Goal: Use online tool/utility: Use online tool/utility

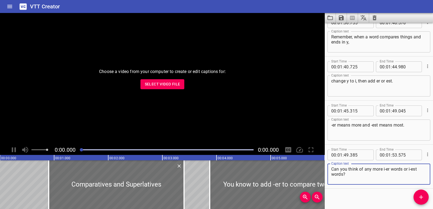
scroll to position [1383, 0]
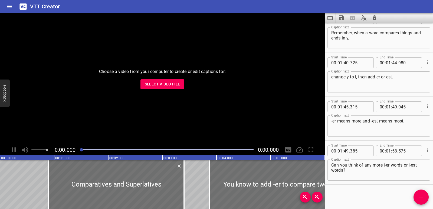
drag, startPoint x: 0, startPoint y: 0, endPoint x: 0, endPoint y: 220, distance: 219.7
click at [156, 88] on button "Select Video File" at bounding box center [162, 84] width 44 height 10
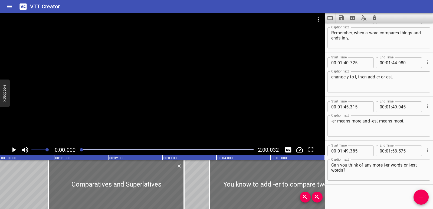
click at [372, 17] on icon "Clear captions" at bounding box center [374, 18] width 6 height 6
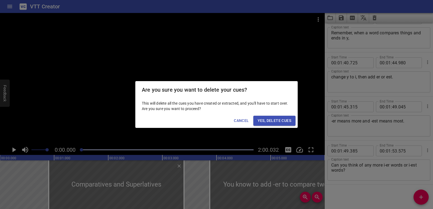
click at [286, 119] on span "Yes, Delete Cues" at bounding box center [275, 120] width 34 height 7
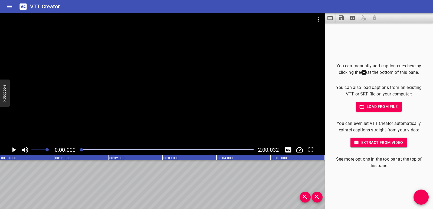
click at [426, 204] on div "You can manually add caption cues here by clicking the at the bottom of this pa…" at bounding box center [379, 116] width 108 height 186
click at [421, 194] on icon "Add Cue" at bounding box center [421, 197] width 6 height 6
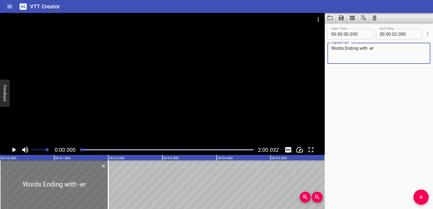
type textarea "Words Ending with -er"
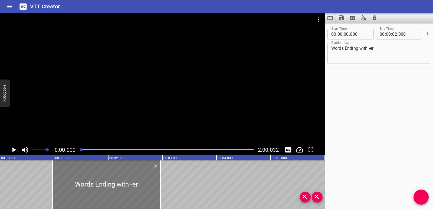
drag, startPoint x: 50, startPoint y: 187, endPoint x: 102, endPoint y: 186, distance: 52.2
click at [102, 186] on div at bounding box center [106, 184] width 108 height 49
type input "965"
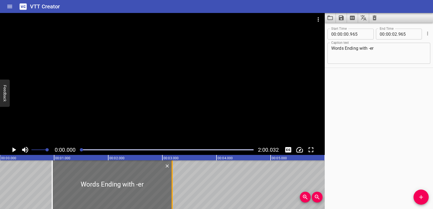
drag, startPoint x: 160, startPoint y: 186, endPoint x: 171, endPoint y: 187, distance: 11.7
click at [172, 187] on div at bounding box center [171, 184] width 5 height 49
type input "03"
type input "190"
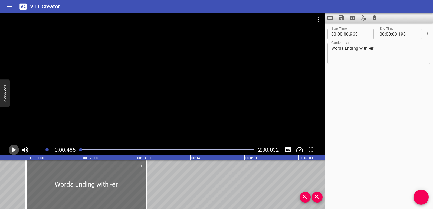
click at [14, 146] on icon "Play/Pause" at bounding box center [14, 150] width 8 height 8
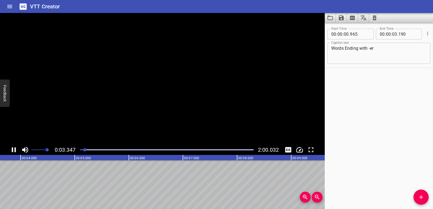
click at [14, 146] on icon "Play/Pause" at bounding box center [14, 150] width 8 height 8
click at [425, 198] on span "Add Cue" at bounding box center [420, 197] width 15 height 6
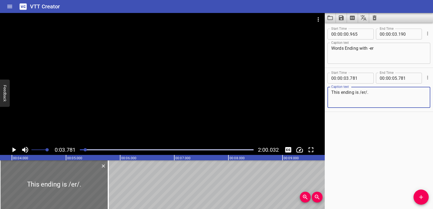
scroll to position [0, 163]
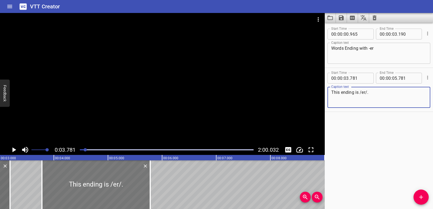
type textarea "This ending is /er/."
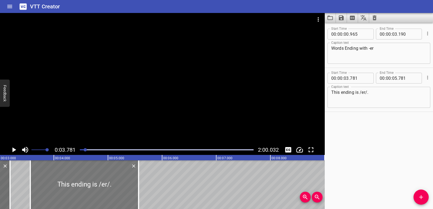
drag, startPoint x: 93, startPoint y: 192, endPoint x: 81, endPoint y: 191, distance: 12.2
click at [81, 191] on div at bounding box center [84, 184] width 108 height 49
type input "556"
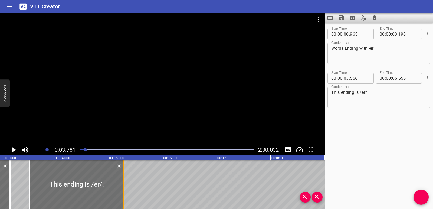
drag, startPoint x: 137, startPoint y: 188, endPoint x: 123, endPoint y: 184, distance: 14.6
click at [123, 184] on div at bounding box center [123, 184] width 5 height 49
type input "296"
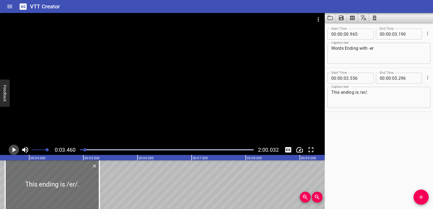
click at [14, 150] on icon "Play/Pause" at bounding box center [14, 149] width 4 height 5
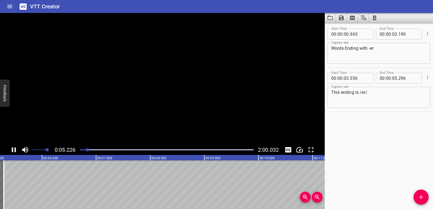
click at [14, 150] on icon "Play/Pause" at bounding box center [14, 150] width 8 height 8
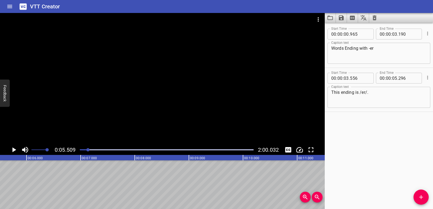
drag, startPoint x: 421, startPoint y: 197, endPoint x: 402, endPoint y: 164, distance: 38.3
click at [421, 197] on icon "Add Cue" at bounding box center [421, 197] width 4 height 4
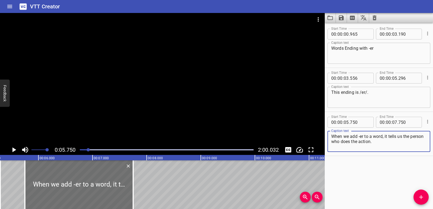
scroll to position [0, 278]
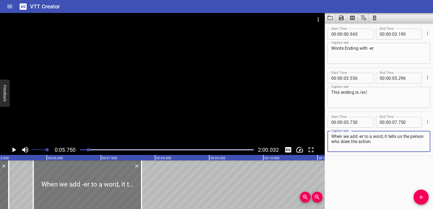
type textarea "When we add -er to a word, it tells us the person who does the action."
click at [73, 197] on div at bounding box center [87, 184] width 108 height 49
type input "740"
click at [14, 149] on icon "Play/Pause" at bounding box center [14, 149] width 4 height 5
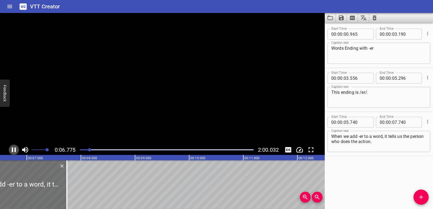
click at [14, 149] on icon "Play/Pause" at bounding box center [14, 150] width 8 height 8
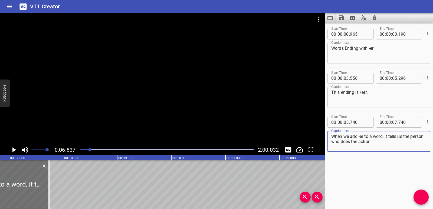
drag, startPoint x: 389, startPoint y: 142, endPoint x: 331, endPoint y: 137, distance: 58.7
click at [331, 137] on div "When we add -er to a word, it tells us the person who does the action. Caption …" at bounding box center [378, 141] width 103 height 21
paste textarea "er to a word,"
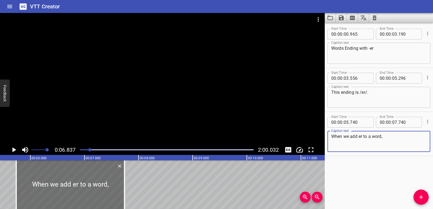
scroll to position [0, 278]
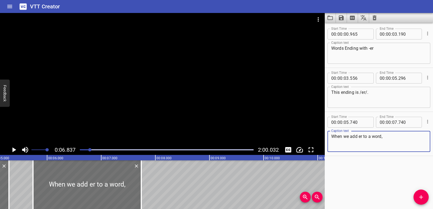
type textarea "When we add er to a word,"
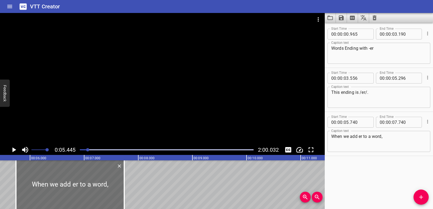
click at [12, 152] on icon "Play/Pause" at bounding box center [14, 149] width 4 height 5
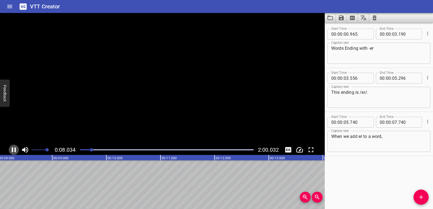
click at [12, 152] on icon "Play/Pause" at bounding box center [14, 149] width 4 height 5
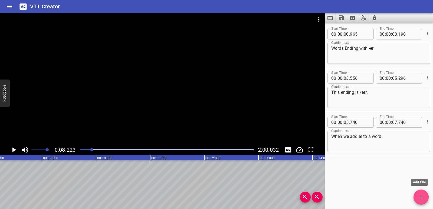
click at [420, 195] on icon "Add Cue" at bounding box center [421, 197] width 6 height 6
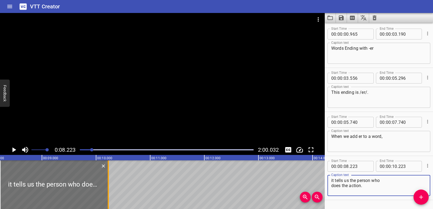
type textarea "it tells us the person who does the action."
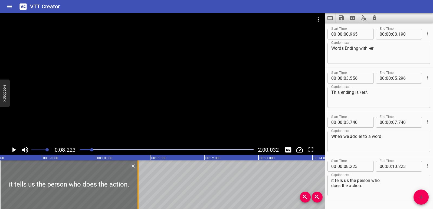
drag, startPoint x: 109, startPoint y: 174, endPoint x: 139, endPoint y: 173, distance: 29.8
click at [139, 173] on div at bounding box center [137, 184] width 5 height 49
type input "773"
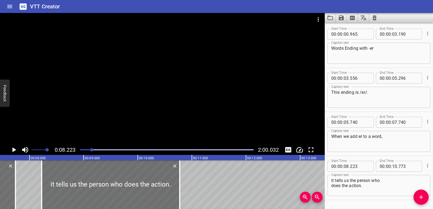
scroll to position [0, 395]
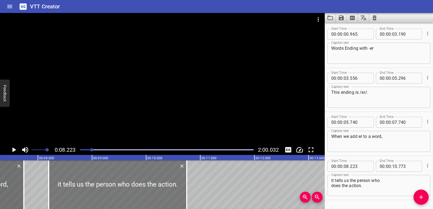
click at [77, 189] on div at bounding box center [118, 184] width 138 height 49
type input "198"
type input "748"
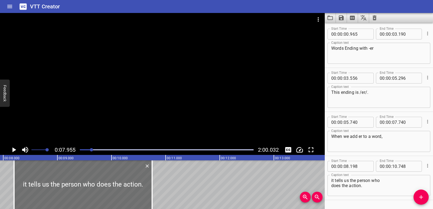
click at [13, 149] on icon "Play/Pause" at bounding box center [14, 149] width 4 height 5
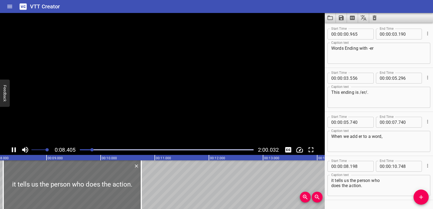
scroll to position [15, 0]
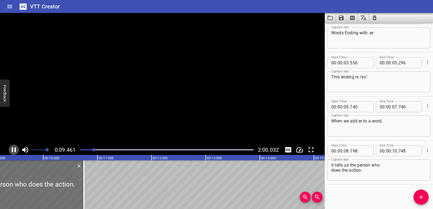
click at [13, 149] on icon "Play/Pause" at bounding box center [14, 149] width 4 height 5
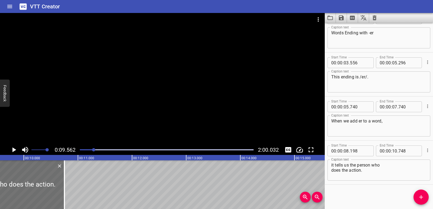
click at [331, 171] on textarea "it tells us the person who does the action." at bounding box center [378, 170] width 95 height 15
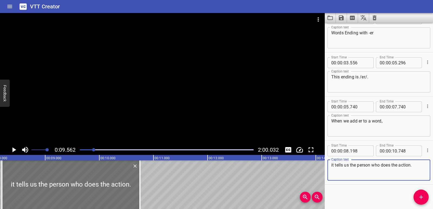
scroll to position [0, 417]
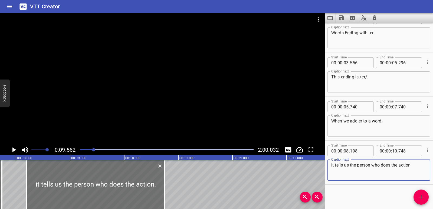
type textarea "it tells us the person who does the action."
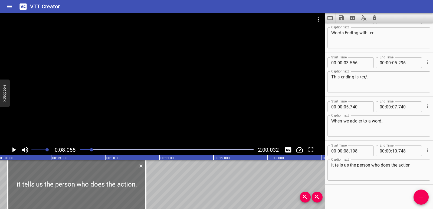
click at [13, 149] on icon "Play/Pause" at bounding box center [14, 149] width 4 height 5
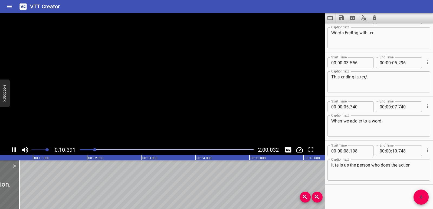
click at [13, 149] on icon "Play/Pause" at bounding box center [14, 149] width 4 height 5
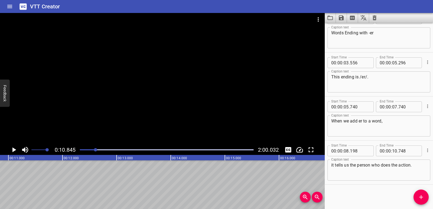
click at [419, 204] on button "Add Cue" at bounding box center [420, 197] width 15 height 15
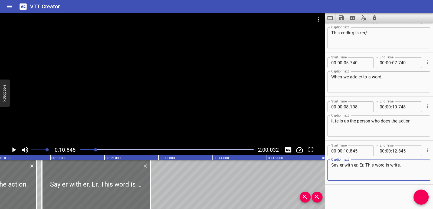
scroll to position [0, 528]
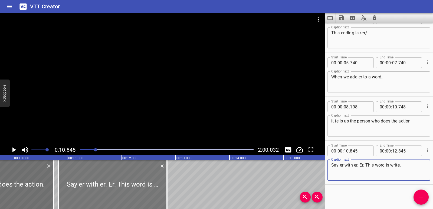
type textarea "Say er with er. Er. This word is write."
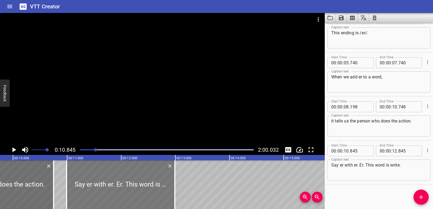
drag, startPoint x: 86, startPoint y: 187, endPoint x: 93, endPoint y: 187, distance: 7.0
click at [93, 187] on div at bounding box center [121, 184] width 108 height 49
type input "990"
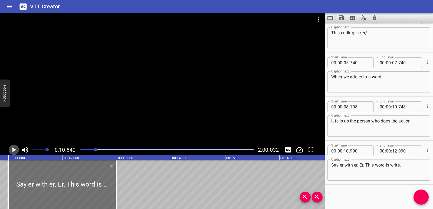
click at [12, 149] on icon "Play/Pause" at bounding box center [14, 149] width 4 height 5
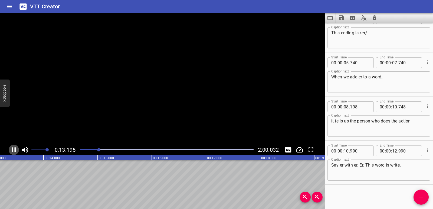
click at [12, 149] on icon "Play/Pause" at bounding box center [14, 149] width 4 height 5
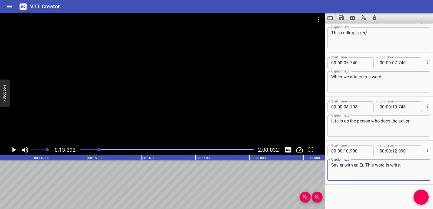
drag, startPoint x: 367, startPoint y: 165, endPoint x: 405, endPoint y: 165, distance: 38.4
click at [405, 165] on textarea "Say er with er. Er. This word is write." at bounding box center [378, 170] width 95 height 15
click at [354, 166] on textarea "Say er with er. Er." at bounding box center [378, 170] width 95 height 15
type textarea "Say er with -er. Er."
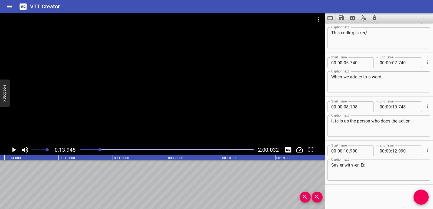
scroll to position [0, 755]
click at [423, 196] on icon "Add Cue" at bounding box center [421, 197] width 6 height 6
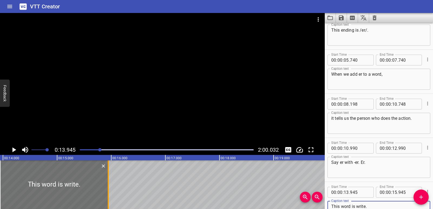
type textarea "This word is write."
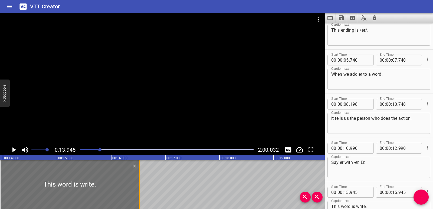
drag, startPoint x: 109, startPoint y: 183, endPoint x: 140, endPoint y: 183, distance: 31.9
click at [140, 183] on div at bounding box center [139, 184] width 5 height 49
type input "16"
type input "580"
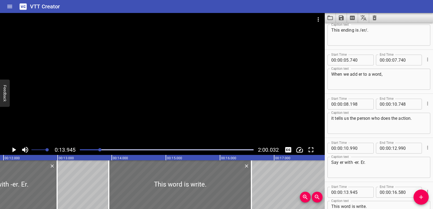
scroll to position [0, 629]
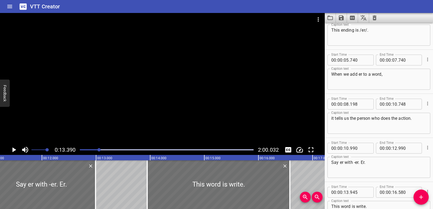
scroll to position [0, 549]
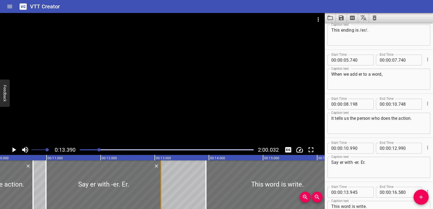
drag, startPoint x: 153, startPoint y: 175, endPoint x: 161, endPoint y: 176, distance: 8.2
click at [161, 176] on div at bounding box center [161, 184] width 5 height 49
type input "13"
type input "145"
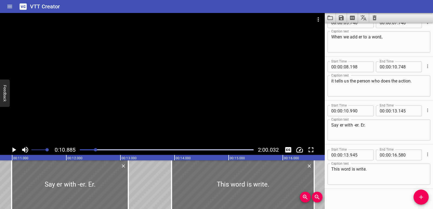
scroll to position [104, 0]
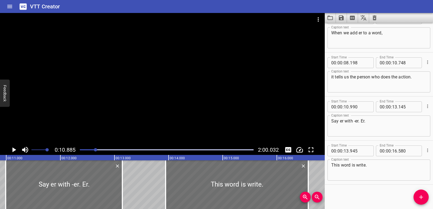
click at [13, 151] on icon "Play/Pause" at bounding box center [14, 149] width 4 height 5
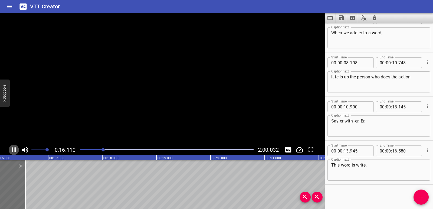
click at [13, 151] on icon "Play/Pause" at bounding box center [14, 149] width 4 height 5
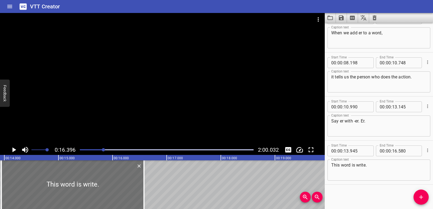
scroll to position [0, 745]
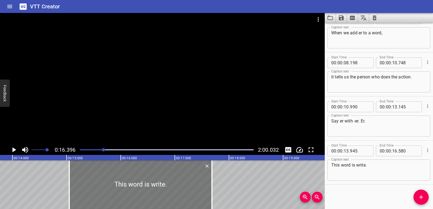
drag, startPoint x: 109, startPoint y: 173, endPoint x: 159, endPoint y: 181, distance: 51.3
click at [159, 181] on div at bounding box center [140, 184] width 143 height 49
type input "15"
type input "050"
type input "17"
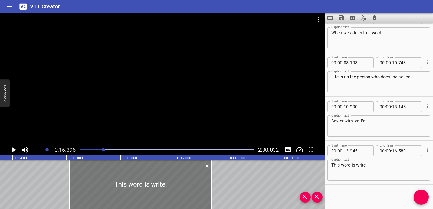
type input "685"
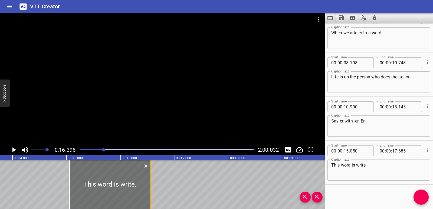
drag, startPoint x: 212, startPoint y: 180, endPoint x: 150, endPoint y: 178, distance: 61.7
click at [150, 178] on div at bounding box center [150, 184] width 1 height 49
type input "16"
type input "545"
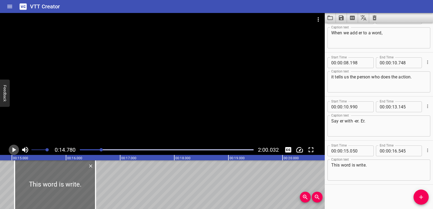
click at [11, 148] on icon "Play/Pause" at bounding box center [14, 150] width 8 height 8
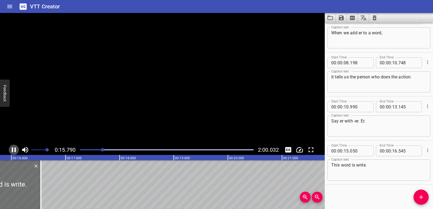
click at [11, 148] on icon "Play/Pause" at bounding box center [14, 150] width 8 height 8
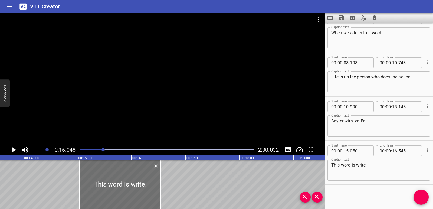
scroll to position [0, 693]
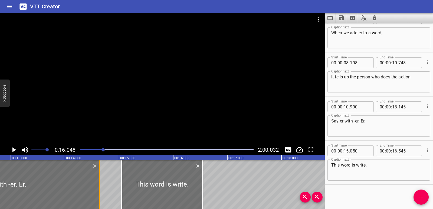
drag, startPoint x: 18, startPoint y: 180, endPoint x: 99, endPoint y: 182, distance: 81.0
click at [99, 182] on div at bounding box center [99, 184] width 1 height 49
type input "14"
type input "640"
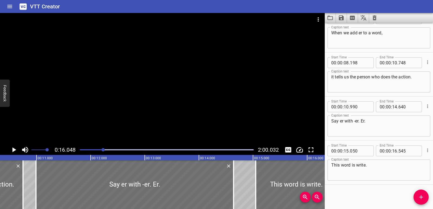
scroll to position [0, 534]
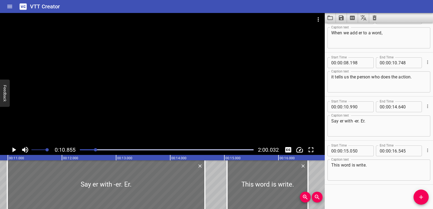
click at [14, 150] on icon "Play/Pause" at bounding box center [14, 149] width 4 height 5
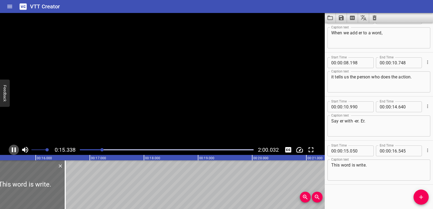
click at [14, 150] on icon "Play/Pause" at bounding box center [14, 150] width 8 height 8
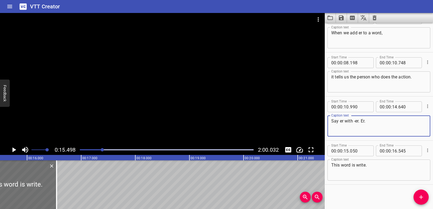
click at [363, 120] on textarea "Say er with -er. Er." at bounding box center [378, 126] width 95 height 15
click at [361, 121] on textarea "Say er with -er. er." at bounding box center [378, 126] width 95 height 15
type textarea "Say er with -er. -er."
click at [16, 151] on icon "Play/Pause" at bounding box center [14, 150] width 8 height 8
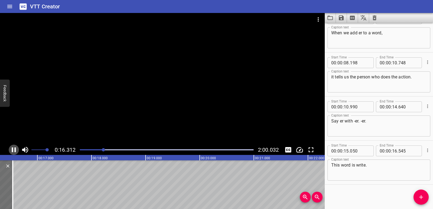
click at [15, 150] on icon "Play/Pause" at bounding box center [14, 149] width 4 height 5
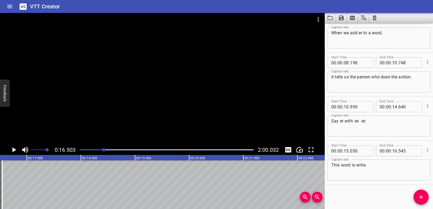
click at [422, 199] on icon "Add Cue" at bounding box center [421, 197] width 6 height 6
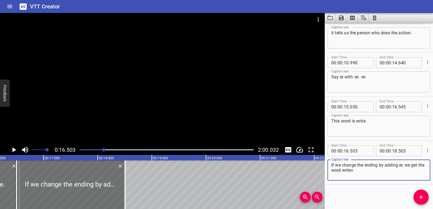
scroll to position [0, 852]
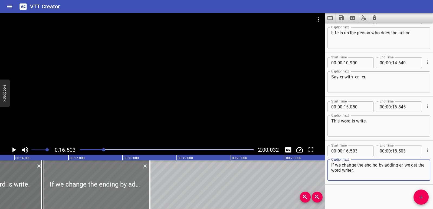
type textarea "If we change the ending by adding er, we get the word writer."
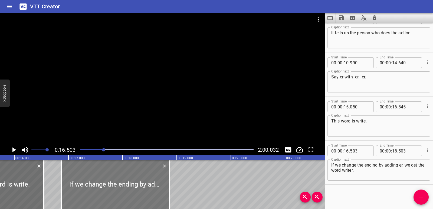
drag, startPoint x: 97, startPoint y: 186, endPoint x: 115, endPoint y: 187, distance: 18.7
click at [115, 187] on div at bounding box center [115, 184] width 108 height 49
type input "863"
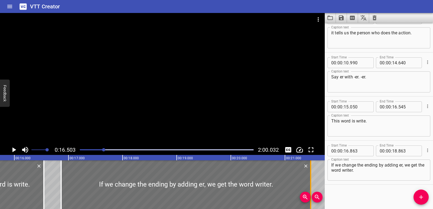
drag, startPoint x: 169, startPoint y: 178, endPoint x: 310, endPoint y: 176, distance: 141.3
click at [310, 176] on div at bounding box center [310, 184] width 1 height 49
type input "21"
type input "473"
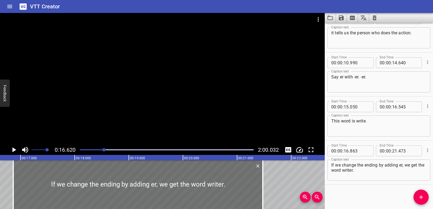
click at [15, 150] on icon "Play/Pause" at bounding box center [14, 149] width 4 height 5
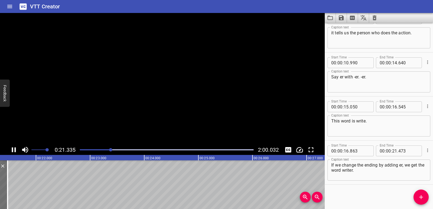
click at [15, 150] on icon "Play/Pause" at bounding box center [14, 149] width 4 height 5
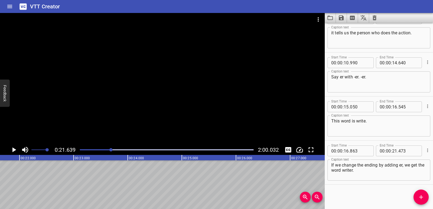
click at [417, 201] on button "Add Cue" at bounding box center [420, 197] width 15 height 15
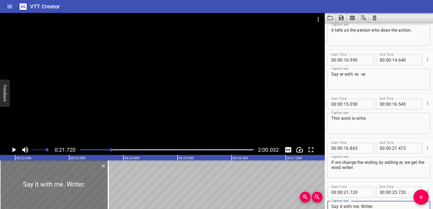
type textarea "Say it with me. Writer."
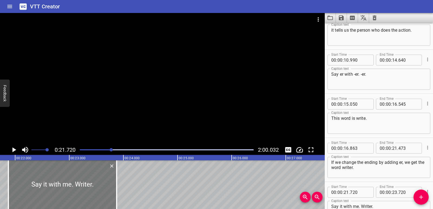
drag, startPoint x: 83, startPoint y: 176, endPoint x: 91, endPoint y: 176, distance: 8.4
click at [91, 176] on div at bounding box center [62, 184] width 108 height 49
type input "875"
drag, startPoint x: 116, startPoint y: 186, endPoint x: 119, endPoint y: 186, distance: 3.3
click at [119, 186] on div at bounding box center [119, 184] width 5 height 49
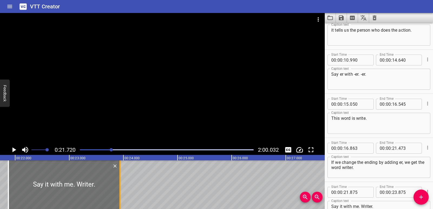
type input "935"
click at [13, 149] on icon "Play/Pause" at bounding box center [14, 149] width 4 height 5
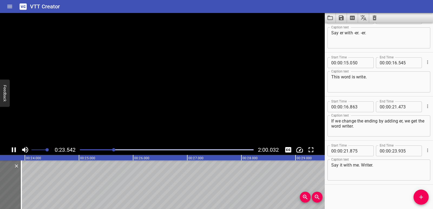
click at [13, 149] on icon "Play/Pause" at bounding box center [14, 149] width 4 height 5
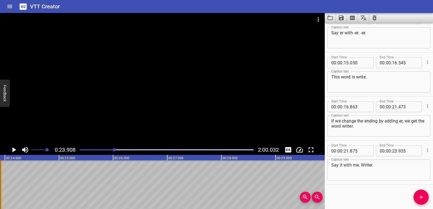
click at [1, 182] on div at bounding box center [1, 184] width 1 height 49
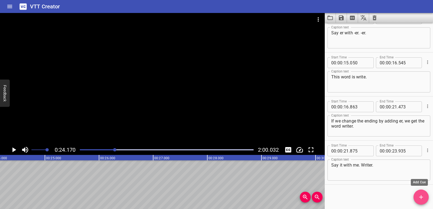
click at [418, 194] on button "Add Cue" at bounding box center [420, 197] width 15 height 15
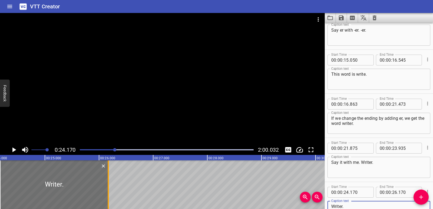
type textarea "Writer."
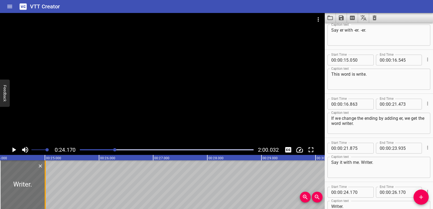
drag, startPoint x: 110, startPoint y: 180, endPoint x: 47, endPoint y: 180, distance: 63.1
click at [47, 180] on div at bounding box center [44, 184] width 5 height 49
type input "25"
type input "005"
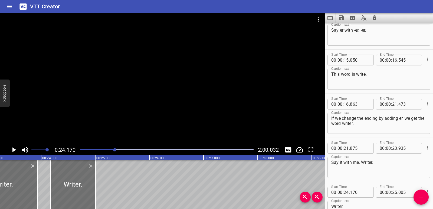
scroll to position [0, 1233]
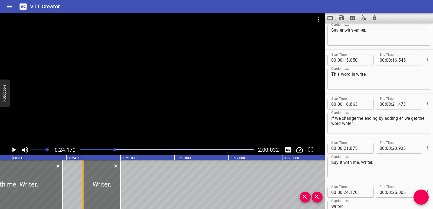
drag, startPoint x: 76, startPoint y: 185, endPoint x: 84, endPoint y: 185, distance: 7.6
click at [84, 185] on div at bounding box center [82, 184] width 5 height 49
type input "310"
drag, startPoint x: 73, startPoint y: 184, endPoint x: 59, endPoint y: 178, distance: 15.0
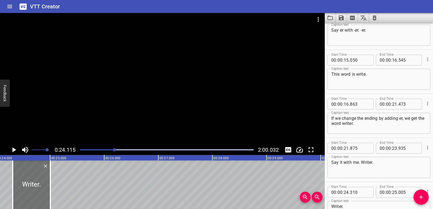
scroll to position [0, 1305]
click at [15, 150] on icon "Play/Pause" at bounding box center [14, 149] width 4 height 5
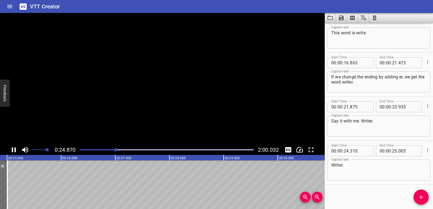
click at [15, 150] on icon "Play/Pause" at bounding box center [14, 149] width 4 height 5
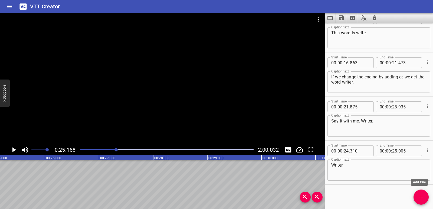
click at [419, 198] on icon "Add Cue" at bounding box center [421, 197] width 6 height 6
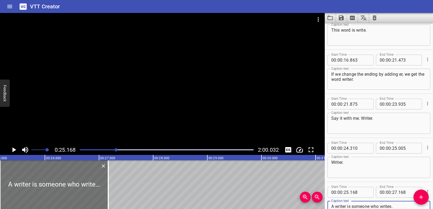
type textarea "A writer is someone who writes."
click at [355, 165] on textarea "Writer." at bounding box center [378, 167] width 95 height 15
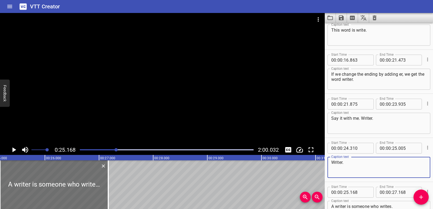
scroll to position [0, 1304]
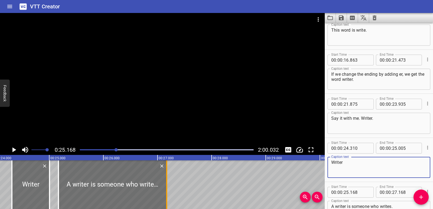
type textarea "Writer"
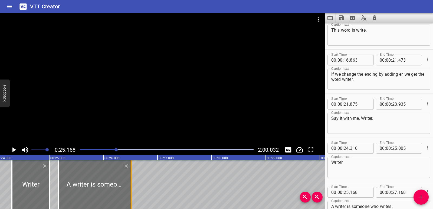
drag, startPoint x: 168, startPoint y: 183, endPoint x: 133, endPoint y: 186, distance: 35.6
click at [133, 186] on div at bounding box center [131, 184] width 5 height 49
type input "26"
type input "513"
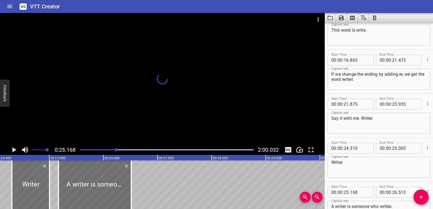
scroll to position [0, 1358]
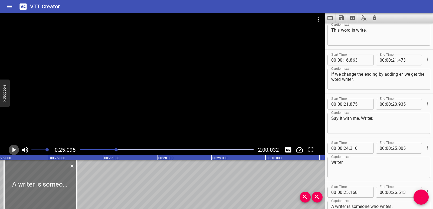
click at [10, 150] on icon "Play/Pause" at bounding box center [14, 150] width 8 height 8
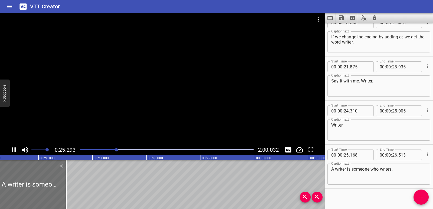
scroll to position [280, 0]
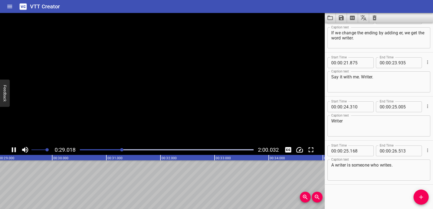
click at [10, 150] on icon "Play/Pause" at bounding box center [14, 150] width 8 height 8
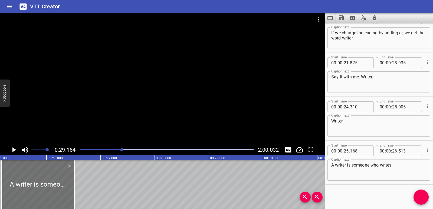
scroll to position [0, 1336]
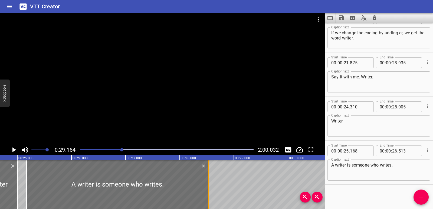
drag, startPoint x: 107, startPoint y: 190, endPoint x: 209, endPoint y: 186, distance: 102.4
click at [209, 186] on div at bounding box center [208, 184] width 1 height 49
type input "28"
type input "548"
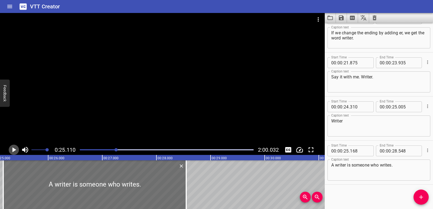
click at [14, 151] on icon "Play/Pause" at bounding box center [14, 149] width 4 height 5
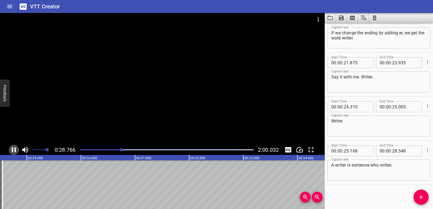
click at [14, 150] on icon "Play/Pause" at bounding box center [14, 150] width 8 height 8
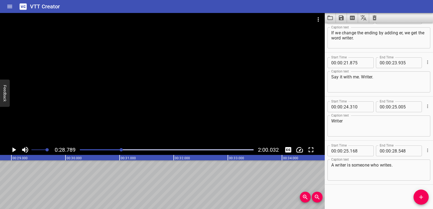
click at [418, 198] on icon "Add Cue" at bounding box center [421, 197] width 6 height 6
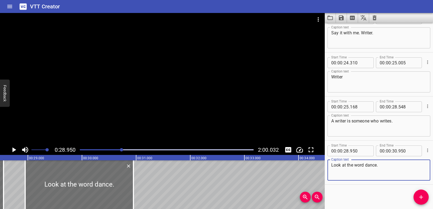
scroll to position [0, 1533]
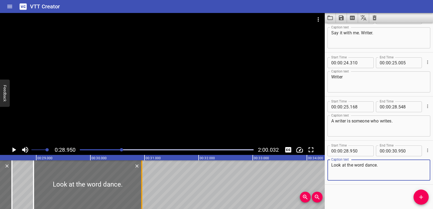
type textarea "Look at the word dance."
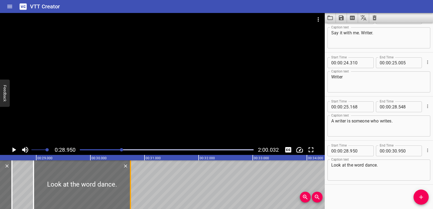
drag, startPoint x: 142, startPoint y: 189, endPoint x: 130, endPoint y: 189, distance: 11.4
click at [130, 189] on div at bounding box center [130, 184] width 1 height 49
type input "740"
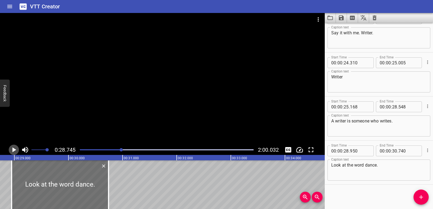
click at [13, 149] on icon "Play/Pause" at bounding box center [14, 149] width 4 height 5
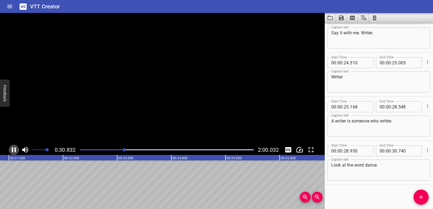
click at [13, 149] on icon "Play/Pause" at bounding box center [14, 149] width 4 height 5
click at [425, 194] on span "Add Cue" at bounding box center [420, 197] width 15 height 6
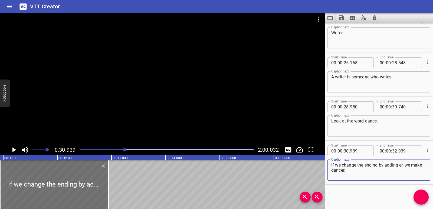
scroll to position [0, 1624]
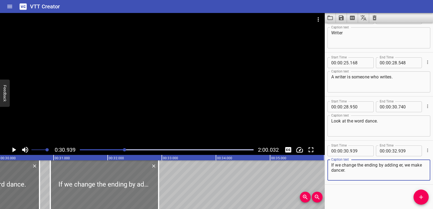
type textarea "If we change the ending by adding er, we make dancer."
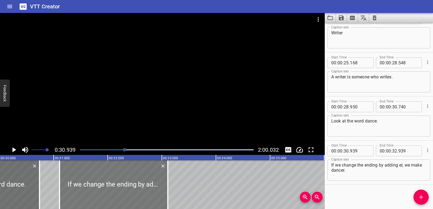
drag, startPoint x: 96, startPoint y: 190, endPoint x: 105, endPoint y: 190, distance: 8.9
click at [105, 190] on div at bounding box center [114, 184] width 108 height 49
type input "31"
type input "109"
type input "33"
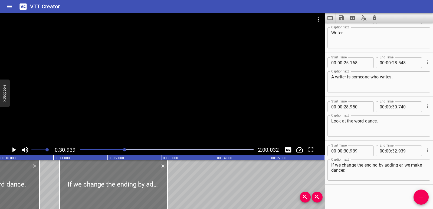
type input "109"
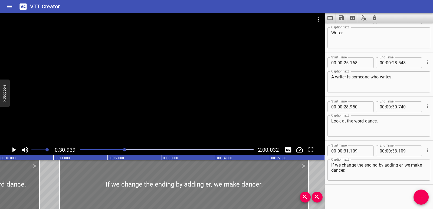
drag, startPoint x: 168, startPoint y: 179, endPoint x: 304, endPoint y: 170, distance: 136.4
click at [309, 174] on div at bounding box center [308, 184] width 1 height 49
type input "35"
type input "714"
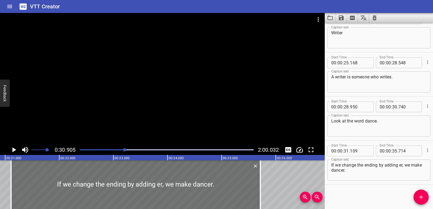
click at [13, 149] on icon "Play/Pause" at bounding box center [14, 149] width 4 height 5
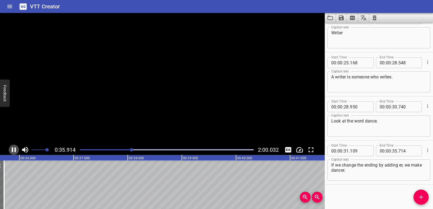
click at [13, 149] on icon "Play/Pause" at bounding box center [14, 149] width 4 height 5
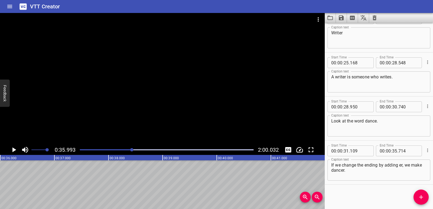
click at [399, 166] on textarea "If we change the ending by adding er, we make dancer." at bounding box center [378, 170] width 95 height 15
type textarea "If we change the ending by adding -er, we make dancer."
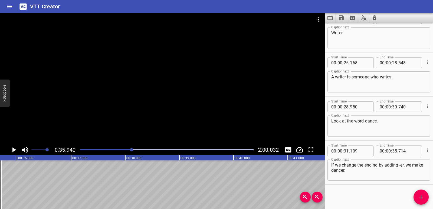
scroll to position [0, 1945]
click at [422, 195] on icon "Add Cue" at bounding box center [421, 197] width 6 height 6
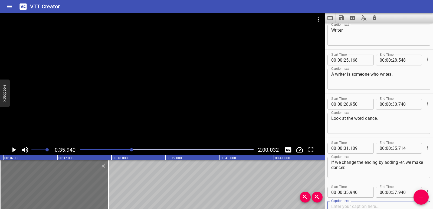
scroll to position [412, 0]
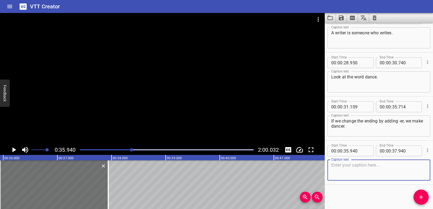
paste textarea "Let's say it together. Dancer."
type textarea "Let's say it together. Dancer."
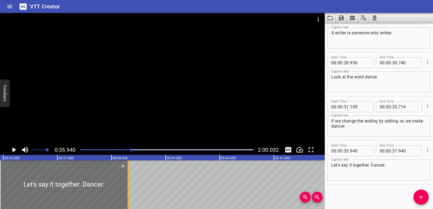
drag, startPoint x: 109, startPoint y: 189, endPoint x: 128, endPoint y: 189, distance: 18.7
click at [129, 189] on div at bounding box center [127, 184] width 5 height 49
type input "38"
type input "305"
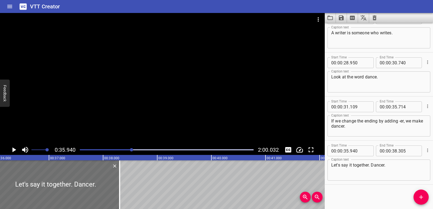
scroll to position [0, 1937]
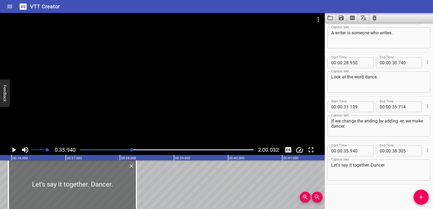
click at [15, 150] on icon "Play/Pause" at bounding box center [14, 149] width 4 height 5
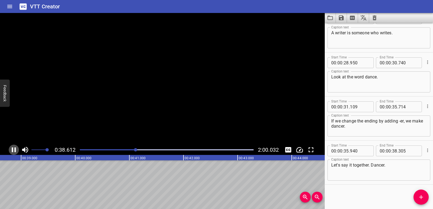
click at [15, 150] on icon "Play/Pause" at bounding box center [14, 149] width 4 height 5
click at [424, 200] on icon "Add Cue" at bounding box center [421, 197] width 6 height 6
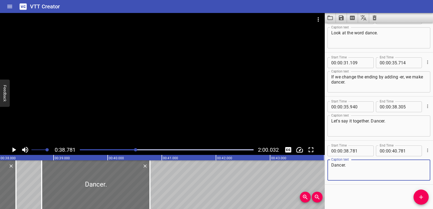
scroll to position [0, 2040]
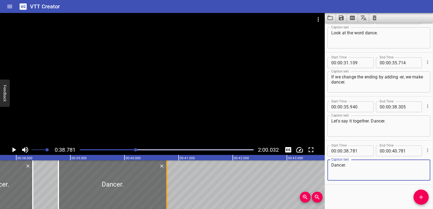
type textarea "Dancer."
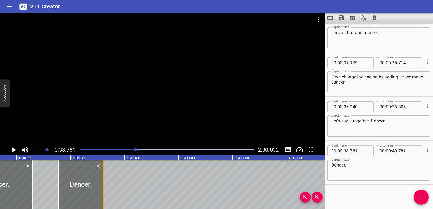
drag, startPoint x: 166, startPoint y: 190, endPoint x: 102, endPoint y: 189, distance: 63.6
click at [102, 189] on div at bounding box center [102, 184] width 5 height 49
type input "39"
type input "606"
click at [83, 188] on div at bounding box center [80, 184] width 45 height 49
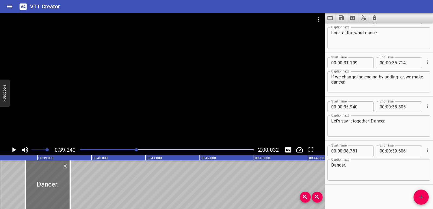
scroll to position [0, 2057]
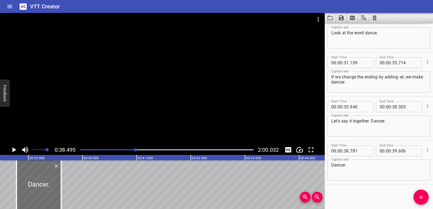
click at [14, 150] on icon "Play/Pause" at bounding box center [14, 149] width 4 height 5
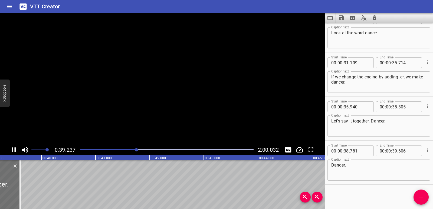
click at [14, 150] on icon "Play/Pause" at bounding box center [14, 150] width 8 height 8
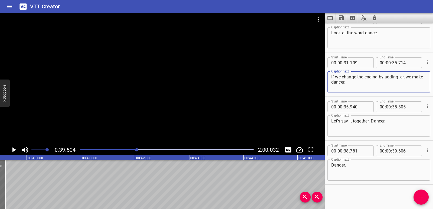
drag, startPoint x: 344, startPoint y: 83, endPoint x: 357, endPoint y: 84, distance: 13.1
click at [357, 84] on textarea "If we change the ending by adding -er, we make dancer." at bounding box center [378, 81] width 95 height 15
paste textarea "“dancer”"
click at [375, 84] on textarea "If we change the ending by adding -er, we make “dancer”." at bounding box center [378, 81] width 95 height 15
type textarea "If we change the ending by adding -er, we make “dancer”"
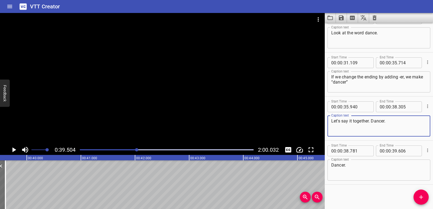
drag, startPoint x: 331, startPoint y: 121, endPoint x: 370, endPoint y: 119, distance: 38.8
click at [370, 119] on textarea "Let's say it together. Dancer." at bounding box center [378, 126] width 95 height 15
paste textarea "’s say it together:"
drag, startPoint x: 372, startPoint y: 121, endPoint x: 386, endPoint y: 121, distance: 14.9
click at [386, 121] on textarea "Let’s say it together: Dancer." at bounding box center [378, 126] width 95 height 15
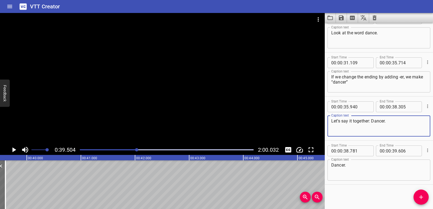
paste textarea "dancer"
type textarea "Let’s say it together: dancer"
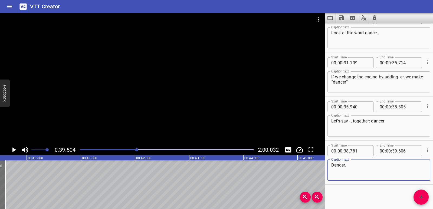
drag, startPoint x: 347, startPoint y: 165, endPoint x: 330, endPoint y: 165, distance: 16.8
click at [330, 165] on div "Dancer. Caption text" at bounding box center [378, 170] width 103 height 21
paste textarea "d"
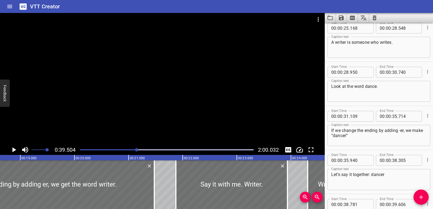
scroll to position [402, 0]
type textarea "dancer."
drag, startPoint x: 366, startPoint y: 87, endPoint x: 379, endPoint y: 87, distance: 13.3
click at [379, 87] on textarea "Look at the word dance." at bounding box center [378, 91] width 95 height 15
paste textarea "“dance”."
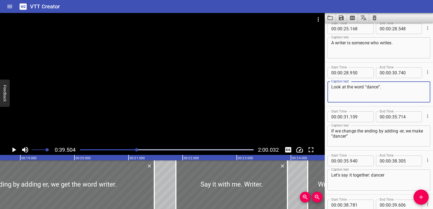
scroll to position [375, 0]
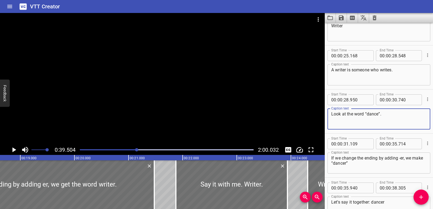
type textarea "Look at the word “dance”."
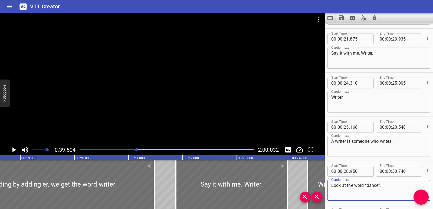
scroll to position [294, 0]
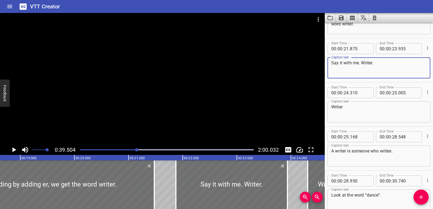
click at [360, 64] on textarea "Say it with me. Writer." at bounding box center [378, 67] width 95 height 15
click at [363, 61] on textarea "Say it with me: Writer." at bounding box center [378, 67] width 95 height 15
type textarea "Say it with me: writer."
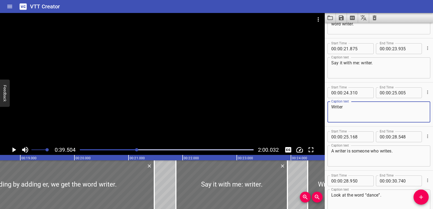
click at [332, 107] on textarea "Writer" at bounding box center [378, 111] width 95 height 15
click at [334, 106] on textarea "Writer" at bounding box center [378, 111] width 95 height 15
click at [353, 104] on textarea "writer" at bounding box center [378, 111] width 95 height 15
type textarea "writer."
click at [375, 61] on textarea "Say it with me: writer." at bounding box center [378, 67] width 95 height 15
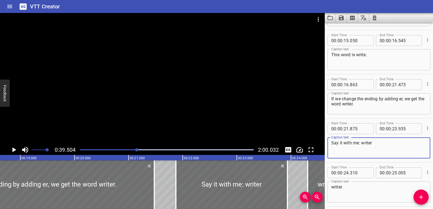
scroll to position [213, 0]
type textarea "Say it with me: writer"
click at [357, 55] on textarea "This word is write." at bounding box center [378, 60] width 95 height 15
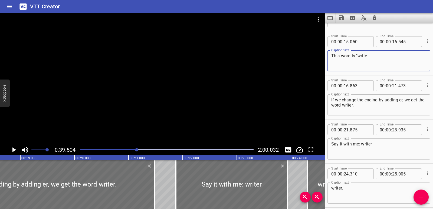
click at [367, 55] on textarea "This word is "write." at bounding box center [378, 60] width 95 height 15
type textarea "This word is "write"."
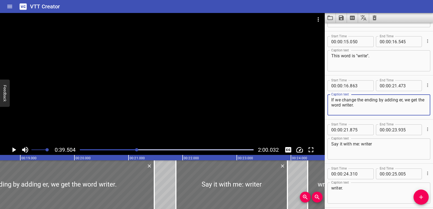
click at [399, 99] on textarea "If we change the ending by adding er, we get the word writer." at bounding box center [378, 104] width 95 height 15
click at [403, 101] on textarea "If we change the ending by adding -er, we get the word writer." at bounding box center [378, 104] width 95 height 15
click at [361, 104] on textarea "If we change the ending by adding -e -r, we get the word writer." at bounding box center [378, 104] width 95 height 15
type textarea "If we change the ending by adding -e -r, we get the word "writer"."
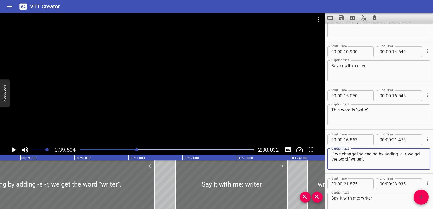
scroll to position [132, 0]
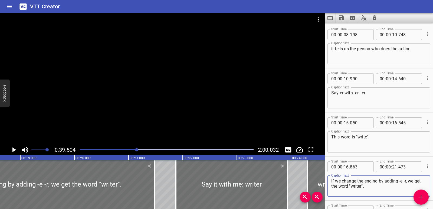
click at [339, 92] on textarea "Say er with -er. -er." at bounding box center [378, 97] width 95 height 15
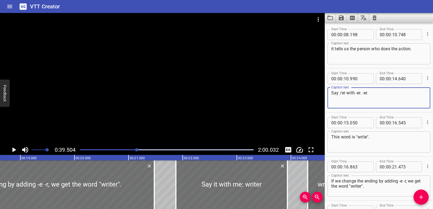
click at [345, 92] on textarea "Say /er with -er. -er." at bounding box center [378, 97] width 95 height 15
click at [357, 91] on textarea "Say /er/ with -er. -er." at bounding box center [378, 97] width 95 height 15
click at [360, 93] on textarea "Say /er/ with: -er. -er." at bounding box center [378, 97] width 95 height 15
click at [363, 94] on textarea "Say /er/ with: /er. -er." at bounding box center [378, 97] width 95 height 15
click at [367, 94] on textarea "Say /er/ with: /er/. -er." at bounding box center [378, 97] width 95 height 15
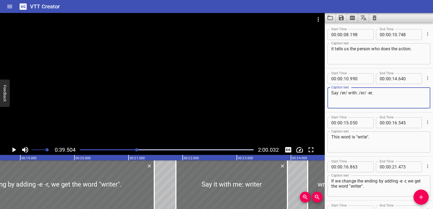
click at [369, 92] on textarea "Say /er/ with: /er/ -er." at bounding box center [378, 97] width 95 height 15
click at [385, 93] on textarea "Say /er/ with: /er/ /er." at bounding box center [378, 97] width 95 height 15
type textarea "Say /er/ with: /er/ /er/"
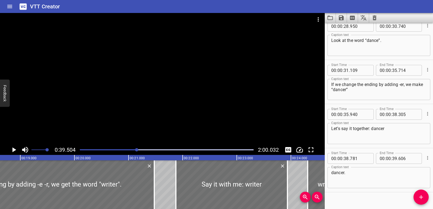
scroll to position [457, 0]
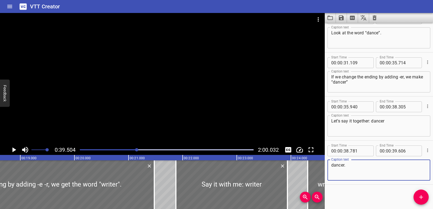
click at [353, 169] on textarea "dancer." at bounding box center [378, 170] width 95 height 15
click at [12, 147] on icon "Play/Pause" at bounding box center [14, 150] width 8 height 8
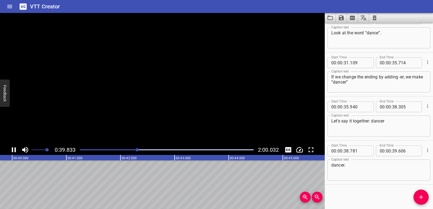
click at [12, 147] on icon "Play/Pause" at bounding box center [14, 150] width 8 height 8
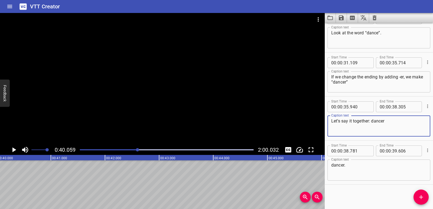
drag, startPoint x: 390, startPoint y: 123, endPoint x: 331, endPoint y: 123, distance: 58.5
click at [331, 123] on textarea "Let’s say it together: dancer" at bounding box center [378, 126] width 95 height 15
click at [96, 122] on div at bounding box center [162, 79] width 325 height 132
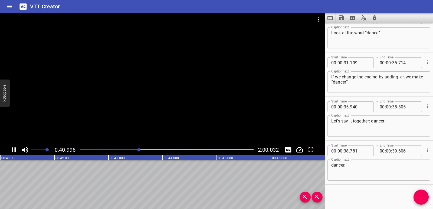
click at [10, 150] on icon "Play/Pause" at bounding box center [14, 150] width 8 height 8
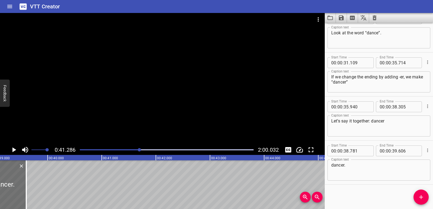
scroll to position [0, 2025]
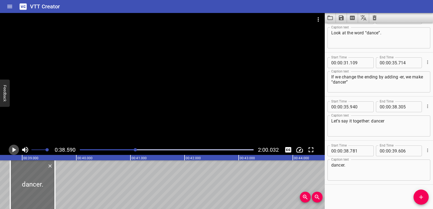
click at [11, 150] on icon "Play/Pause" at bounding box center [14, 150] width 8 height 8
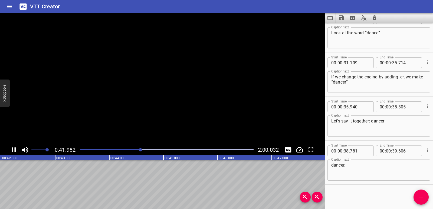
click at [11, 150] on icon "Play/Pause" at bounding box center [14, 150] width 8 height 8
click at [420, 196] on icon "Add Cue" at bounding box center [421, 197] width 6 height 6
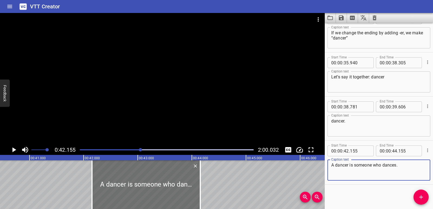
scroll to position [0, 2139]
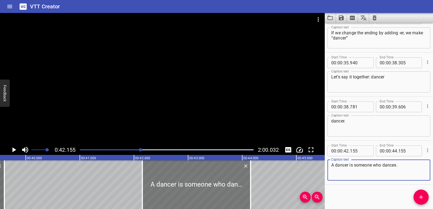
type textarea "A dancer is someone who dances."
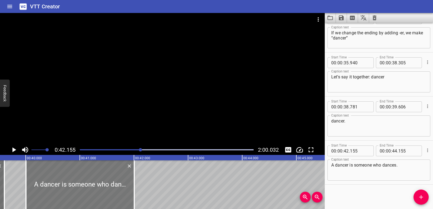
drag, startPoint x: 210, startPoint y: 189, endPoint x: 93, endPoint y: 189, distance: 116.6
click at [93, 189] on div at bounding box center [80, 184] width 108 height 49
type input "39"
type input "1000"
type input "41"
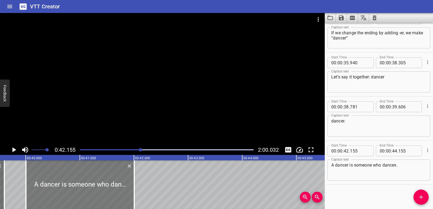
type input "1000"
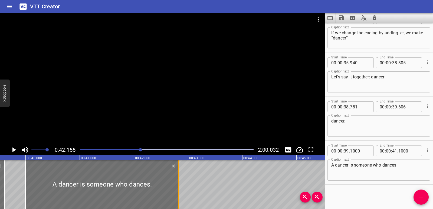
drag, startPoint x: 134, startPoint y: 179, endPoint x: 179, endPoint y: 180, distance: 44.4
click at [179, 180] on div at bounding box center [178, 184] width 5 height 49
type input "42"
type input "820"
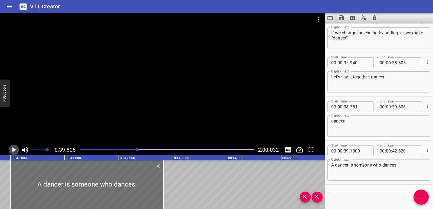
click at [10, 151] on icon "Play/Pause" at bounding box center [14, 150] width 8 height 8
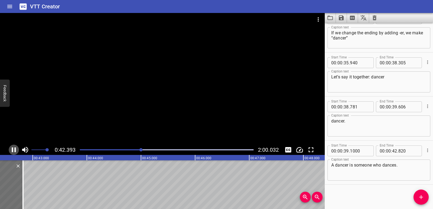
click at [11, 151] on icon "Play/Pause" at bounding box center [14, 150] width 8 height 8
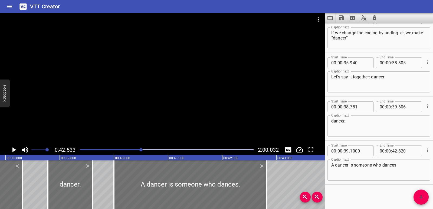
scroll to position [0, 2026]
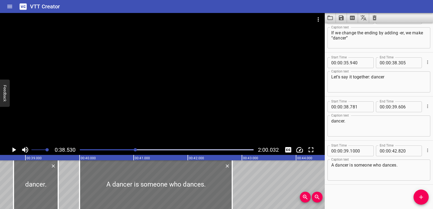
click at [14, 149] on icon "Play/Pause" at bounding box center [14, 149] width 4 height 5
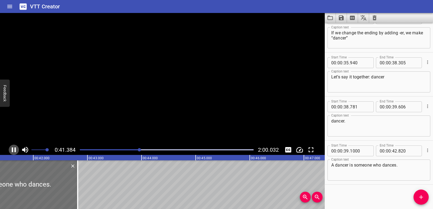
click at [14, 149] on icon "Play/Pause" at bounding box center [14, 150] width 8 height 8
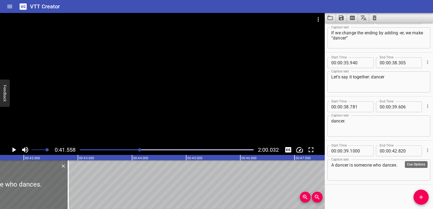
click at [425, 150] on icon "Cue Options" at bounding box center [427, 150] width 5 height 5
click at [415, 161] on li "Delete Cue" at bounding box center [404, 160] width 47 height 10
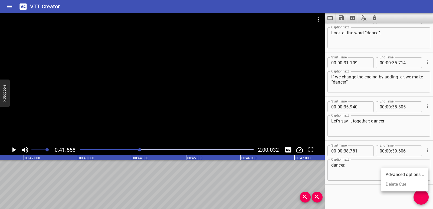
scroll to position [457, 0]
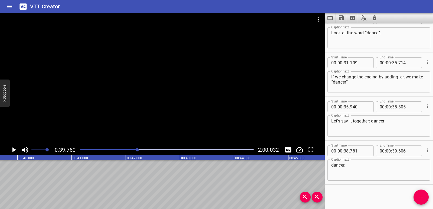
scroll to position [0, 2152]
click at [419, 195] on icon "Add Cue" at bounding box center [421, 197] width 6 height 6
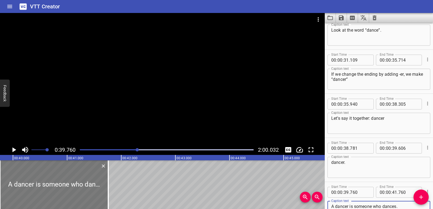
type textarea "A dancer is someone who dances."
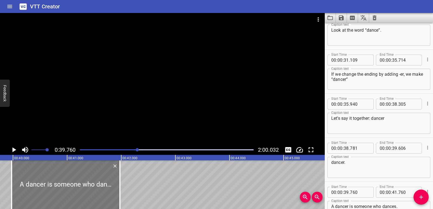
drag, startPoint x: 75, startPoint y: 195, endPoint x: 87, endPoint y: 196, distance: 11.7
click at [87, 196] on div at bounding box center [66, 184] width 108 height 49
type input "975"
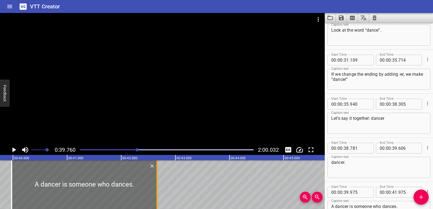
drag, startPoint x: 121, startPoint y: 192, endPoint x: 158, endPoint y: 189, distance: 37.2
click at [158, 189] on div at bounding box center [156, 184] width 5 height 49
type input "42"
type input "660"
drag, startPoint x: 11, startPoint y: 182, endPoint x: 0, endPoint y: 179, distance: 11.6
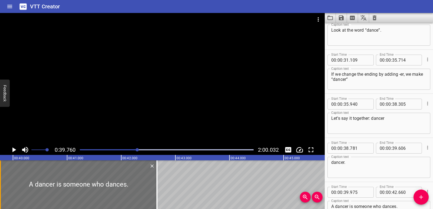
click at [0, 179] on div at bounding box center [0, 184] width 1 height 49
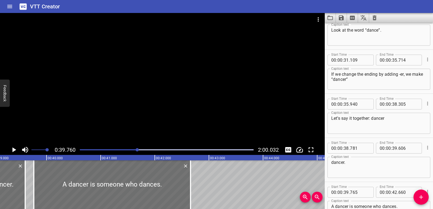
scroll to position [0, 2093]
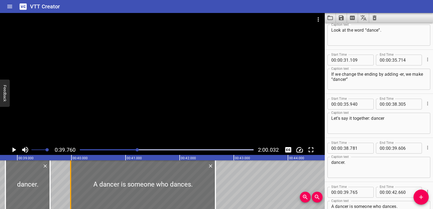
drag, startPoint x: 58, startPoint y: 188, endPoint x: 70, endPoint y: 188, distance: 11.4
click at [71, 189] on div at bounding box center [70, 184] width 1 height 49
type input "990"
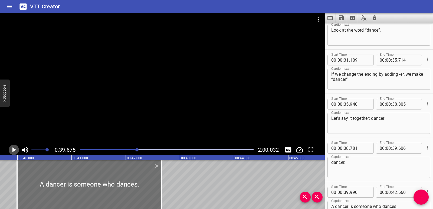
click at [16, 152] on icon "Play/Pause" at bounding box center [14, 150] width 8 height 8
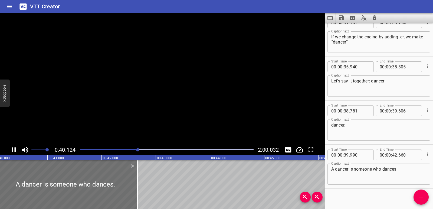
scroll to position [501, 0]
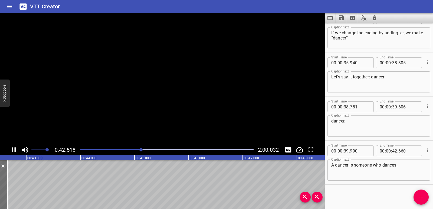
click at [16, 152] on icon "Play/Pause" at bounding box center [14, 150] width 8 height 8
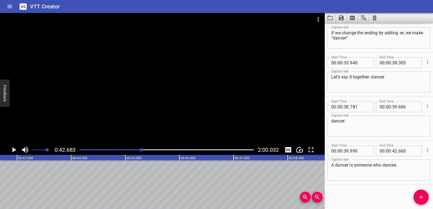
click at [413, 193] on div "Start Time 00 : 00 : 00 . 965 Start Time End Time 00 : 00 : 03 . 190 End Time C…" at bounding box center [379, 116] width 108 height 186
click at [419, 198] on icon "Add Cue" at bounding box center [421, 197] width 6 height 6
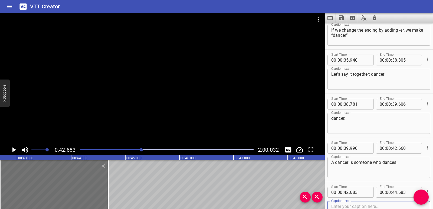
scroll to position [545, 0]
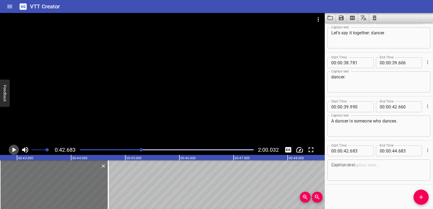
click at [14, 149] on icon "Play/Pause" at bounding box center [14, 149] width 4 height 5
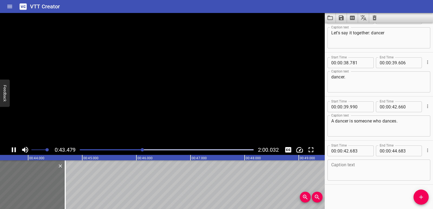
click at [14, 149] on icon "Play/Pause" at bounding box center [14, 150] width 8 height 8
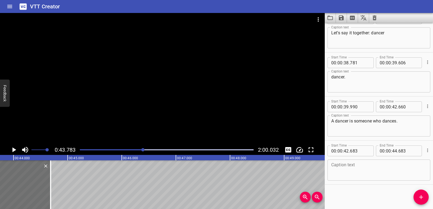
scroll to position [0, 2370]
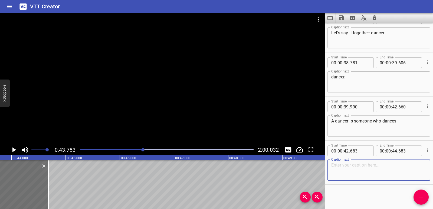
click at [404, 172] on textarea at bounding box center [378, 170] width 95 height 15
paste textarea "Now it's your turn to change a word. Take “drive ”."
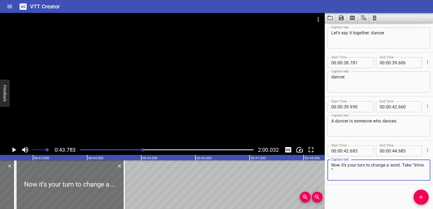
scroll to position [0, 2277]
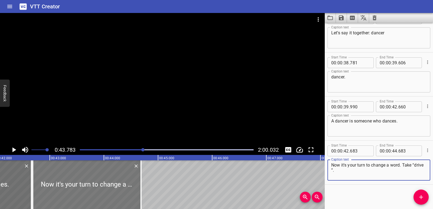
type textarea "Now it's your turn to change a word. Take “drive ”."
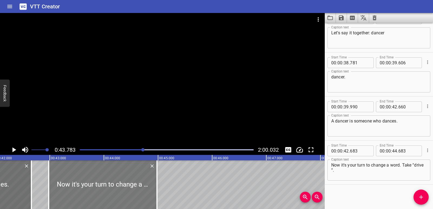
drag, startPoint x: 90, startPoint y: 188, endPoint x: 106, endPoint y: 188, distance: 16.0
click at [106, 188] on div at bounding box center [103, 184] width 108 height 49
type input "978"
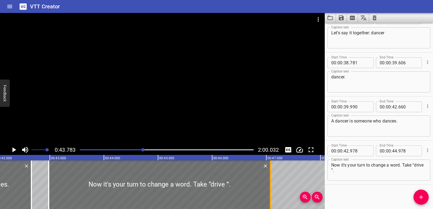
drag, startPoint x: 157, startPoint y: 183, endPoint x: 271, endPoint y: 183, distance: 113.4
click at [271, 183] on div at bounding box center [270, 184] width 5 height 49
type input "47"
type input "073"
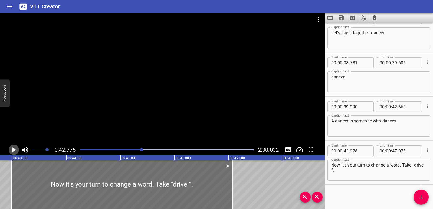
click at [12, 150] on icon "Play/Pause" at bounding box center [14, 149] width 4 height 5
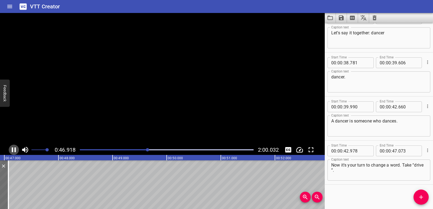
click at [12, 150] on icon "Play/Pause" at bounding box center [14, 149] width 4 height 5
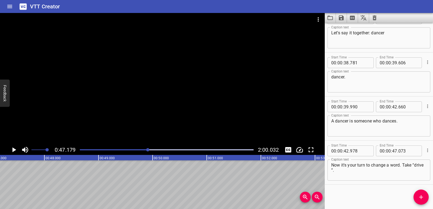
click at [15, 149] on icon "Play/Pause" at bounding box center [14, 150] width 8 height 8
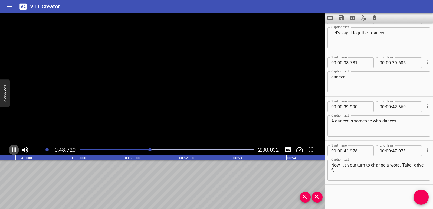
click at [15, 149] on icon "Play/Pause" at bounding box center [14, 149] width 4 height 5
drag, startPoint x: 420, startPoint y: 187, endPoint x: 421, endPoint y: 193, distance: 6.5
click at [421, 192] on div "Start Time 00 : 00 : 00 . 965 Start Time End Time 00 : 00 : 03 . 190 End Time C…" at bounding box center [379, 116] width 108 height 186
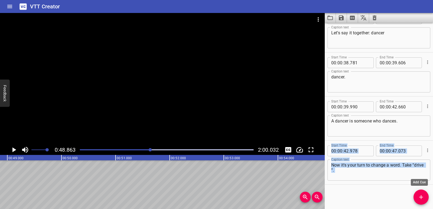
click at [421, 193] on button "Add Cue" at bounding box center [420, 197] width 15 height 15
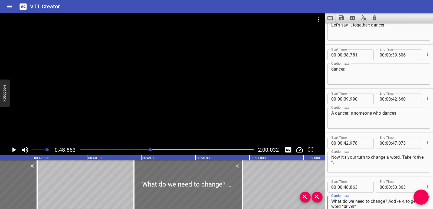
scroll to position [0, 2502]
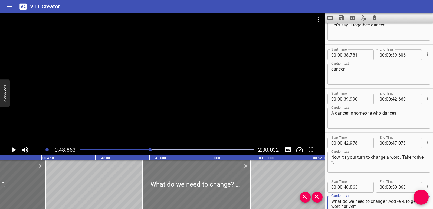
type textarea "What do we need to change? Add -e -r, to get the word “driver”"
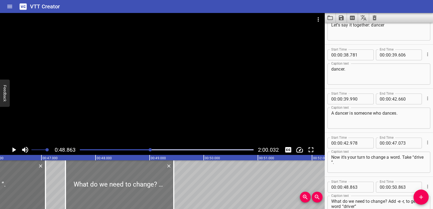
drag, startPoint x: 199, startPoint y: 188, endPoint x: 122, endPoint y: 188, distance: 76.9
click at [122, 188] on div at bounding box center [119, 184] width 108 height 49
type input "47"
type input "443"
type input "49"
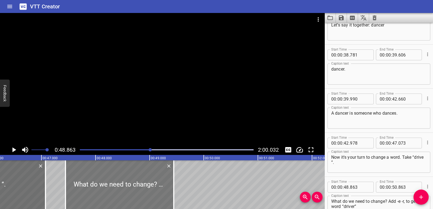
type input "443"
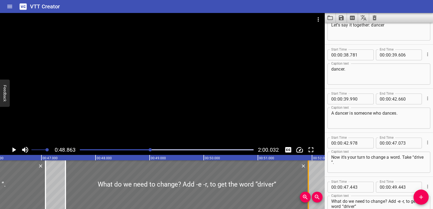
drag, startPoint x: 173, startPoint y: 185, endPoint x: 307, endPoint y: 179, distance: 134.6
click at [307, 179] on div at bounding box center [308, 184] width 5 height 49
type input "51"
type input "928"
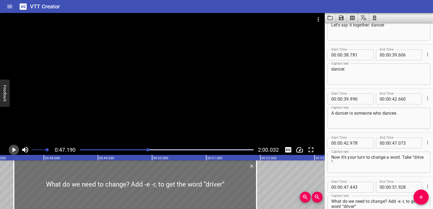
click at [12, 149] on icon "Play/Pause" at bounding box center [14, 150] width 8 height 8
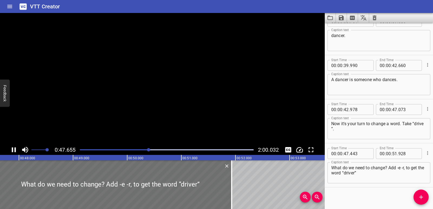
scroll to position [589, 0]
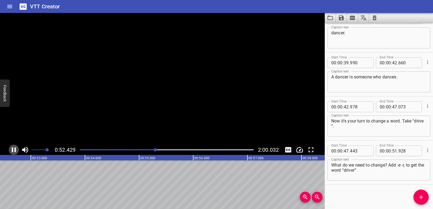
click at [13, 149] on icon "Play/Pause" at bounding box center [14, 149] width 4 height 5
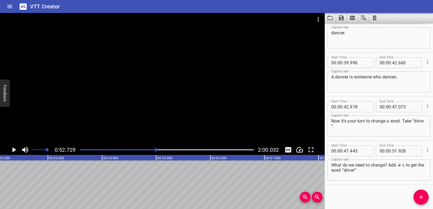
scroll to position [0, 2795]
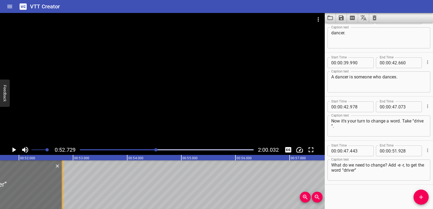
drag, startPoint x: 16, startPoint y: 181, endPoint x: 63, endPoint y: 183, distance: 46.6
click at [63, 183] on div at bounding box center [62, 184] width 5 height 49
type input "52"
type input "788"
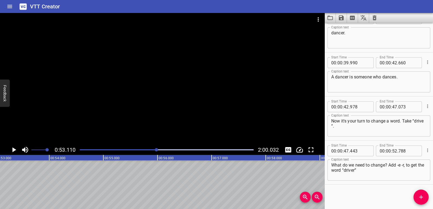
scroll to position [0, 2874]
click at [417, 199] on span "Add Cue" at bounding box center [420, 197] width 15 height 6
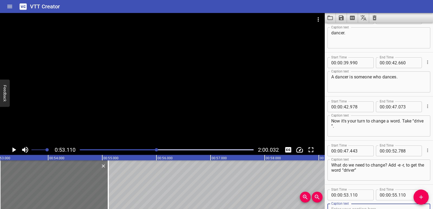
scroll to position [592, 0]
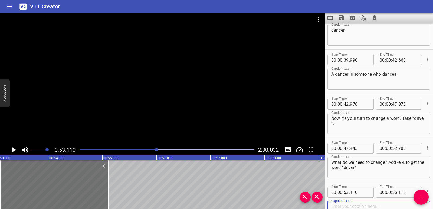
paste textarea "Say it with me: driver"
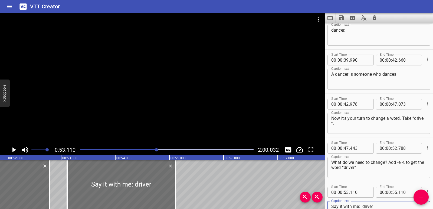
scroll to position [0, 2799]
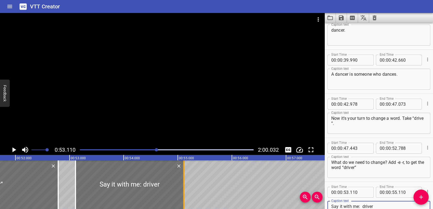
type textarea "Say it with me: driver"
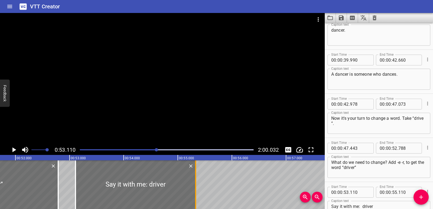
drag, startPoint x: 186, startPoint y: 186, endPoint x: 195, endPoint y: 186, distance: 9.5
click at [195, 186] on div at bounding box center [195, 184] width 1 height 49
type input "330"
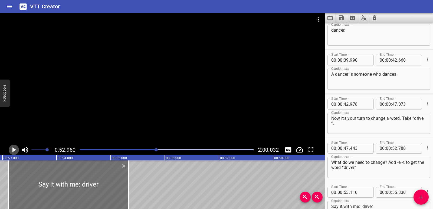
scroll to position [0, 2866]
click at [13, 150] on icon "Play/Pause" at bounding box center [14, 149] width 4 height 5
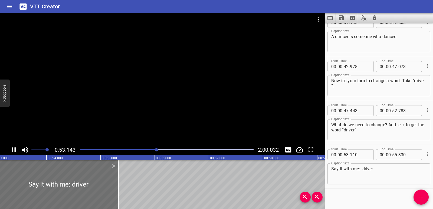
scroll to position [633, 0]
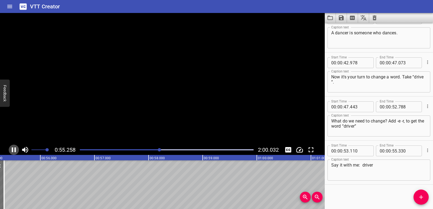
click at [13, 150] on icon "Play/Pause" at bounding box center [14, 149] width 4 height 5
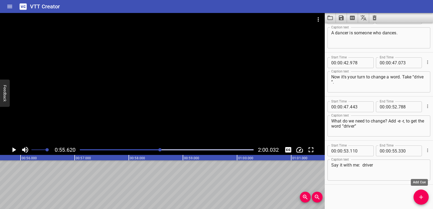
click at [422, 198] on icon "Add Cue" at bounding box center [421, 197] width 6 height 6
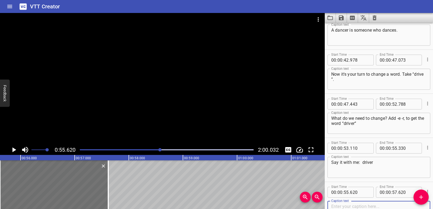
paste textarea "driver."
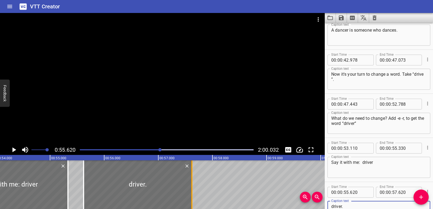
type textarea "driver."
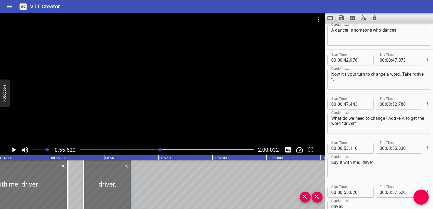
drag, startPoint x: 193, startPoint y: 189, endPoint x: 132, endPoint y: 184, distance: 61.1
click at [132, 184] on div at bounding box center [131, 184] width 5 height 49
type input "56"
type input "500"
drag, startPoint x: 82, startPoint y: 183, endPoint x: 85, endPoint y: 183, distance: 2.8
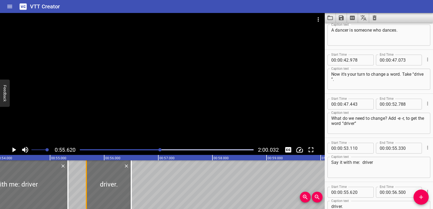
click at [85, 183] on div at bounding box center [86, 184] width 5 height 49
type input "670"
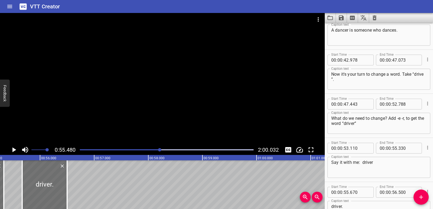
click at [12, 149] on icon "Play/Pause" at bounding box center [14, 150] width 8 height 8
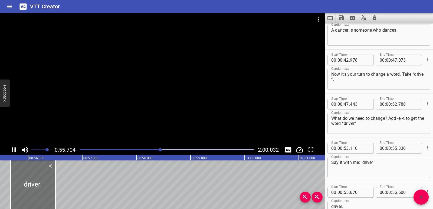
scroll to position [677, 0]
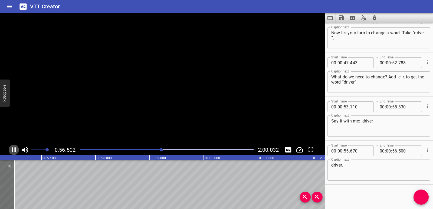
click at [12, 149] on icon "Play/Pause" at bounding box center [14, 149] width 4 height 5
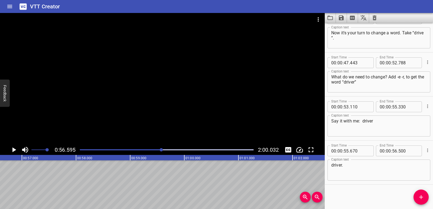
click at [363, 171] on textarea "driver." at bounding box center [378, 170] width 95 height 15
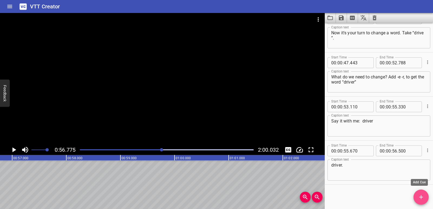
click at [420, 198] on icon "Add Cue" at bounding box center [421, 197] width 4 height 4
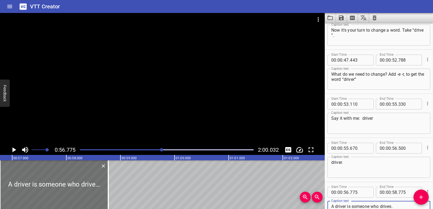
type textarea "A driver is someone who drives."
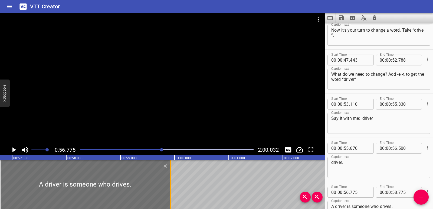
drag, startPoint x: 126, startPoint y: 186, endPoint x: 170, endPoint y: 182, distance: 44.5
click at [170, 182] on div at bounding box center [170, 184] width 1 height 49
type input "59"
type input "920"
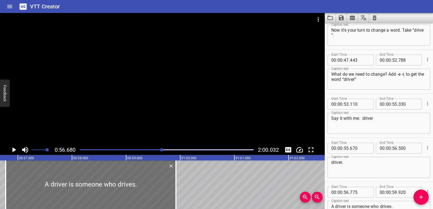
scroll to position [0, 3068]
click at [17, 150] on icon "Play/Pause" at bounding box center [14, 150] width 8 height 8
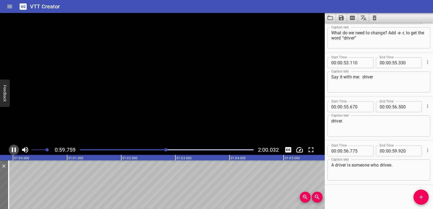
click at [16, 150] on icon "Play/Pause" at bounding box center [14, 150] width 8 height 8
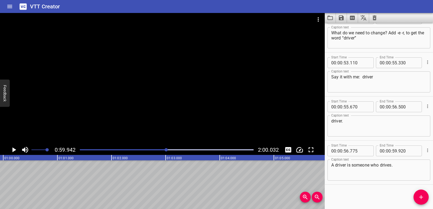
click at [421, 197] on icon "Add Cue" at bounding box center [421, 197] width 4 height 4
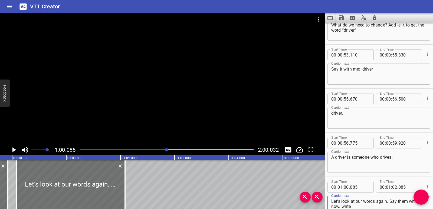
scroll to position [0, 3210]
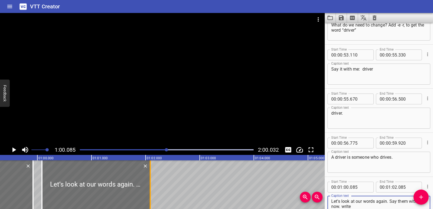
type textarea "Let’s look at our words again. Say them with me now. write"
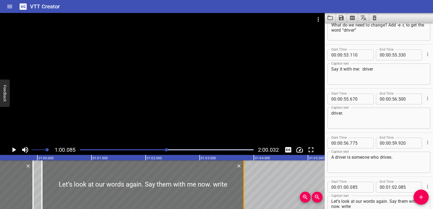
drag, startPoint x: 149, startPoint y: 174, endPoint x: 243, endPoint y: 175, distance: 93.6
click at [243, 175] on div at bounding box center [243, 184] width 5 height 49
type input "03"
type input "815"
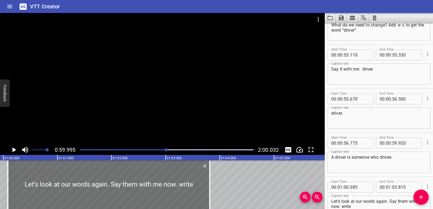
scroll to position [0, 3247]
click at [12, 150] on icon "Play/Pause" at bounding box center [14, 150] width 8 height 8
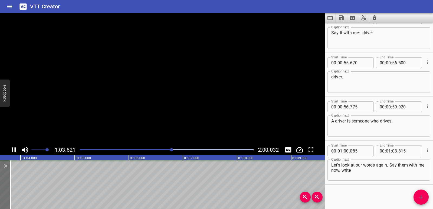
click at [12, 150] on icon "Play/Pause" at bounding box center [14, 149] width 4 height 5
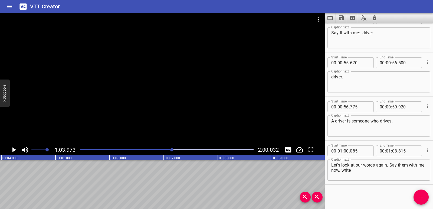
click at [415, 198] on span "Add Cue" at bounding box center [420, 197] width 15 height 6
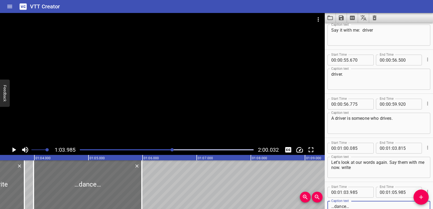
scroll to position [0, 3413]
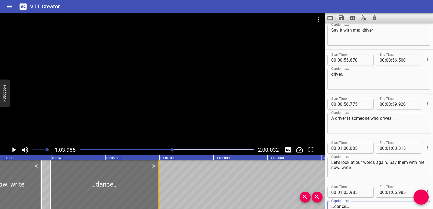
type textarea "…dance…"
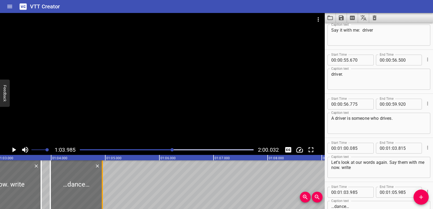
drag, startPoint x: 159, startPoint y: 183, endPoint x: 102, endPoint y: 183, distance: 56.3
click at [102, 183] on div at bounding box center [102, 184] width 1 height 49
type input "04"
type input "945"
drag, startPoint x: 53, startPoint y: 178, endPoint x: 62, endPoint y: 178, distance: 8.9
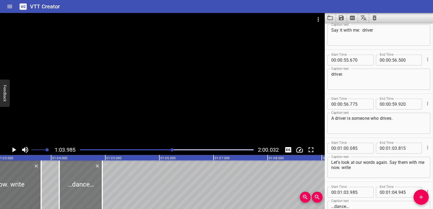
click at [62, 178] on div at bounding box center [59, 184] width 5 height 49
type input "04"
type input "150"
click at [424, 200] on icon "Add Cue" at bounding box center [421, 197] width 6 height 6
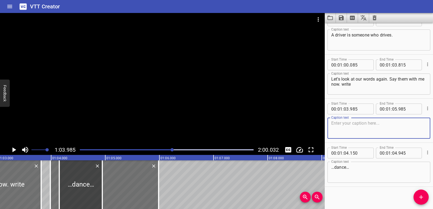
scroll to position [854, 0]
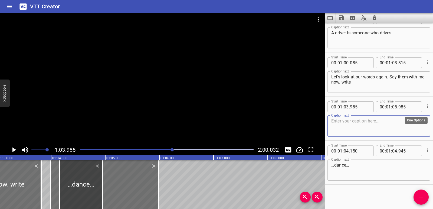
click at [425, 107] on icon "Cue Options" at bounding box center [427, 106] width 5 height 5
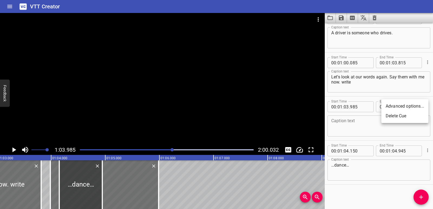
click at [415, 118] on li "Delete Cue" at bounding box center [404, 116] width 47 height 10
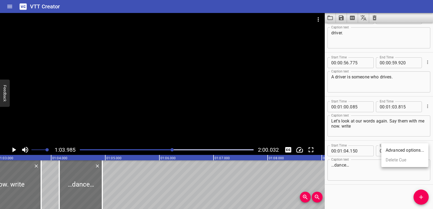
scroll to position [809, 0]
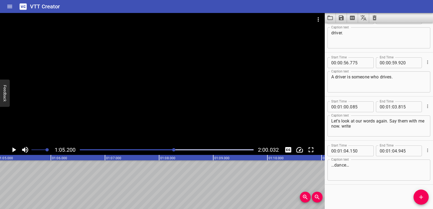
scroll to position [0, 3529]
drag, startPoint x: 425, startPoint y: 200, endPoint x: 388, endPoint y: 180, distance: 41.8
click at [425, 200] on span "Add Cue" at bounding box center [420, 197] width 15 height 6
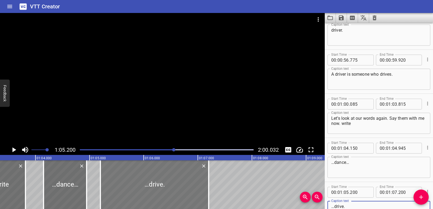
scroll to position [0, 3420]
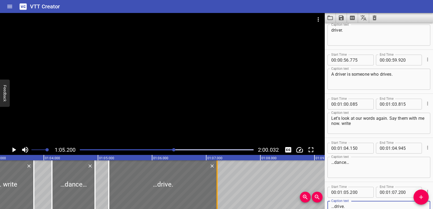
type textarea "…drive."
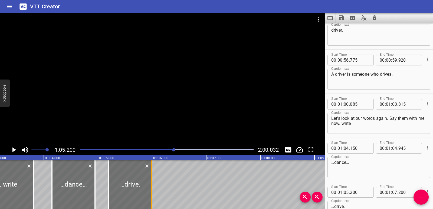
drag, startPoint x: 216, startPoint y: 183, endPoint x: 151, endPoint y: 182, distance: 65.2
click at [151, 182] on div at bounding box center [151, 184] width 1 height 49
type input "05"
type input "995"
drag, startPoint x: 107, startPoint y: 182, endPoint x: 113, endPoint y: 182, distance: 5.4
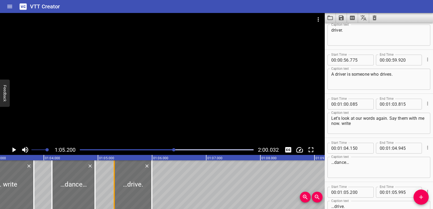
click at [113, 182] on div at bounding box center [113, 184] width 5 height 49
type input "300"
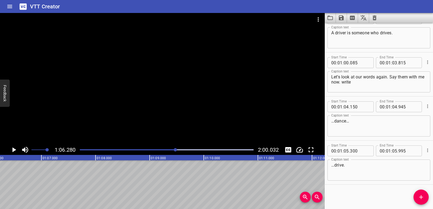
scroll to position [0, 3587]
click at [416, 196] on span "Add Cue" at bounding box center [420, 197] width 15 height 6
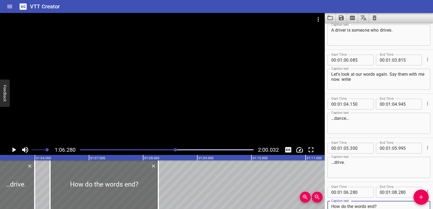
scroll to position [0, 3512]
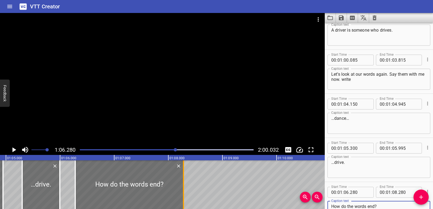
type textarea "How do the words end?"
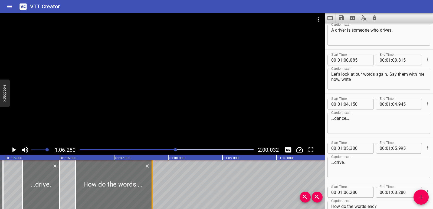
drag, startPoint x: 178, startPoint y: 191, endPoint x: 152, endPoint y: 191, distance: 25.7
click at [152, 191] on div at bounding box center [152, 184] width 1 height 49
type input "07"
type input "700"
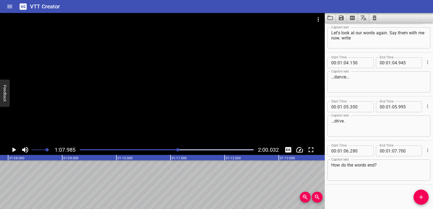
scroll to position [0, 3680]
click at [421, 198] on icon "Add Cue" at bounding box center [421, 197] width 4 height 4
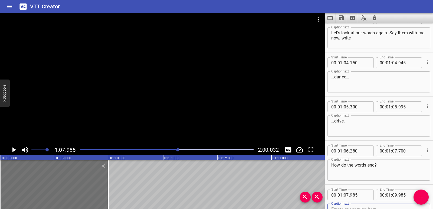
scroll to position [900, 0]
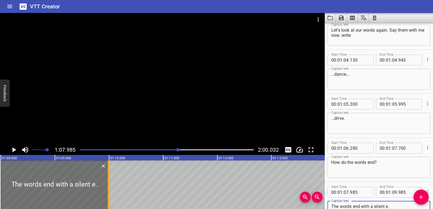
type textarea "The words end with a silent e."
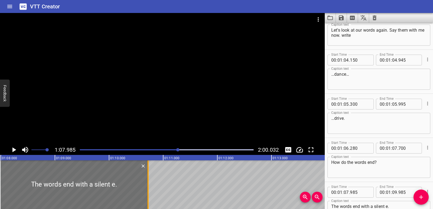
drag, startPoint x: 106, startPoint y: 191, endPoint x: 146, endPoint y: 190, distance: 40.1
click at [146, 190] on div at bounding box center [147, 184] width 5 height 49
type input "10"
type input "725"
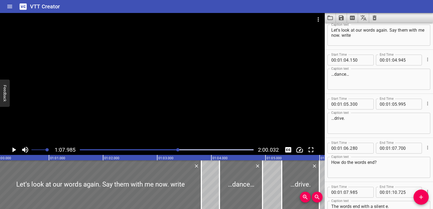
scroll to position [0, 3278]
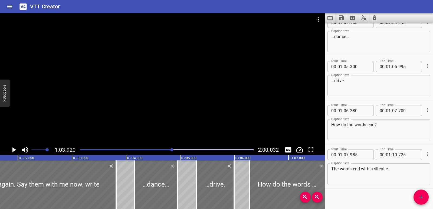
scroll to position [942, 0]
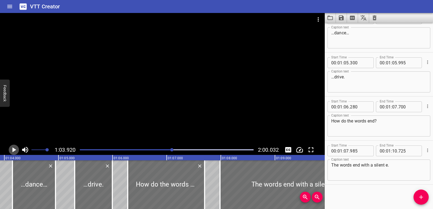
click at [14, 150] on icon "Play/Pause" at bounding box center [14, 149] width 4 height 5
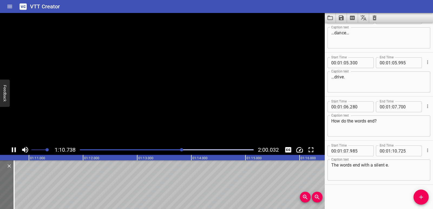
click at [14, 150] on icon "Play/Pause" at bounding box center [14, 150] width 8 height 8
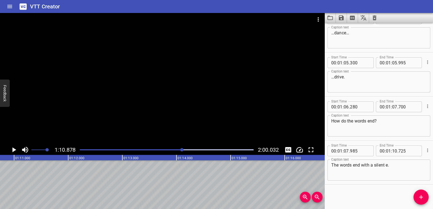
scroll to position [0, 3836]
click at [422, 199] on icon "Add Cue" at bounding box center [421, 197] width 6 height 6
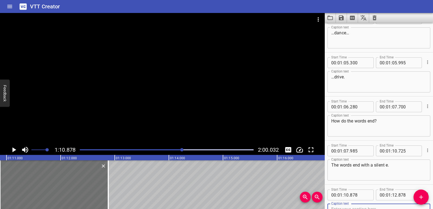
scroll to position [944, 0]
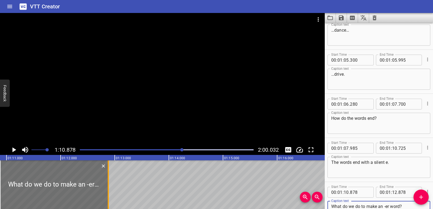
type textarea "What do we do to make an -er word?"
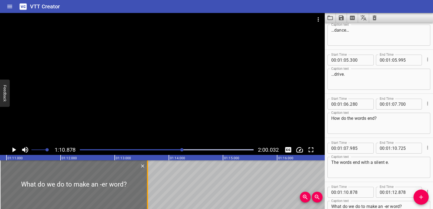
drag, startPoint x: 108, startPoint y: 181, endPoint x: 147, endPoint y: 178, distance: 39.4
click at [147, 178] on div at bounding box center [147, 184] width 1 height 49
type input "13"
type input "603"
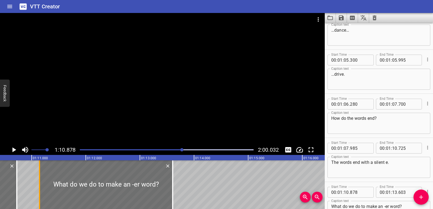
drag, startPoint x: 23, startPoint y: 172, endPoint x: 38, endPoint y: 174, distance: 14.5
click at [38, 174] on div at bounding box center [39, 184] width 5 height 49
type input "11"
type input "143"
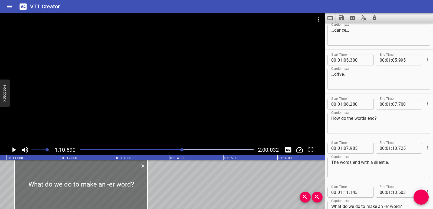
click at [11, 148] on icon "Play/Pause" at bounding box center [14, 150] width 8 height 8
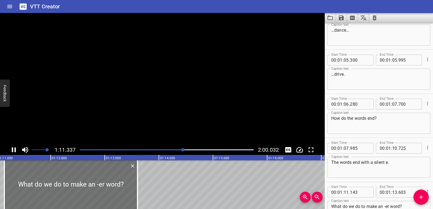
scroll to position [986, 0]
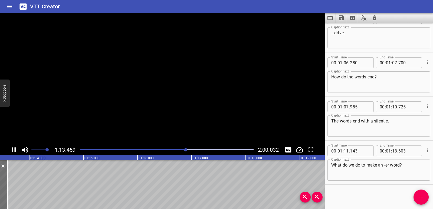
click at [11, 148] on icon "Play/Pause" at bounding box center [14, 150] width 8 height 8
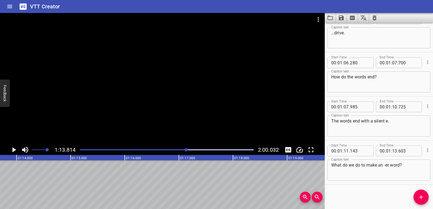
scroll to position [0, 3995]
click at [422, 202] on button "Add Cue" at bounding box center [420, 197] width 15 height 15
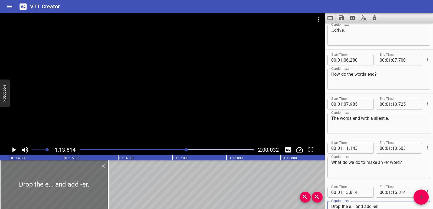
scroll to position [0, 3920]
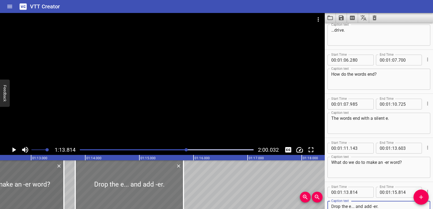
type textarea "Drop the e... and add -er."
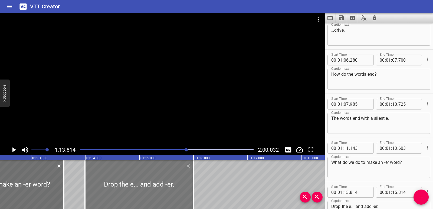
drag, startPoint x: 134, startPoint y: 189, endPoint x: 143, endPoint y: 188, distance: 9.5
click at [143, 188] on div at bounding box center [139, 184] width 108 height 49
type input "994"
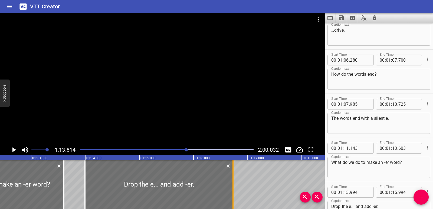
drag, startPoint x: 192, startPoint y: 185, endPoint x: 232, endPoint y: 184, distance: 40.3
click at [232, 184] on div at bounding box center [232, 184] width 5 height 49
type input "16"
type input "744"
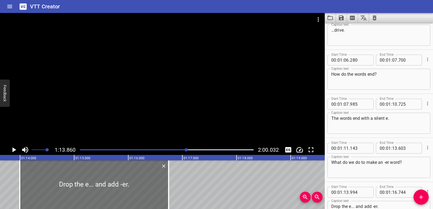
scroll to position [0, 3998]
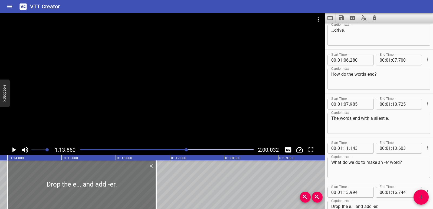
click at [11, 150] on icon "Play/Pause" at bounding box center [14, 150] width 8 height 8
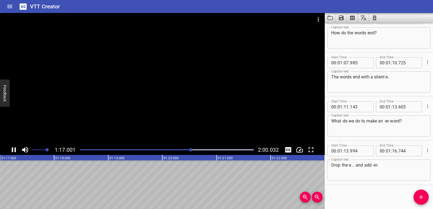
click at [12, 150] on icon "Play/Pause" at bounding box center [14, 149] width 4 height 5
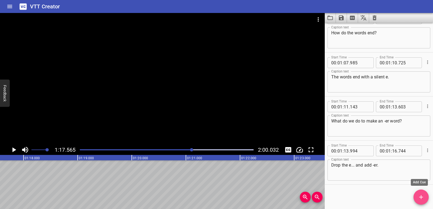
click at [419, 196] on icon "Add Cue" at bounding box center [421, 197] width 6 height 6
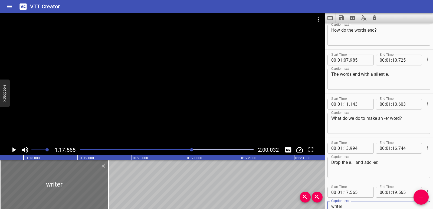
scroll to position [0, 4156]
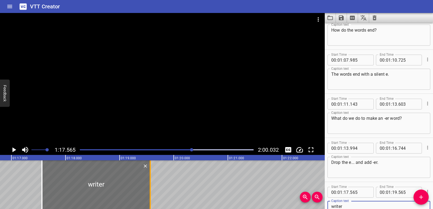
type textarea "writer"
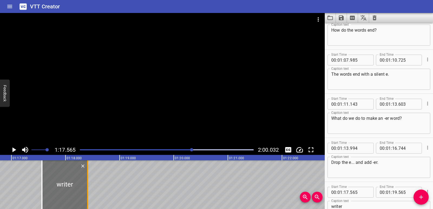
drag, startPoint x: 150, startPoint y: 198, endPoint x: 88, endPoint y: 188, distance: 63.3
click at [88, 188] on div at bounding box center [87, 184] width 1 height 49
type input "18"
type input "410"
drag, startPoint x: 42, startPoint y: 184, endPoint x: 51, endPoint y: 185, distance: 9.0
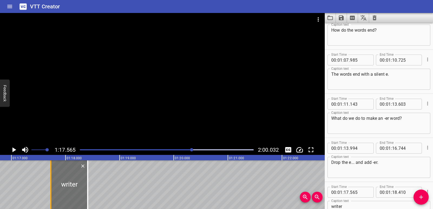
click at [51, 185] on div at bounding box center [50, 184] width 1 height 49
type input "730"
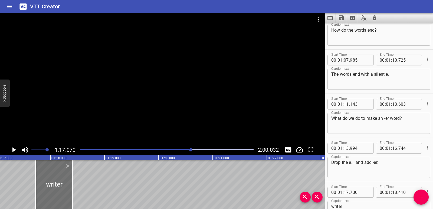
click at [12, 147] on icon "Play/Pause" at bounding box center [14, 150] width 8 height 8
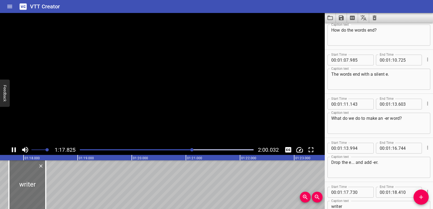
scroll to position [1074, 0]
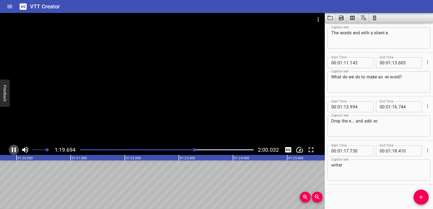
click at [13, 148] on icon "Play/Pause" at bounding box center [14, 149] width 4 height 5
click at [421, 201] on button "Add Cue" at bounding box center [420, 197] width 15 height 15
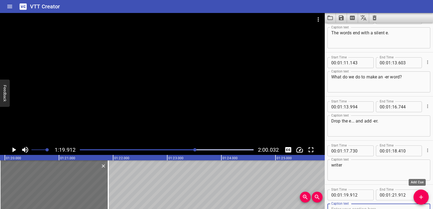
scroll to position [1077, 0]
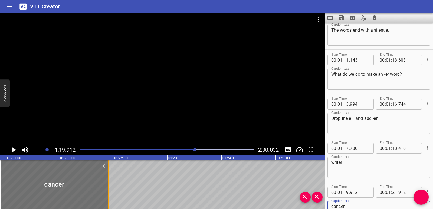
type textarea "dancer"
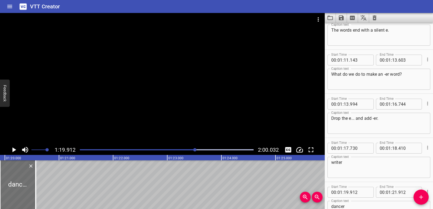
drag, startPoint x: 106, startPoint y: 182, endPoint x: 81, endPoint y: 180, distance: 24.8
click at [33, 183] on div at bounding box center [35, 184] width 5 height 49
type input "20"
type input "567"
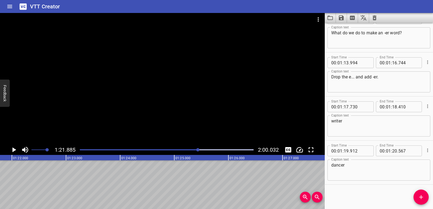
scroll to position [0, 4432]
click at [417, 198] on span "Add Cue" at bounding box center [420, 197] width 15 height 6
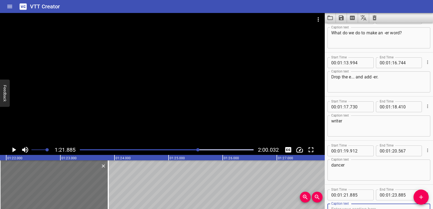
scroll to position [1121, 0]
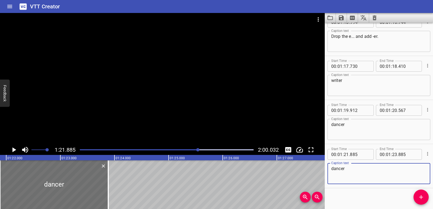
drag, startPoint x: 334, startPoint y: 206, endPoint x: 323, endPoint y: 206, distance: 10.6
click at [323, 206] on main "1:21.885 2:00.032 00:00.000 00:01.000 00:02.000 00:03.000 00:04.000 00:05.000 0…" at bounding box center [216, 111] width 433 height 196
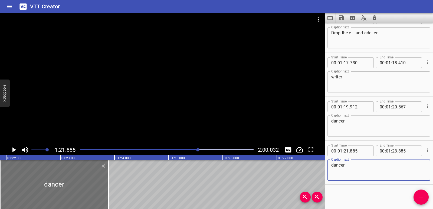
paste textarea "river"
type textarea "driver"
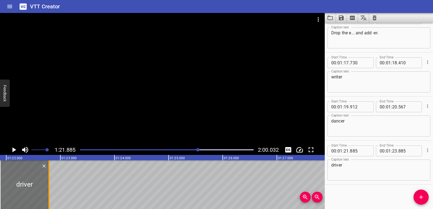
drag, startPoint x: 109, startPoint y: 193, endPoint x: 49, endPoint y: 189, distance: 59.4
click at [49, 189] on div at bounding box center [48, 184] width 1 height 49
type input "22"
type input "790"
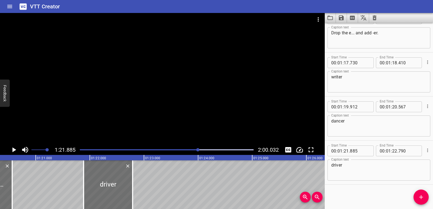
scroll to position [0, 4298]
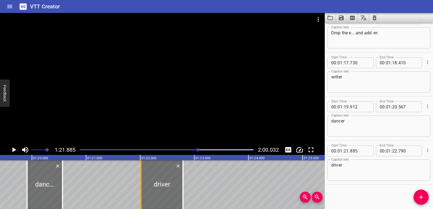
drag, startPoint x: 132, startPoint y: 189, endPoint x: 139, endPoint y: 189, distance: 7.0
click at [139, 189] on div at bounding box center [140, 184] width 5 height 49
type input "22"
type input "015"
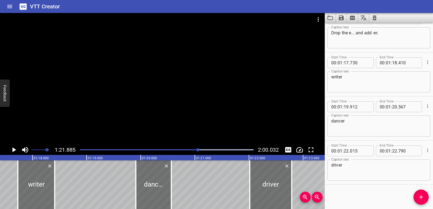
scroll to position [0, 4156]
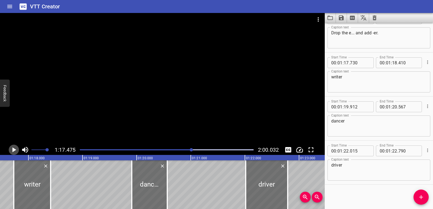
click at [9, 148] on button "Play/Pause" at bounding box center [14, 150] width 10 height 10
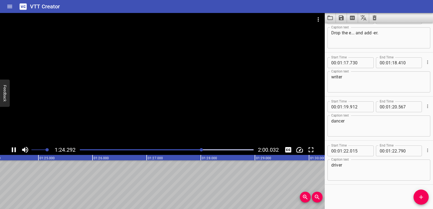
click at [10, 148] on icon "Play/Pause" at bounding box center [14, 150] width 8 height 8
click at [419, 198] on icon "Add Cue" at bounding box center [421, 197] width 6 height 6
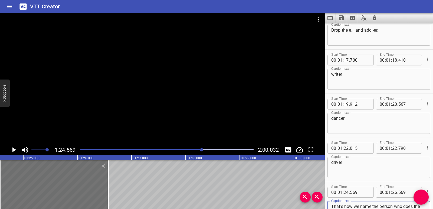
scroll to position [1170, 0]
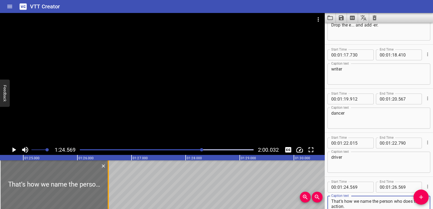
type textarea "That’s how we name the person who does the action."
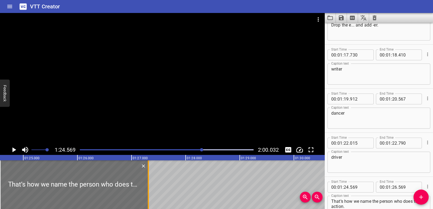
drag, startPoint x: 107, startPoint y: 184, endPoint x: 147, endPoint y: 184, distance: 40.1
click at [147, 184] on div at bounding box center [148, 184] width 5 height 49
type input "27"
type input "309"
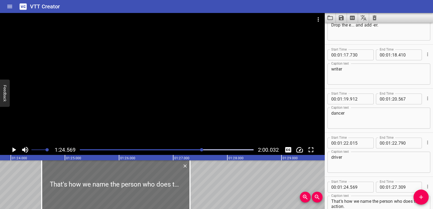
scroll to position [0, 4527]
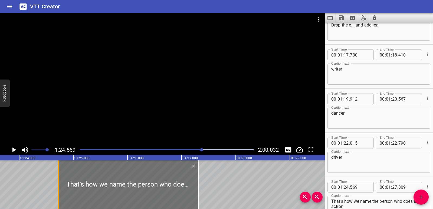
drag, startPoint x: 49, startPoint y: 187, endPoint x: 57, endPoint y: 188, distance: 8.5
click at [57, 188] on div at bounding box center [58, 184] width 5 height 49
type input "724"
click at [18, 183] on div "Words Ending with -er This ending is /er/. When we add er to a word, it tells u…" at bounding box center [344, 184] width 9742 height 49
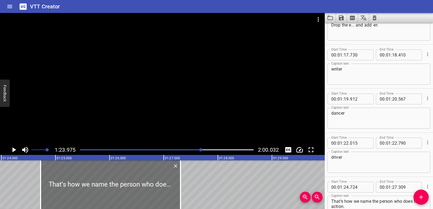
click at [14, 151] on icon "Play/Pause" at bounding box center [14, 149] width 4 height 5
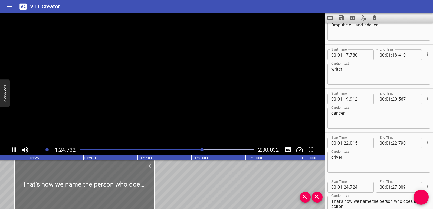
scroll to position [1206, 0]
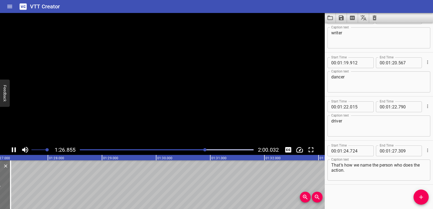
click at [14, 151] on icon "Play/Pause" at bounding box center [14, 150] width 8 height 8
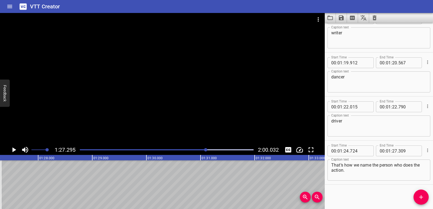
drag, startPoint x: 421, startPoint y: 196, endPoint x: 413, endPoint y: 194, distance: 8.2
click at [421, 196] on icon "Add Cue" at bounding box center [421, 197] width 4 height 4
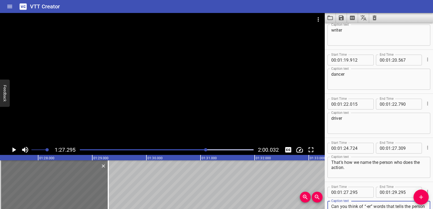
scroll to position [1214, 0]
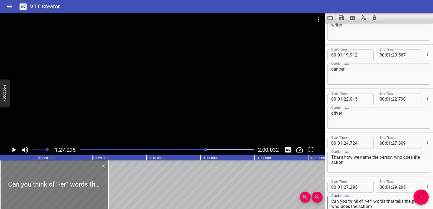
type textarea "Can you think of “-er” words that tells the person who does the action?"
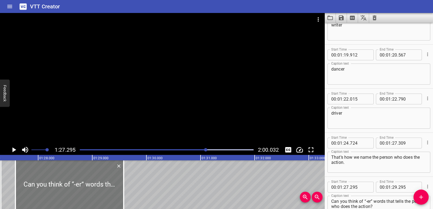
drag, startPoint x: 86, startPoint y: 185, endPoint x: 102, endPoint y: 185, distance: 15.4
click at [102, 185] on div at bounding box center [69, 184] width 108 height 49
type input "580"
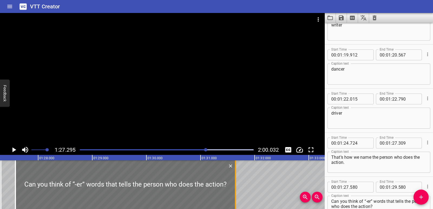
drag, startPoint x: 125, startPoint y: 182, endPoint x: 237, endPoint y: 182, distance: 111.8
click at [237, 182] on div at bounding box center [235, 184] width 5 height 49
type input "31"
type input "645"
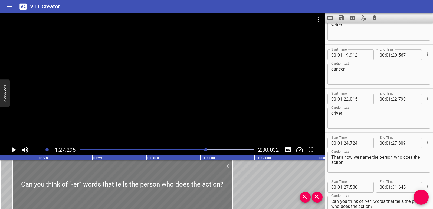
drag, startPoint x: 54, startPoint y: 189, endPoint x: 40, endPoint y: 182, distance: 14.8
click at [50, 189] on div at bounding box center [122, 184] width 220 height 49
type input "510"
type input "575"
click at [6, 180] on div "Words Ending with -er This ending is /er/. When we add er to a word, it tells u…" at bounding box center [146, 184] width 9742 height 49
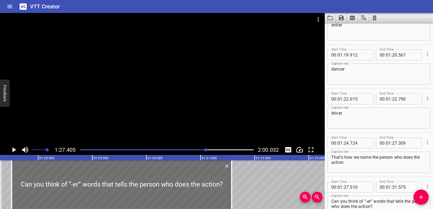
scroll to position [0, 4731]
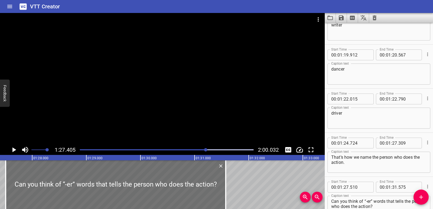
click at [16, 149] on icon "Play/Pause" at bounding box center [14, 150] width 8 height 8
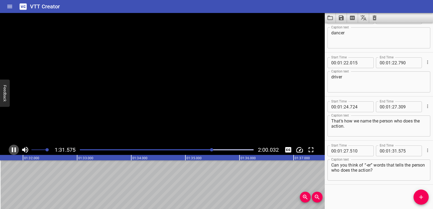
click at [16, 149] on icon "Play/Pause" at bounding box center [14, 149] width 4 height 5
click at [424, 198] on icon "Add Cue" at bounding box center [421, 197] width 6 height 6
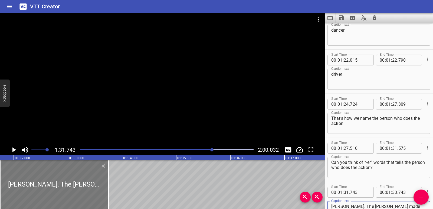
type textarea "[PERSON_NAME]. The [PERSON_NAME] made cookies!"
click at [83, 180] on div at bounding box center [55, 184] width 108 height 49
type input "768"
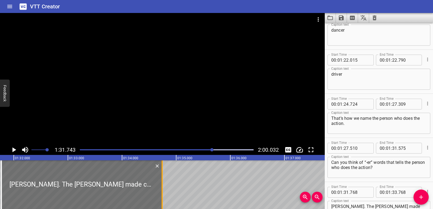
drag, startPoint x: 110, startPoint y: 180, endPoint x: 162, endPoint y: 178, distance: 52.5
click at [162, 178] on div at bounding box center [162, 184] width 1 height 49
type input "34"
type input "738"
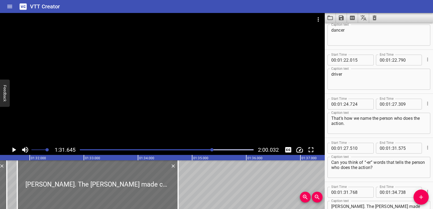
scroll to position [0, 4960]
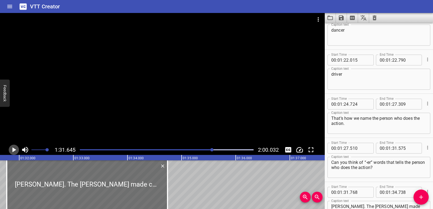
click at [14, 151] on icon "Play/Pause" at bounding box center [14, 149] width 4 height 5
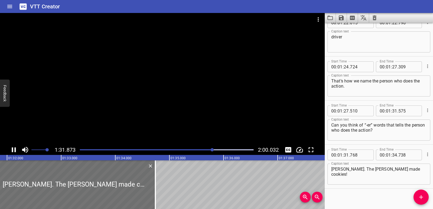
scroll to position [1295, 0]
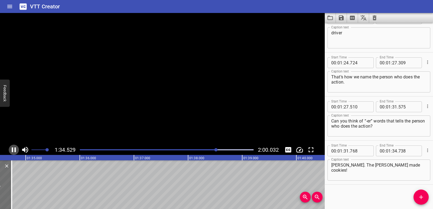
click at [14, 151] on icon "Play/Pause" at bounding box center [14, 150] width 8 height 8
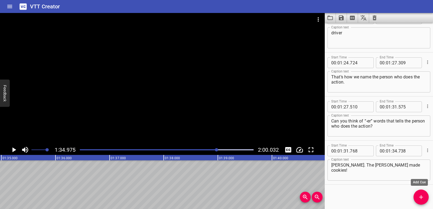
click at [424, 195] on icon "Add Cue" at bounding box center [421, 197] width 6 height 6
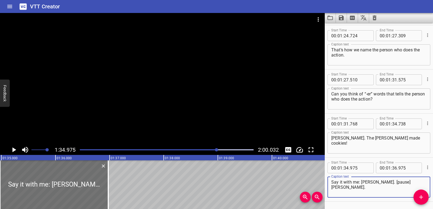
scroll to position [1339, 0]
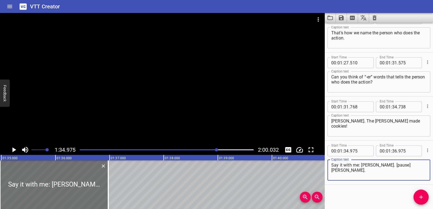
drag, startPoint x: 373, startPoint y: 166, endPoint x: 388, endPoint y: 167, distance: 14.4
click at [388, 167] on textarea "Say it with me: [PERSON_NAME]. [pause] [PERSON_NAME]." at bounding box center [378, 170] width 95 height 15
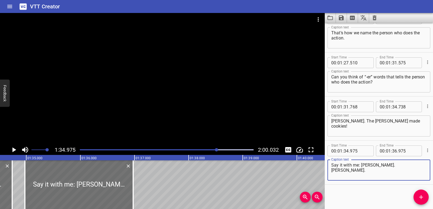
scroll to position [0, 5107]
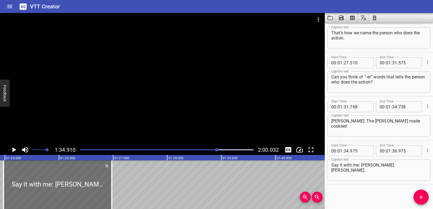
click at [12, 150] on icon "Play/Pause" at bounding box center [14, 150] width 8 height 8
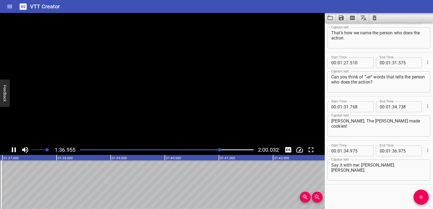
click at [12, 150] on icon "Play/Pause" at bounding box center [14, 149] width 4 height 5
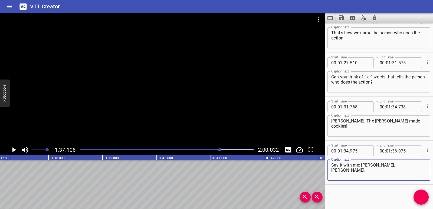
drag, startPoint x: 375, startPoint y: 166, endPoint x: 389, endPoint y: 166, distance: 14.3
click at [389, 166] on textarea "Say it with me: [PERSON_NAME]. [PERSON_NAME]." at bounding box center [378, 170] width 95 height 15
type textarea "Say it with me: [PERSON_NAME]."
click at [421, 196] on icon "Add Cue" at bounding box center [421, 197] width 4 height 4
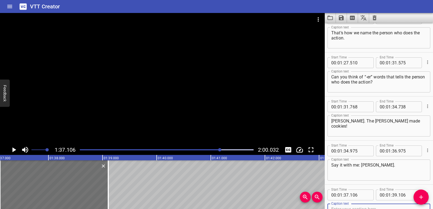
scroll to position [1341, 0]
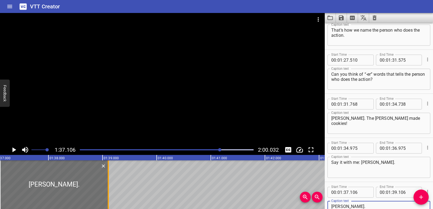
type textarea "[PERSON_NAME]."
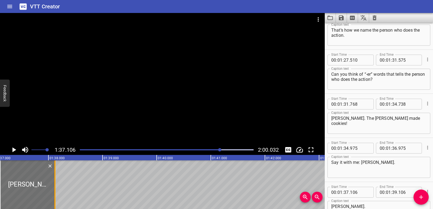
drag, startPoint x: 110, startPoint y: 171, endPoint x: 57, endPoint y: 168, distance: 53.4
click at [57, 168] on div at bounding box center [54, 184] width 5 height 49
type input "38"
type input "121"
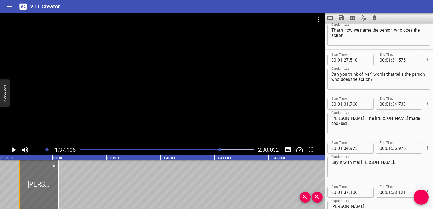
drag, startPoint x: 4, startPoint y: 165, endPoint x: 22, endPoint y: 166, distance: 17.7
click at [22, 166] on div at bounding box center [19, 184] width 5 height 49
type input "396"
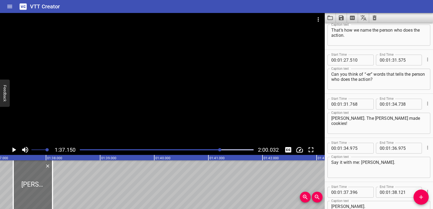
click at [13, 147] on icon "Play/Pause" at bounding box center [14, 150] width 8 height 8
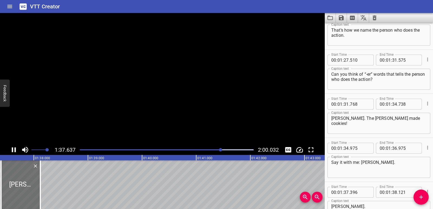
scroll to position [1383, 0]
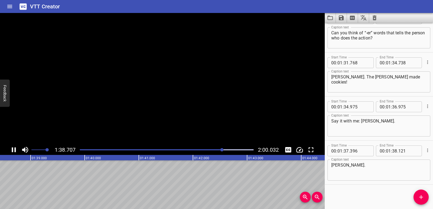
click at [13, 147] on icon "Play/Pause" at bounding box center [14, 150] width 8 height 8
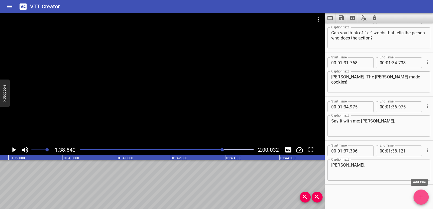
click at [424, 198] on icon "Add Cue" at bounding box center [421, 197] width 6 height 6
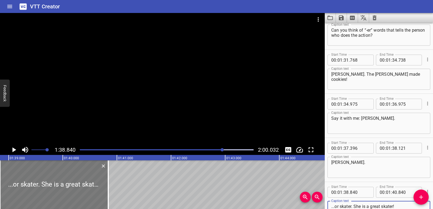
type textarea "...or skater. She is a great skater!"
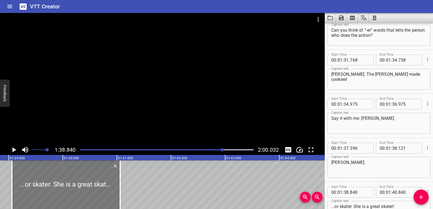
drag, startPoint x: 51, startPoint y: 182, endPoint x: 63, endPoint y: 182, distance: 11.9
click at [63, 182] on div at bounding box center [66, 184] width 108 height 49
type input "39"
type input "060"
type input "41"
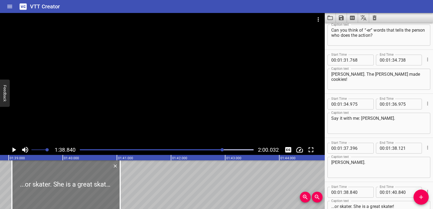
type input "060"
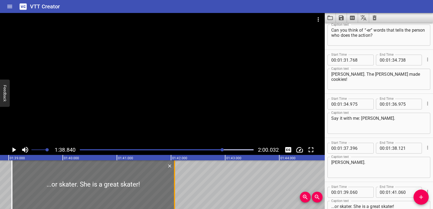
drag, startPoint x: 119, startPoint y: 180, endPoint x: 173, endPoint y: 179, distance: 54.4
click at [173, 179] on div at bounding box center [174, 184] width 5 height 49
type input "42"
type input "065"
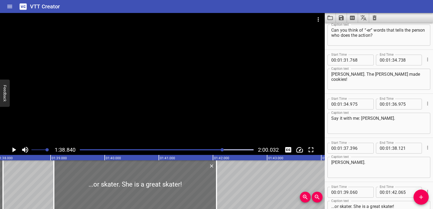
scroll to position [0, 5299]
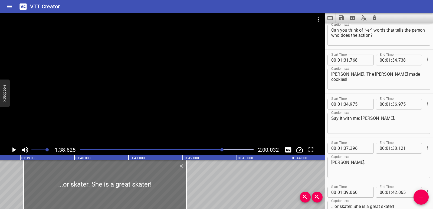
click at [14, 148] on icon "Play/Pause" at bounding box center [14, 150] width 8 height 8
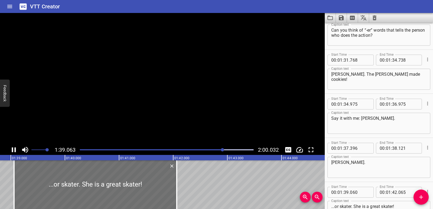
scroll to position [1427, 0]
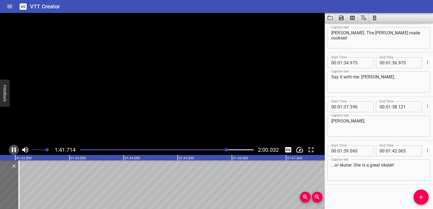
click at [14, 148] on icon "Play/Pause" at bounding box center [14, 150] width 8 height 8
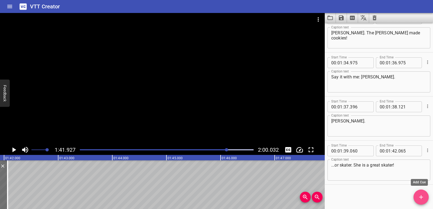
click at [418, 197] on icon "Add Cue" at bounding box center [421, 197] width 6 height 6
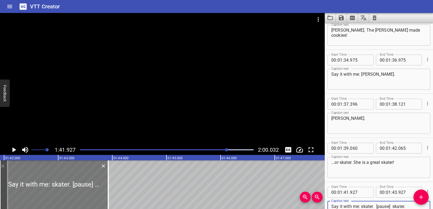
type textarea "Say it with me: skater. [pause] skater."
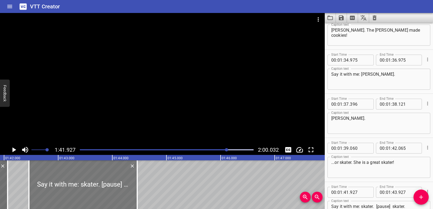
drag, startPoint x: 96, startPoint y: 189, endPoint x: 120, endPoint y: 186, distance: 24.3
click at [120, 186] on div at bounding box center [83, 184] width 108 height 49
type input "42"
type input "462"
type input "44"
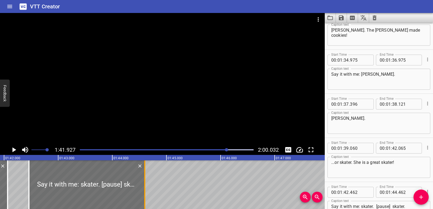
drag, startPoint x: 138, startPoint y: 183, endPoint x: 145, endPoint y: 183, distance: 7.3
click at [145, 183] on div at bounding box center [144, 184] width 1 height 49
type input "607"
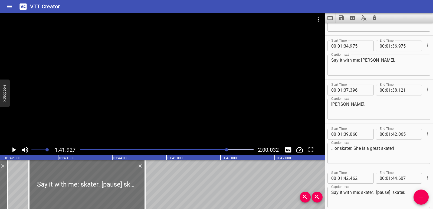
scroll to position [1471, 0]
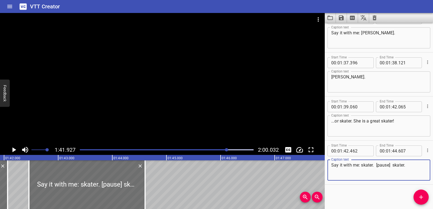
drag, startPoint x: 376, startPoint y: 165, endPoint x: 393, endPoint y: 166, distance: 17.1
click at [393, 166] on textarea "Say it with me: skater. [pause] skater." at bounding box center [378, 170] width 95 height 15
drag, startPoint x: 376, startPoint y: 166, endPoint x: 390, endPoint y: 167, distance: 13.8
click at [390, 167] on textarea "Say it with me: skater. skater." at bounding box center [378, 170] width 95 height 15
type textarea "Say it with me: skater."
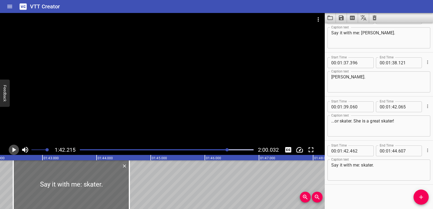
click at [12, 150] on icon "Play/Pause" at bounding box center [14, 150] width 8 height 8
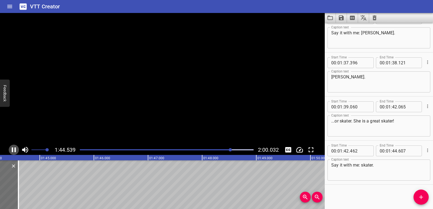
click at [12, 150] on icon "Play/Pause" at bounding box center [14, 150] width 8 height 8
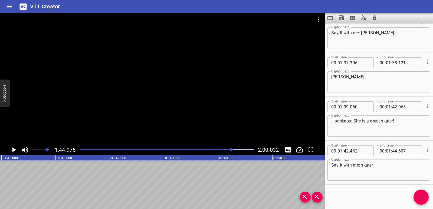
scroll to position [0, 5682]
click at [421, 198] on icon "Add Cue" at bounding box center [421, 197] width 4 height 4
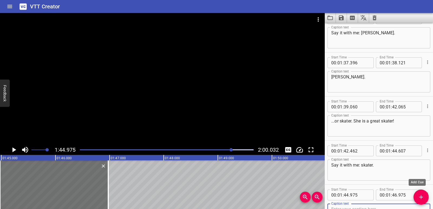
scroll to position [1474, 0]
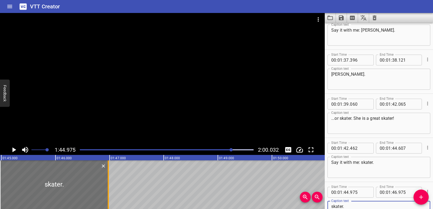
type textarea "skater."
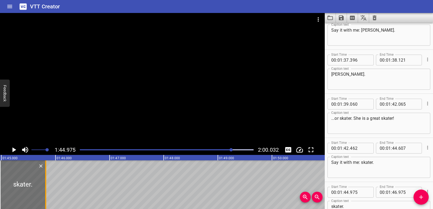
drag, startPoint x: 109, startPoint y: 182, endPoint x: 46, endPoint y: 180, distance: 63.3
click at [46, 180] on div at bounding box center [45, 184] width 5 height 49
type input "45"
type input "805"
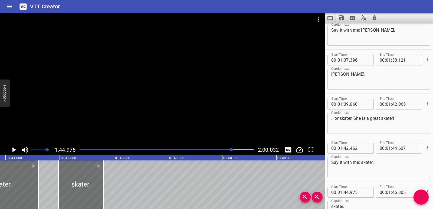
scroll to position [0, 5606]
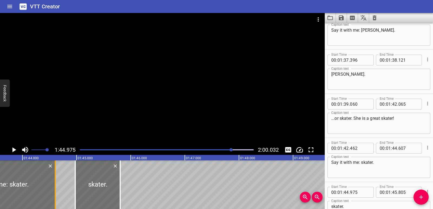
click at [57, 183] on div at bounding box center [54, 184] width 5 height 49
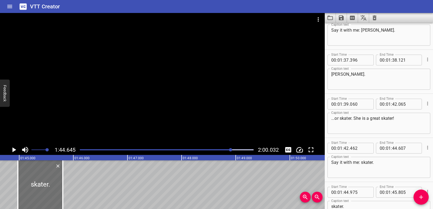
click at [13, 150] on icon "Play/Pause" at bounding box center [14, 149] width 4 height 5
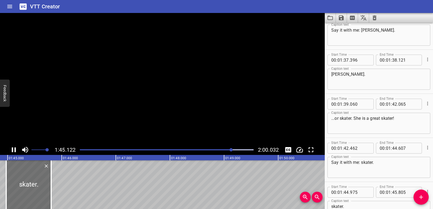
scroll to position [1515, 0]
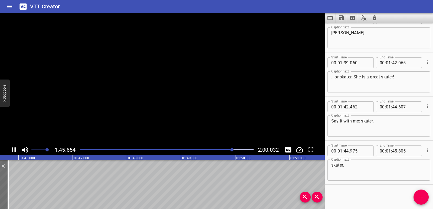
click at [13, 150] on icon "Play/Pause" at bounding box center [14, 149] width 4 height 5
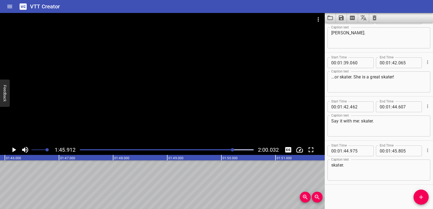
click at [429, 195] on div "Start Time 00 : 00 : 00 . 965 Start Time End Time 00 : 00 : 03 . 190 End Time C…" at bounding box center [379, 116] width 108 height 186
click at [426, 196] on span "Add Cue" at bounding box center [420, 197] width 15 height 6
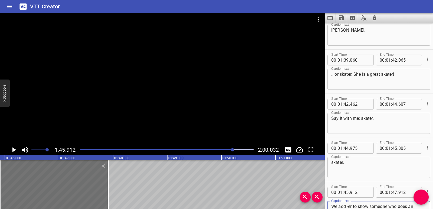
scroll to position [1523, 0]
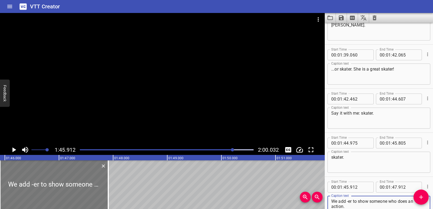
type textarea "We add -er to show someone who does an action."
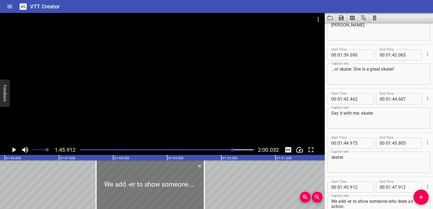
drag, startPoint x: 78, startPoint y: 185, endPoint x: 174, endPoint y: 181, distance: 96.1
click at [174, 181] on div at bounding box center [150, 184] width 108 height 49
type input "47"
type input "687"
type input "49"
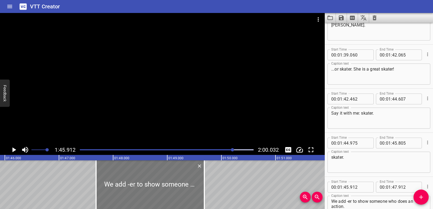
type input "687"
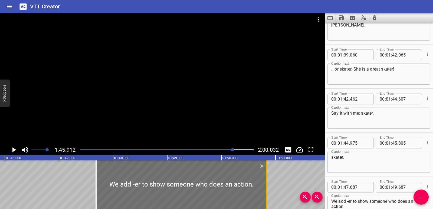
drag, startPoint x: 203, startPoint y: 179, endPoint x: 265, endPoint y: 179, distance: 62.2
click at [265, 179] on div at bounding box center [266, 184] width 5 height 49
type input "50"
type input "837"
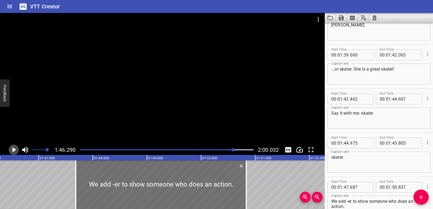
click at [13, 149] on icon "Play/Pause" at bounding box center [14, 149] width 4 height 5
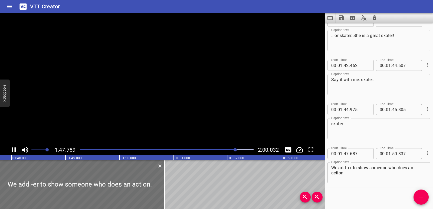
scroll to position [1559, 0]
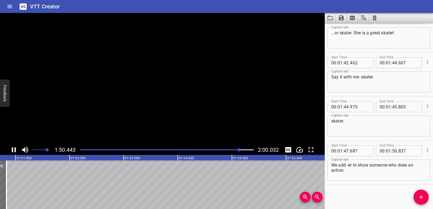
click at [13, 149] on icon "Play/Pause" at bounding box center [14, 149] width 4 height 5
click at [423, 195] on icon "Add Cue" at bounding box center [421, 197] width 6 height 6
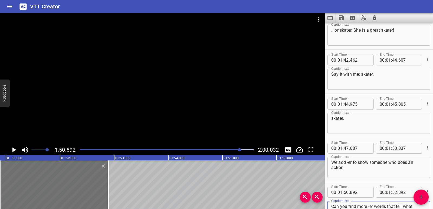
scroll to position [1567, 0]
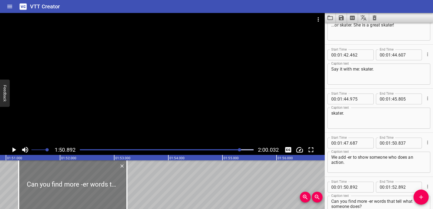
drag, startPoint x: 56, startPoint y: 176, endPoint x: 74, endPoint y: 175, distance: 17.9
click at [74, 175] on div at bounding box center [73, 184] width 108 height 49
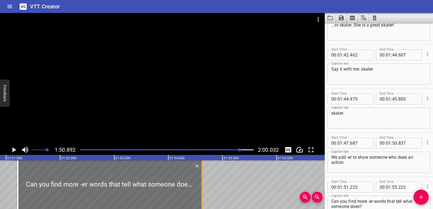
drag, startPoint x: 126, startPoint y: 175, endPoint x: 202, endPoint y: 172, distance: 75.8
click at [202, 172] on div at bounding box center [201, 184] width 1 height 49
click at [39, 180] on div at bounding box center [108, 184] width 184 height 49
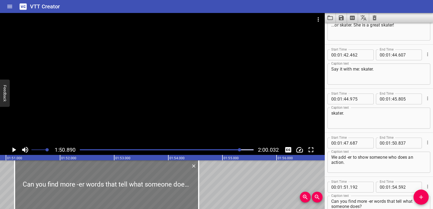
click at [36, 180] on div at bounding box center [107, 184] width 184 height 49
click at [14, 150] on icon "Play/Pause" at bounding box center [14, 149] width 4 height 5
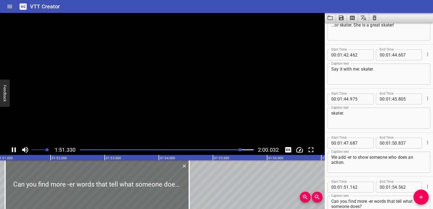
scroll to position [1603, 0]
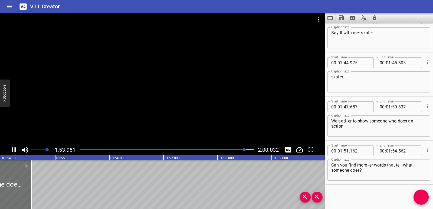
click at [15, 148] on icon "Play/Pause" at bounding box center [14, 149] width 4 height 5
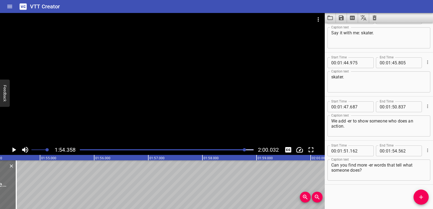
scroll to position [0, 6189]
click at [423, 200] on icon "Add Cue" at bounding box center [421, 197] width 6 height 6
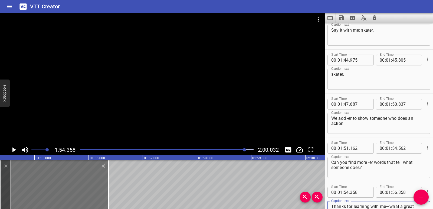
scroll to position [1611, 0]
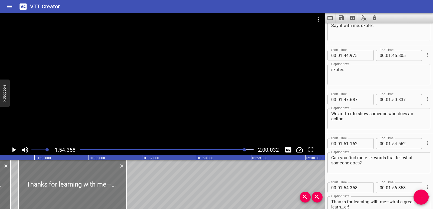
drag, startPoint x: 72, startPoint y: 196, endPoint x: 90, endPoint y: 196, distance: 18.4
click at [90, 196] on div at bounding box center [72, 184] width 108 height 49
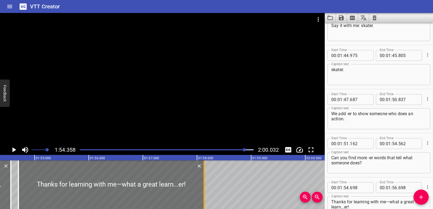
drag, startPoint x: 125, startPoint y: 191, endPoint x: 202, endPoint y: 189, distance: 77.4
click at [202, 189] on div at bounding box center [203, 184] width 5 height 49
click at [13, 190] on div at bounding box center [10, 184] width 5 height 49
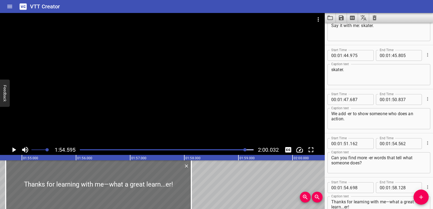
click at [10, 149] on icon "Play/Pause" at bounding box center [14, 150] width 8 height 8
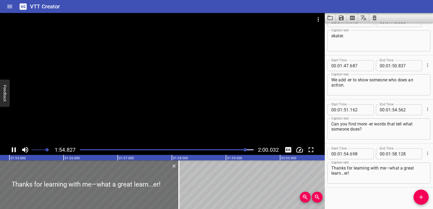
scroll to position [1647, 0]
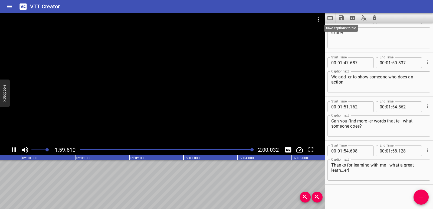
click at [343, 17] on icon "Save captions to file" at bounding box center [341, 17] width 5 height 5
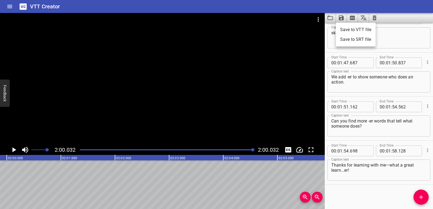
scroll to position [0, 6496]
click at [346, 32] on li "Save to VTT file" at bounding box center [356, 30] width 40 height 10
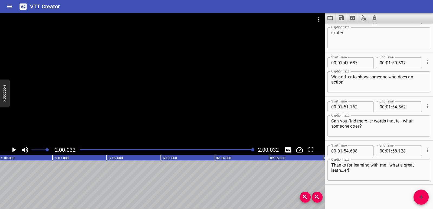
click at [16, 148] on icon "Play/Pause" at bounding box center [14, 150] width 8 height 8
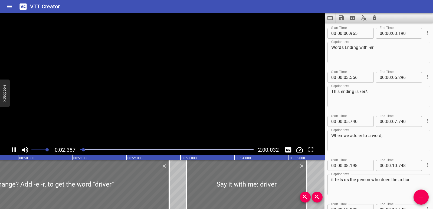
scroll to position [0, 0]
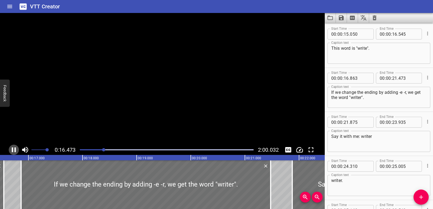
click at [16, 147] on icon "Play/Pause" at bounding box center [14, 150] width 8 height 8
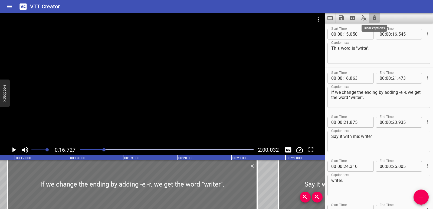
click at [372, 17] on icon "Clear captions" at bounding box center [374, 18] width 6 height 6
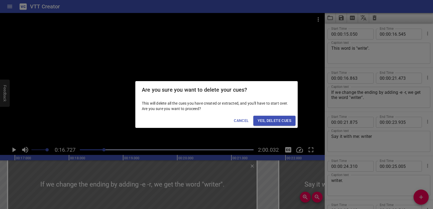
click at [285, 116] on button "Yes, Delete Cues" at bounding box center [274, 121] width 42 height 10
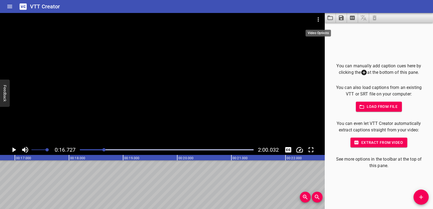
click at [314, 19] on button "Video Options" at bounding box center [318, 19] width 13 height 13
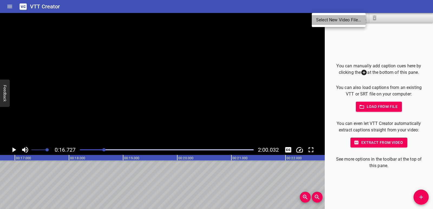
click at [314, 19] on li "Select New Video File..." at bounding box center [339, 20] width 54 height 10
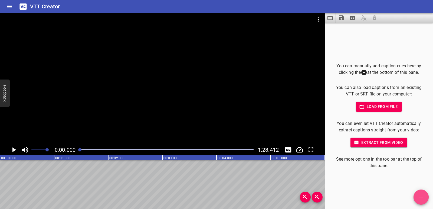
click at [421, 195] on icon "Add Cue" at bounding box center [421, 197] width 6 height 6
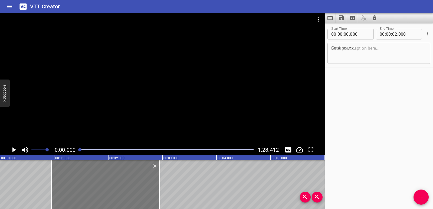
drag, startPoint x: 90, startPoint y: 174, endPoint x: 142, endPoint y: 174, distance: 51.4
click at [142, 174] on div at bounding box center [105, 184] width 108 height 49
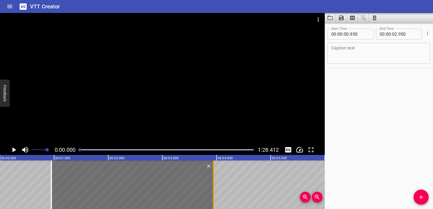
drag, startPoint x: 159, startPoint y: 179, endPoint x: 213, endPoint y: 180, distance: 53.9
click at [213, 180] on div at bounding box center [213, 184] width 1 height 49
click at [366, 61] on div "Caption text" at bounding box center [378, 53] width 103 height 21
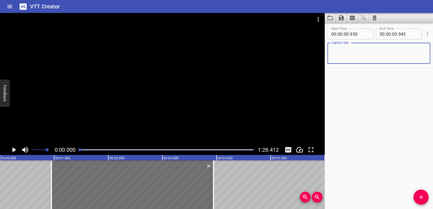
paste textarea "Words Ending with -ful"
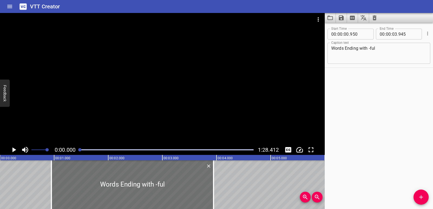
click at [9, 150] on button "Play/Pause" at bounding box center [14, 150] width 10 height 10
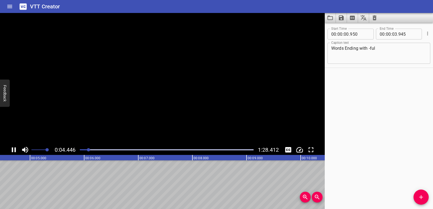
click at [10, 150] on icon "Play/Pause" at bounding box center [14, 150] width 8 height 8
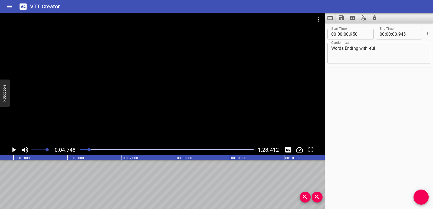
click at [13, 150] on icon "Play/Pause" at bounding box center [14, 149] width 4 height 5
click at [13, 150] on icon "Play/Pause" at bounding box center [14, 150] width 8 height 8
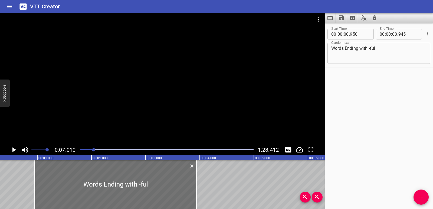
scroll to position [0, 0]
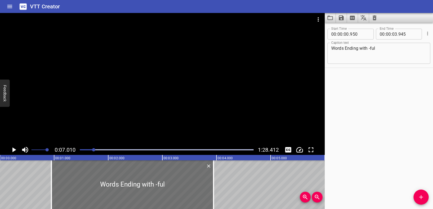
click at [14, 152] on icon "Play/Pause" at bounding box center [14, 150] width 8 height 8
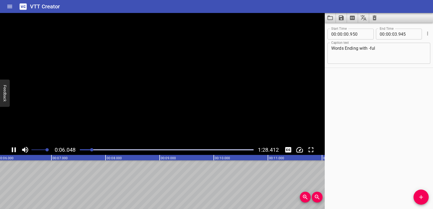
click at [15, 152] on icon "Play/Pause" at bounding box center [14, 149] width 4 height 5
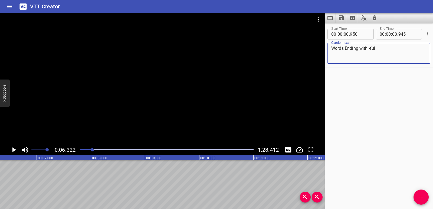
drag, startPoint x: 379, startPoint y: 51, endPoint x: 330, endPoint y: 51, distance: 48.7
click at [330, 51] on div "Words Ending with -ful Caption text" at bounding box center [378, 53] width 103 height 21
click at [419, 195] on icon "Add Cue" at bounding box center [421, 197] width 6 height 6
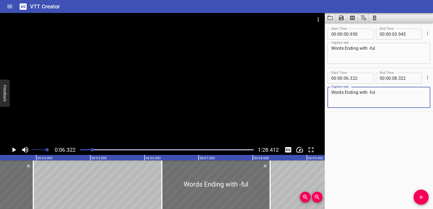
scroll to position [0, 163]
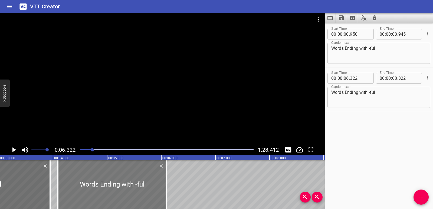
drag, startPoint x: 245, startPoint y: 173, endPoint x: 125, endPoint y: 177, distance: 120.8
click at [125, 177] on div at bounding box center [112, 184] width 108 height 49
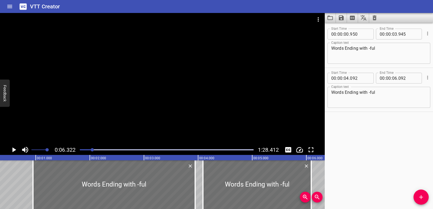
scroll to position [0, 0]
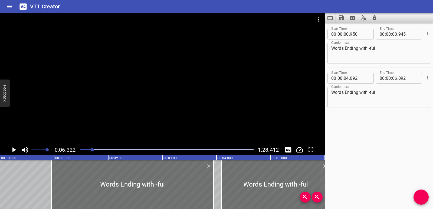
click at [14, 147] on icon "Play/Pause" at bounding box center [14, 150] width 8 height 8
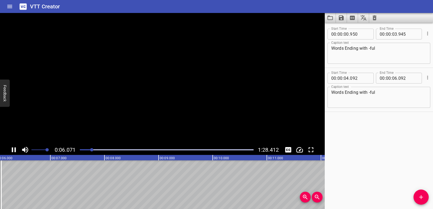
click at [14, 147] on icon "Play/Pause" at bounding box center [14, 150] width 8 height 8
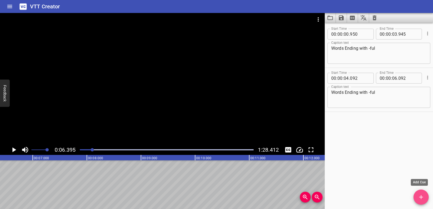
click at [421, 201] on button "Add Cue" at bounding box center [420, 197] width 15 height 15
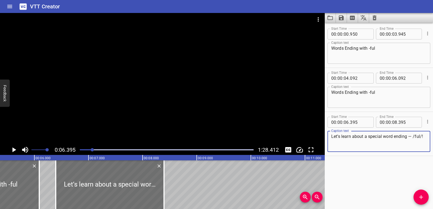
scroll to position [0, 274]
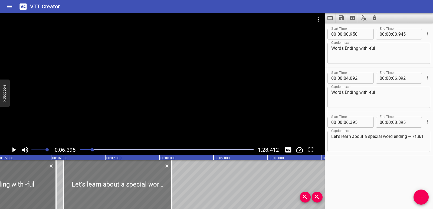
drag, startPoint x: 147, startPoint y: 189, endPoint x: 138, endPoint y: 187, distance: 9.0
click at [138, 187] on div at bounding box center [118, 184] width 108 height 49
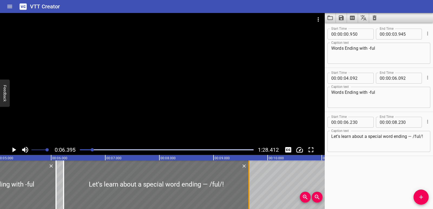
drag, startPoint x: 173, startPoint y: 181, endPoint x: 250, endPoint y: 183, distance: 77.1
click at [250, 183] on div at bounding box center [248, 184] width 5 height 49
click at [22, 182] on div at bounding box center [2, 184] width 108 height 49
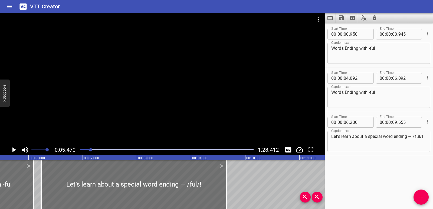
click at [14, 150] on icon "Play/Pause" at bounding box center [14, 149] width 4 height 5
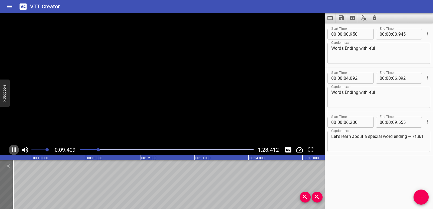
click at [14, 150] on icon "Play/Pause" at bounding box center [14, 150] width 8 height 8
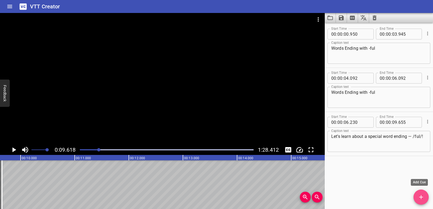
click at [418, 191] on button "Add Cue" at bounding box center [420, 197] width 15 height 15
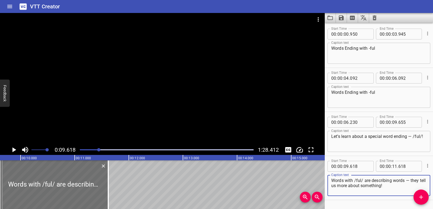
click at [331, 186] on div "Words with /ful/ are describing words — they tell us more about something! Capt…" at bounding box center [378, 185] width 103 height 21
click at [332, 186] on textarea "Words with /ful/ are describing words — they tell us more about something" at bounding box center [378, 185] width 95 height 15
drag, startPoint x: 404, startPoint y: 189, endPoint x: 330, endPoint y: 178, distance: 75.5
click at [330, 178] on div "Words with /ful/ are describing words — theytell us more about something Captio…" at bounding box center [378, 185] width 103 height 21
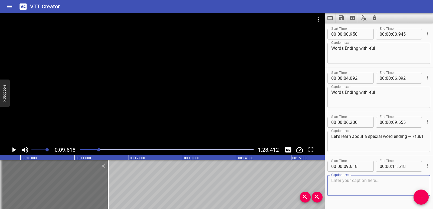
click at [344, 187] on textarea at bounding box center [378, 185] width 95 height 15
click at [346, 180] on textarea at bounding box center [378, 185] width 95 height 15
paste textarea "Words with /ful/ are"
click at [385, 184] on textarea "Words with /ful/ are" at bounding box center [378, 185] width 95 height 15
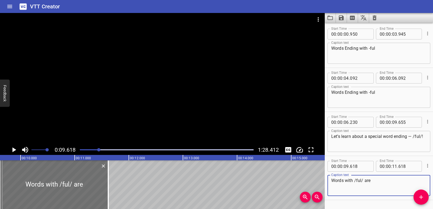
click at [385, 184] on textarea "Words with /ful/ are" at bounding box center [378, 185] width 95 height 15
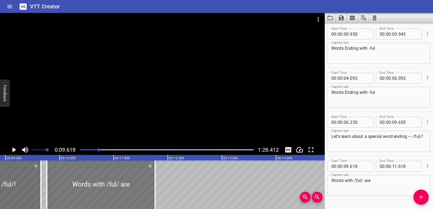
drag, startPoint x: 76, startPoint y: 195, endPoint x: 84, endPoint y: 189, distance: 9.9
click at [84, 189] on div at bounding box center [101, 184] width 108 height 49
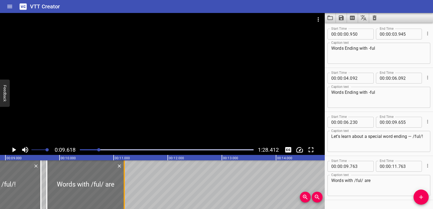
drag, startPoint x: 156, startPoint y: 186, endPoint x: 125, endPoint y: 186, distance: 30.8
click at [125, 186] on div at bounding box center [124, 184] width 5 height 49
click at [379, 182] on textarea "Words with /ful/ are" at bounding box center [378, 185] width 95 height 15
click at [11, 150] on icon "Play/Pause" at bounding box center [14, 150] width 8 height 8
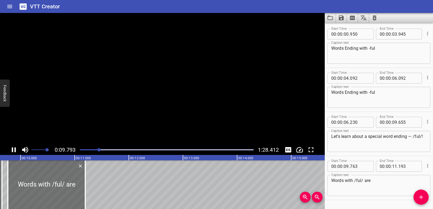
scroll to position [15, 0]
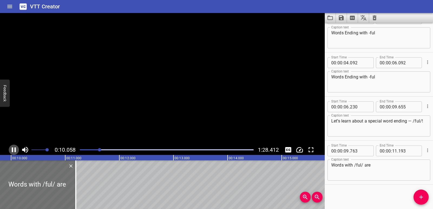
click at [11, 150] on icon "Play/Pause" at bounding box center [14, 150] width 8 height 8
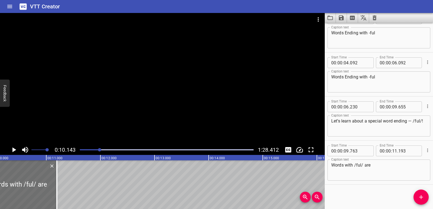
click at [382, 168] on textarea "Words with /ful/ are" at bounding box center [378, 170] width 95 height 15
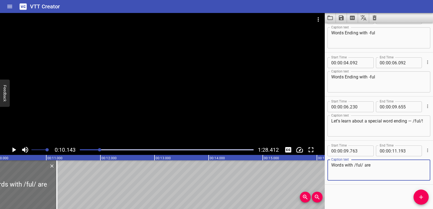
paste textarea "describing words — they tell us"
paste textarea "more about something!"
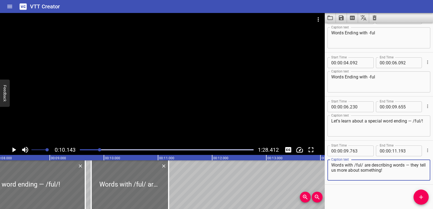
scroll to position [0, 432]
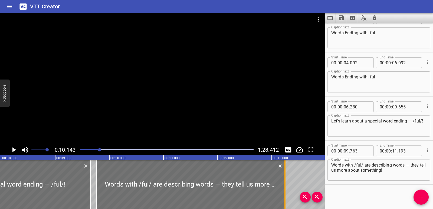
drag, startPoint x: 173, startPoint y: 185, endPoint x: 285, endPoint y: 181, distance: 112.4
click at [285, 181] on div at bounding box center [284, 184] width 5 height 49
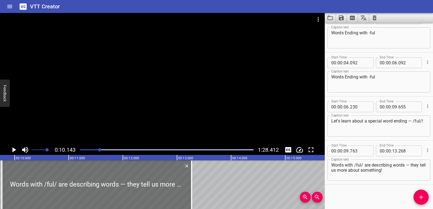
scroll to position [0, 549]
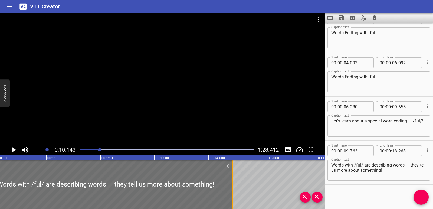
drag, startPoint x: 170, startPoint y: 182, endPoint x: 234, endPoint y: 179, distance: 63.1
click at [234, 179] on div at bounding box center [231, 184] width 5 height 49
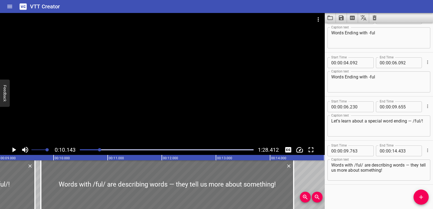
scroll to position [0, 482]
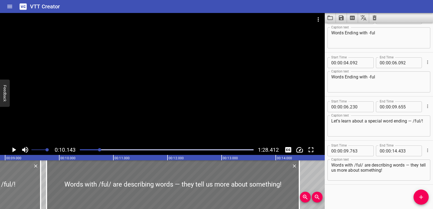
click at [11, 150] on icon "Play/Pause" at bounding box center [14, 150] width 8 height 8
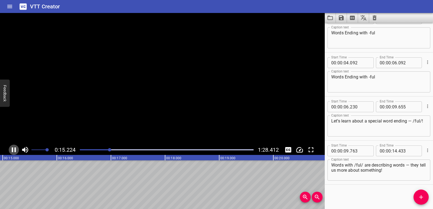
click at [12, 149] on icon "Play/Pause" at bounding box center [14, 150] width 8 height 8
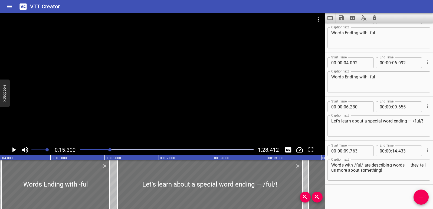
scroll to position [0, 0]
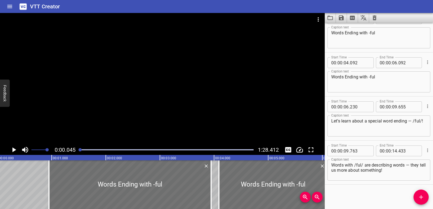
click at [12, 148] on icon "Play/Pause" at bounding box center [14, 150] width 8 height 8
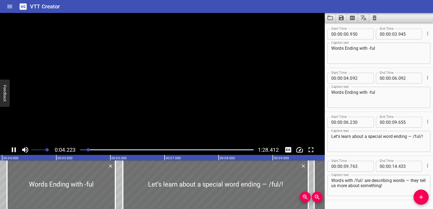
scroll to position [15, 0]
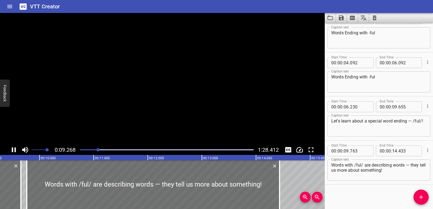
click at [17, 148] on icon "Play/Pause" at bounding box center [14, 150] width 8 height 8
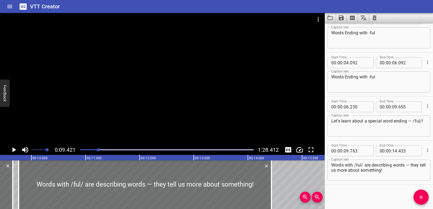
click at [17, 148] on icon "Play/Pause" at bounding box center [14, 150] width 8 height 8
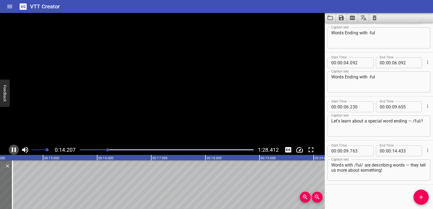
click at [17, 148] on icon "Play/Pause" at bounding box center [14, 150] width 8 height 8
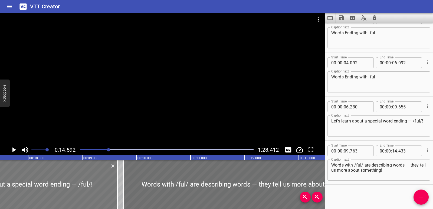
scroll to position [0, 399]
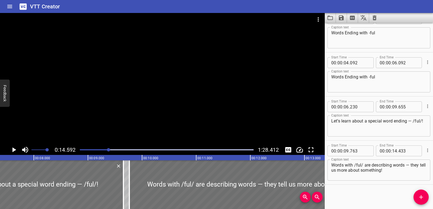
click at [14, 150] on icon "Play/Pause" at bounding box center [14, 149] width 4 height 5
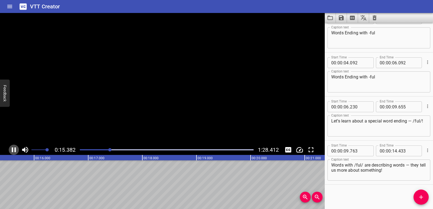
click at [14, 150] on icon "Play/Pause" at bounding box center [14, 150] width 8 height 8
click at [99, 150] on div "Play progress" at bounding box center [24, 149] width 174 height 1
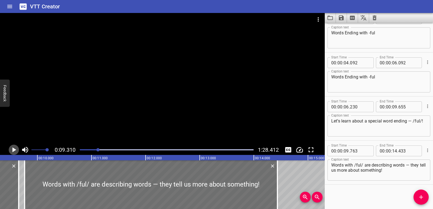
click at [13, 151] on icon "Play/Pause" at bounding box center [14, 149] width 4 height 5
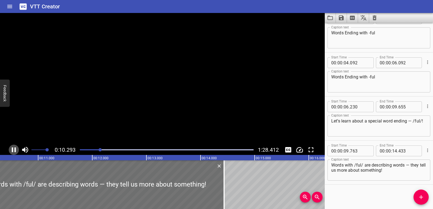
click at [13, 151] on icon "Play/Pause" at bounding box center [14, 149] width 4 height 5
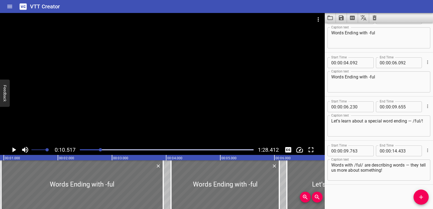
scroll to position [0, 0]
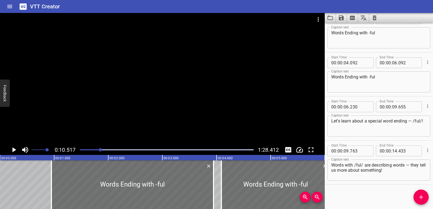
click at [13, 150] on icon "Play/Pause" at bounding box center [14, 149] width 4 height 5
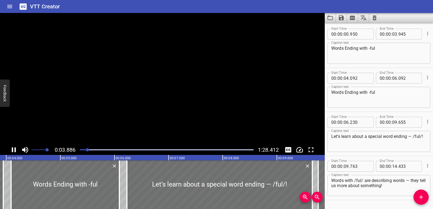
scroll to position [15, 0]
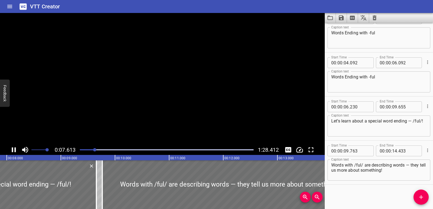
click at [13, 150] on icon "Play/Pause" at bounding box center [14, 149] width 4 height 5
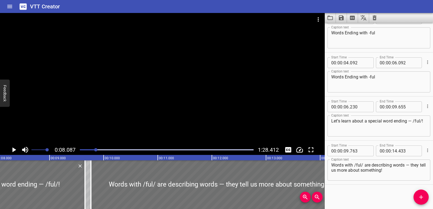
click at [13, 150] on icon "Play/Pause" at bounding box center [14, 149] width 4 height 5
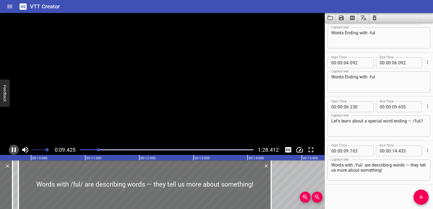
click at [13, 150] on icon "Play/Pause" at bounding box center [14, 149] width 4 height 5
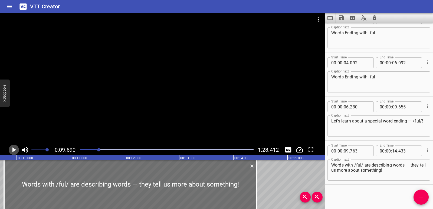
click at [13, 150] on icon "Play/Pause" at bounding box center [14, 149] width 4 height 5
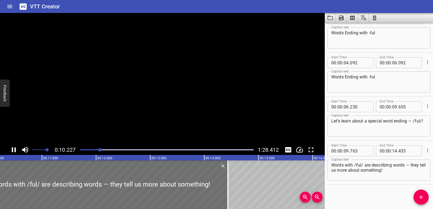
click at [13, 150] on icon "Play/Pause" at bounding box center [14, 149] width 4 height 5
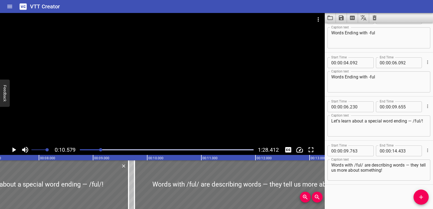
scroll to position [0, 400]
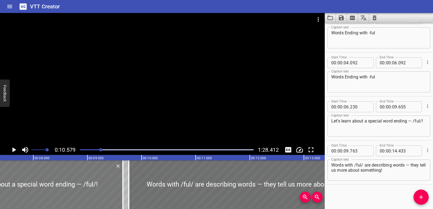
click at [58, 185] on div at bounding box center [29, 184] width 185 height 49
click at [14, 151] on icon "Play/Pause" at bounding box center [14, 149] width 4 height 5
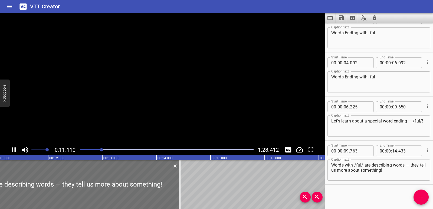
click at [14, 151] on icon "Play/Pause" at bounding box center [14, 150] width 8 height 8
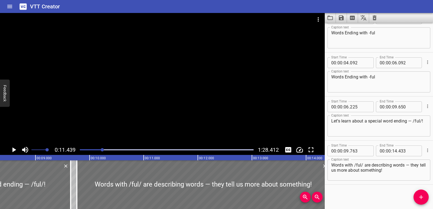
scroll to position [0, 435]
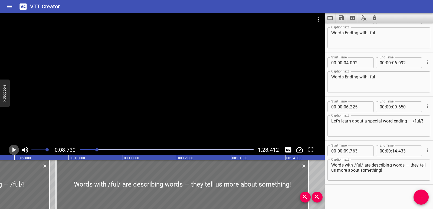
click at [12, 150] on icon "Play/Pause" at bounding box center [14, 150] width 8 height 8
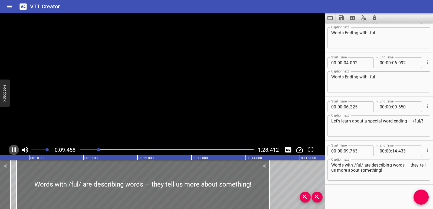
click at [12, 150] on icon "Play/Pause" at bounding box center [14, 149] width 4 height 5
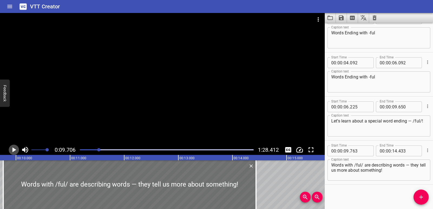
click at [12, 150] on icon "Play/Pause" at bounding box center [14, 150] width 8 height 8
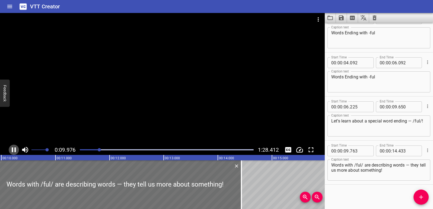
click at [12, 150] on icon "Play/Pause" at bounding box center [14, 149] width 4 height 5
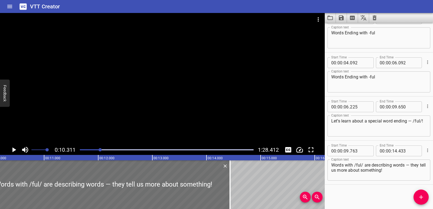
scroll to position [0, 558]
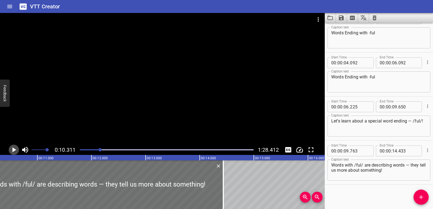
click at [12, 150] on icon "Play/Pause" at bounding box center [14, 150] width 8 height 8
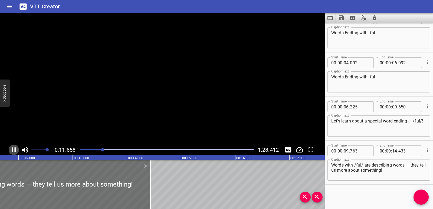
click at [12, 150] on icon "Play/Pause" at bounding box center [14, 149] width 4 height 5
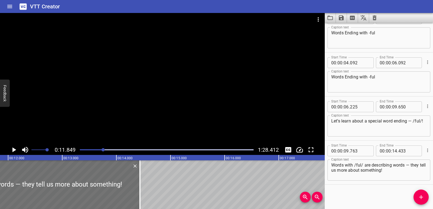
click at [12, 150] on icon "Play/Pause" at bounding box center [14, 150] width 8 height 8
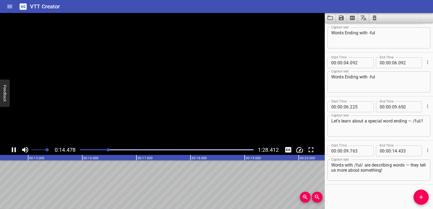
click at [12, 150] on icon "Play/Pause" at bounding box center [14, 149] width 4 height 5
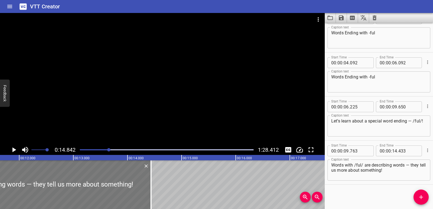
click at [38, 186] on div at bounding box center [24, 184] width 253 height 49
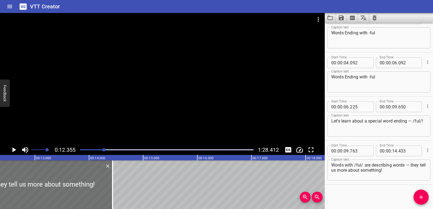
click at [16, 149] on icon "Play/Pause" at bounding box center [14, 150] width 8 height 8
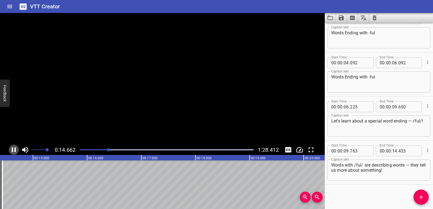
click at [16, 149] on icon "Play/Pause" at bounding box center [14, 150] width 8 height 8
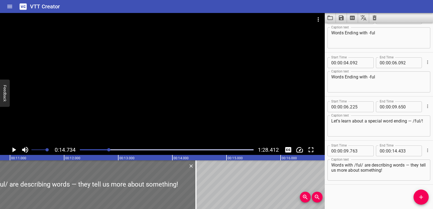
scroll to position [0, 580]
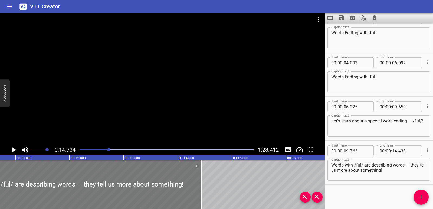
click at [51, 188] on div at bounding box center [75, 184] width 253 height 49
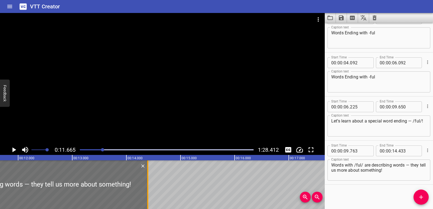
click at [147, 183] on div at bounding box center [147, 184] width 5 height 49
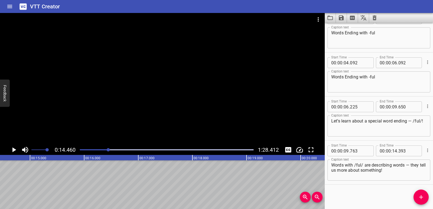
scroll to position [0, 783]
click at [418, 197] on icon "Add Cue" at bounding box center [421, 197] width 6 height 6
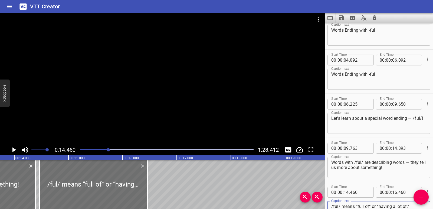
scroll to position [0, 727]
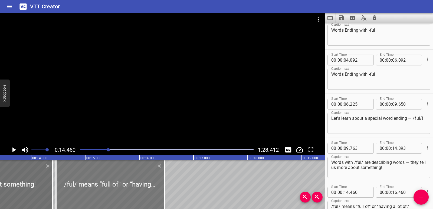
click at [161, 187] on div at bounding box center [110, 184] width 108 height 49
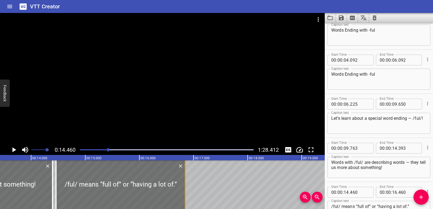
drag, startPoint x: 164, startPoint y: 183, endPoint x: 185, endPoint y: 181, distance: 21.2
click at [185, 181] on div at bounding box center [185, 184] width 1 height 49
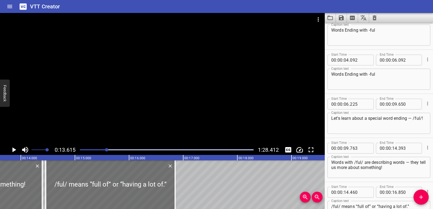
click at [14, 151] on icon "Play/Pause" at bounding box center [14, 149] width 4 height 5
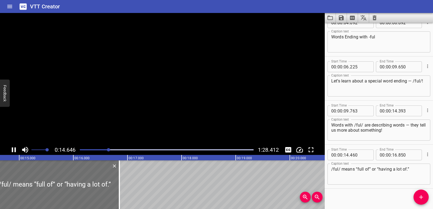
scroll to position [60, 0]
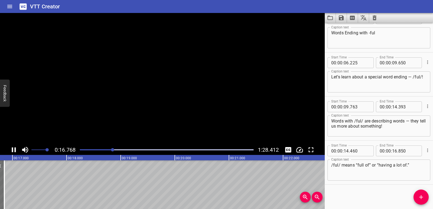
click at [14, 151] on icon "Play/Pause" at bounding box center [14, 150] width 8 height 8
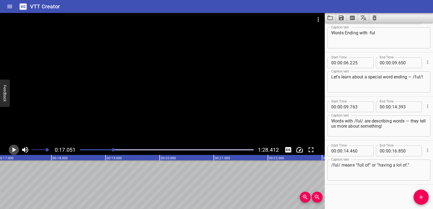
click at [11, 148] on icon "Play/Pause" at bounding box center [14, 150] width 8 height 8
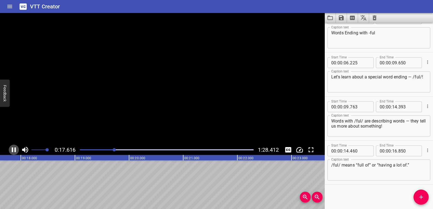
click at [11, 148] on icon "Play/Pause" at bounding box center [14, 150] width 8 height 8
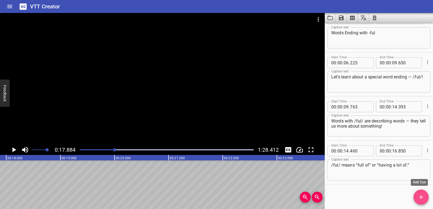
click at [416, 195] on span "Add Cue" at bounding box center [420, 197] width 15 height 6
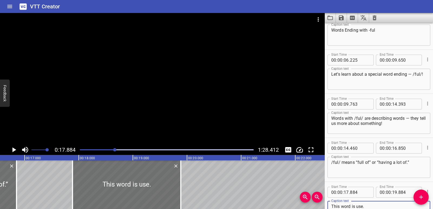
scroll to position [0, 890]
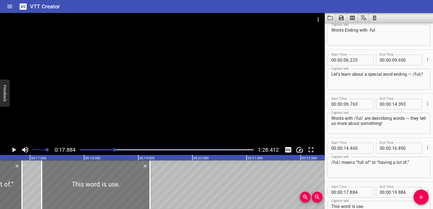
drag, startPoint x: 146, startPoint y: 192, endPoint x: 110, endPoint y: 188, distance: 36.5
click at [110, 188] on div at bounding box center [96, 184] width 108 height 49
click at [147, 187] on div at bounding box center [148, 184] width 5 height 49
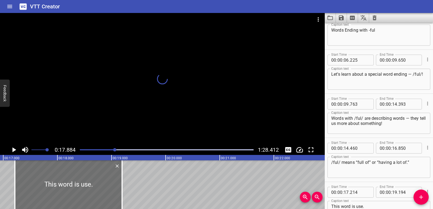
click at [12, 149] on icon "Play/Pause" at bounding box center [14, 149] width 4 height 5
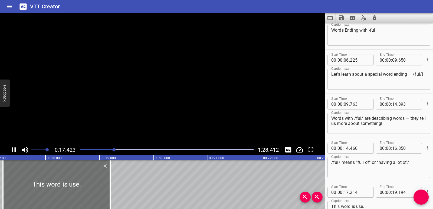
scroll to position [104, 0]
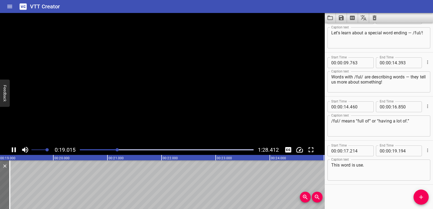
click at [12, 149] on icon "Play/Pause" at bounding box center [14, 149] width 4 height 5
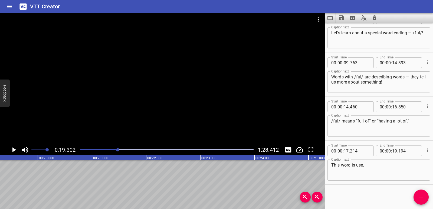
click at [419, 196] on icon "Add Cue" at bounding box center [421, 197] width 6 height 6
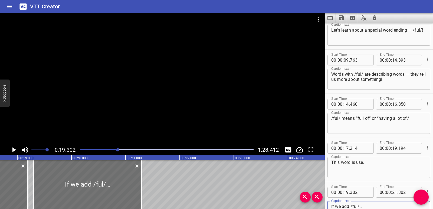
scroll to position [0, 1000]
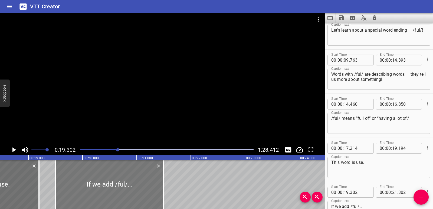
drag, startPoint x: 95, startPoint y: 190, endPoint x: 105, endPoint y: 190, distance: 10.6
click at [105, 190] on div at bounding box center [109, 184] width 108 height 49
drag, startPoint x: 162, startPoint y: 188, endPoint x: 147, endPoint y: 186, distance: 15.2
click at [147, 186] on div at bounding box center [148, 184] width 5 height 49
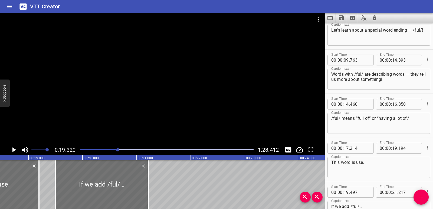
scroll to position [0, 1046]
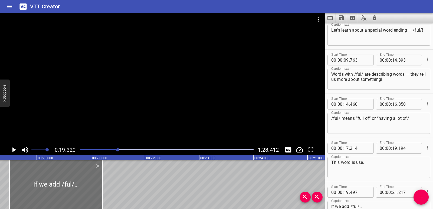
click at [15, 151] on icon "Play/Pause" at bounding box center [14, 149] width 4 height 5
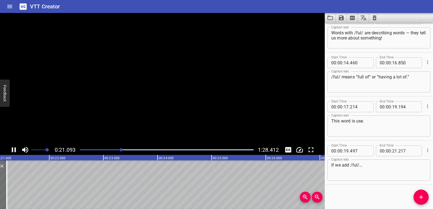
click at [14, 151] on icon "Play/Pause" at bounding box center [14, 150] width 8 height 8
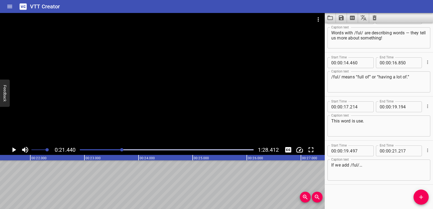
click at [419, 199] on icon "Add Cue" at bounding box center [421, 197] width 6 height 6
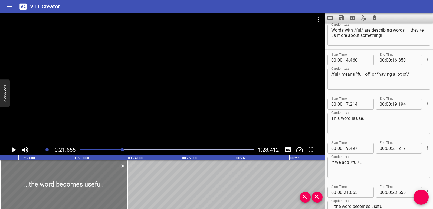
drag, startPoint x: 108, startPoint y: 189, endPoint x: 102, endPoint y: 196, distance: 8.8
click at [127, 189] on div at bounding box center [127, 184] width 1 height 49
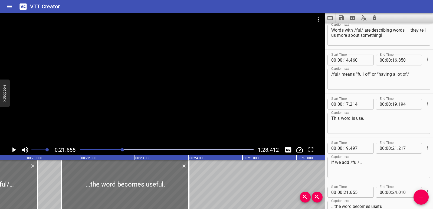
scroll to position [0, 1105]
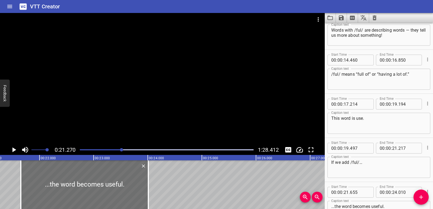
click at [13, 150] on icon "Play/Pause" at bounding box center [14, 149] width 4 height 5
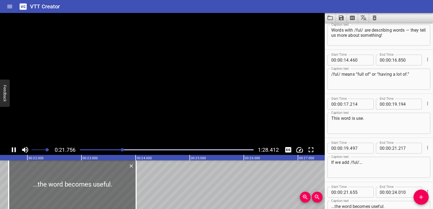
scroll to position [192, 0]
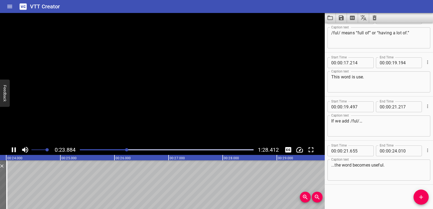
click at [13, 149] on icon "Play/Pause" at bounding box center [14, 149] width 4 height 5
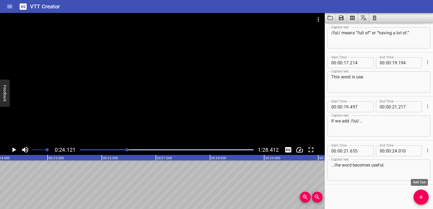
click at [417, 199] on span "Add Cue" at bounding box center [420, 197] width 15 height 6
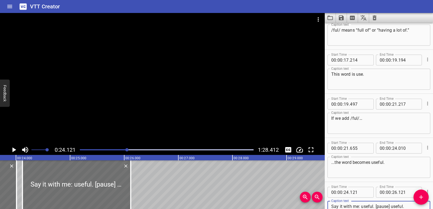
scroll to position [0, 1277]
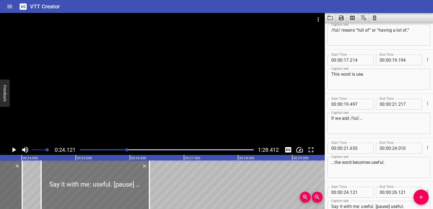
drag, startPoint x: 93, startPoint y: 194, endPoint x: 104, endPoint y: 194, distance: 10.6
click at [104, 194] on div at bounding box center [95, 184] width 108 height 49
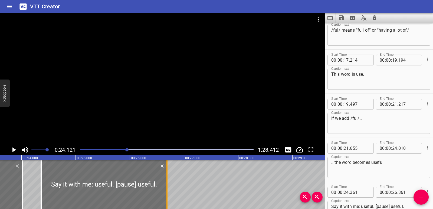
drag, startPoint x: 150, startPoint y: 186, endPoint x: 168, endPoint y: 186, distance: 18.1
click at [168, 186] on div at bounding box center [166, 184] width 5 height 49
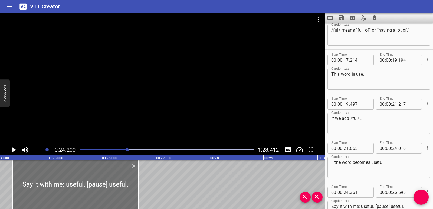
scroll to position [0, 1310]
click at [13, 147] on icon "Play/Pause" at bounding box center [14, 150] width 8 height 8
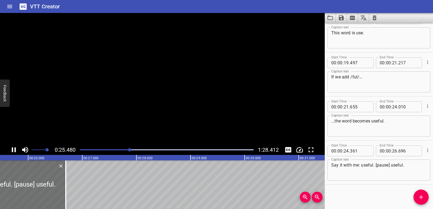
click at [13, 147] on icon "Play/Pause" at bounding box center [14, 150] width 8 height 8
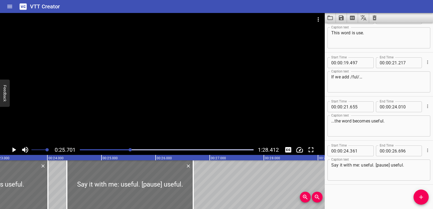
scroll to position [0, 1235]
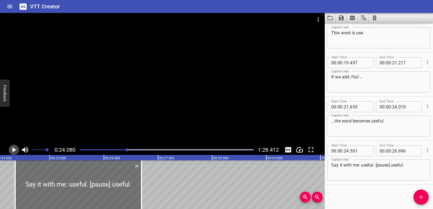
click at [15, 150] on icon "Play/Pause" at bounding box center [14, 149] width 4 height 5
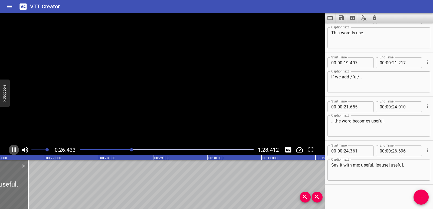
click at [15, 150] on icon "Play/Pause" at bounding box center [14, 149] width 4 height 5
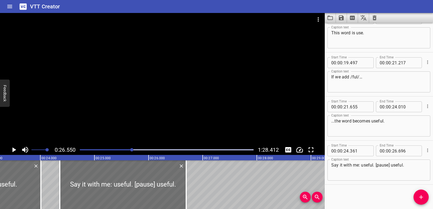
scroll to position [0, 1281]
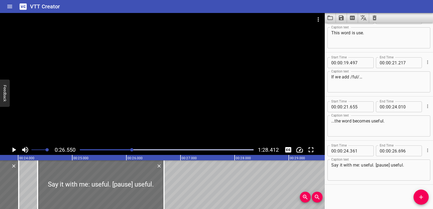
click at [12, 150] on icon "Play/Pause" at bounding box center [14, 150] width 8 height 8
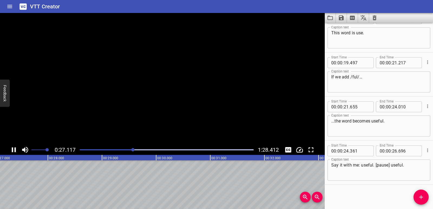
click at [12, 150] on icon "Play/Pause" at bounding box center [14, 149] width 4 height 5
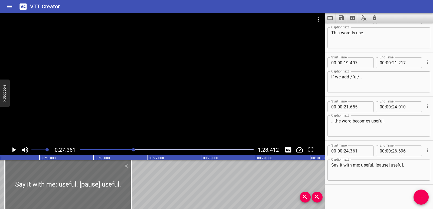
click at [120, 149] on div at bounding box center [167, 150] width 180 height 8
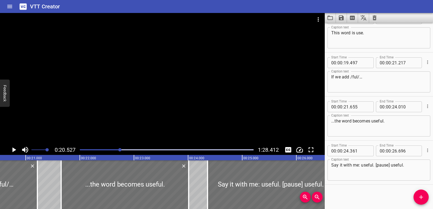
click at [14, 150] on icon "Play/Pause" at bounding box center [14, 149] width 4 height 5
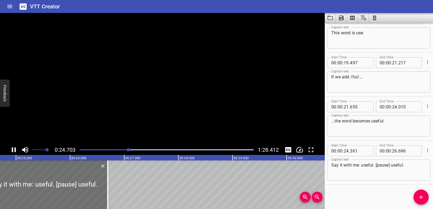
click at [14, 150] on icon "Play/Pause" at bounding box center [14, 150] width 8 height 8
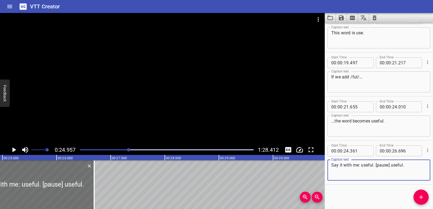
drag, startPoint x: 416, startPoint y: 165, endPoint x: 330, endPoint y: 165, distance: 85.5
click at [330, 165] on div "Say it with me: useful. [pause] useful. Caption text" at bounding box center [378, 170] width 103 height 21
paste textarea "That ful was"
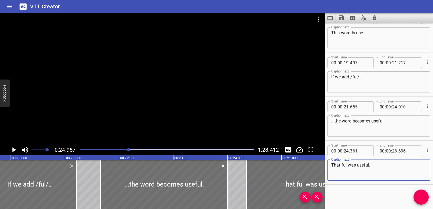
scroll to position [0, 1083]
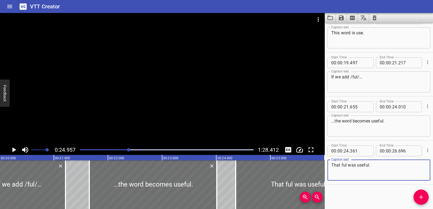
click at [341, 165] on textarea "That ful was useful." at bounding box center [378, 170] width 95 height 15
click at [348, 165] on textarea "That /ful was useful." at bounding box center [378, 170] width 95 height 15
click at [113, 152] on div at bounding box center [167, 150] width 180 height 8
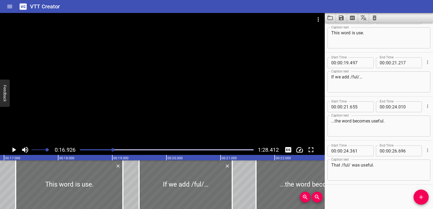
click at [12, 151] on icon "Play/Pause" at bounding box center [14, 150] width 8 height 8
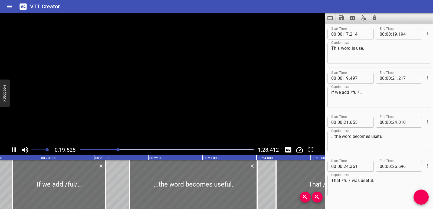
scroll to position [236, 0]
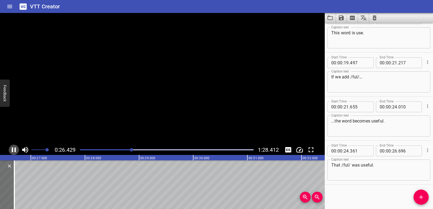
click at [12, 151] on icon "Play/Pause" at bounding box center [14, 149] width 4 height 5
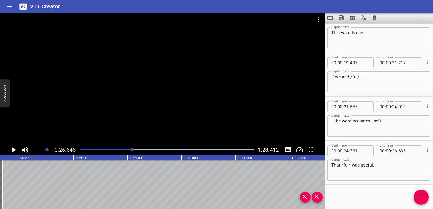
click at [421, 197] on icon "Add Cue" at bounding box center [421, 197] width 4 height 4
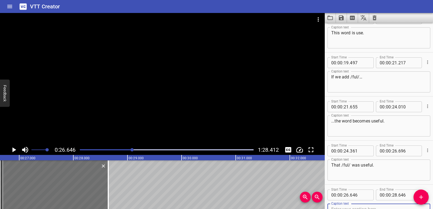
scroll to position [239, 0]
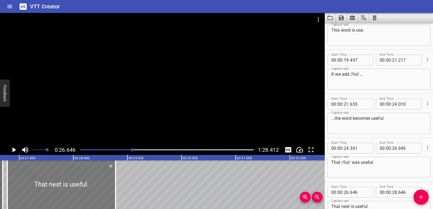
drag, startPoint x: 78, startPoint y: 183, endPoint x: 85, endPoint y: 183, distance: 7.3
click at [85, 183] on div at bounding box center [61, 184] width 108 height 49
drag, startPoint x: 116, startPoint y: 190, endPoint x: 106, endPoint y: 191, distance: 9.8
click at [106, 191] on div at bounding box center [105, 184] width 1 height 49
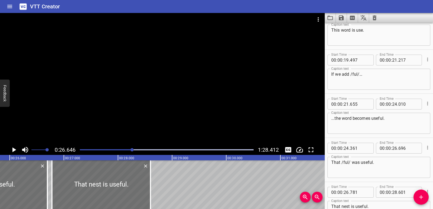
scroll to position [0, 1370]
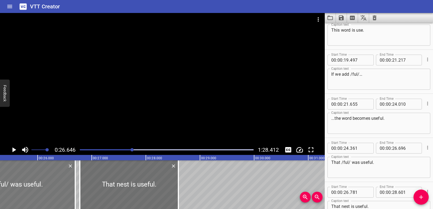
click at [27, 186] on div at bounding box center [12, 184] width 126 height 49
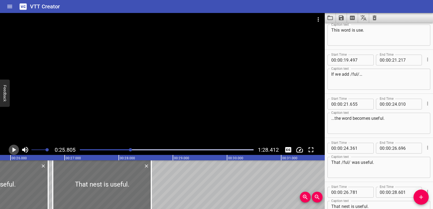
click at [16, 152] on icon "Play/Pause" at bounding box center [14, 150] width 8 height 8
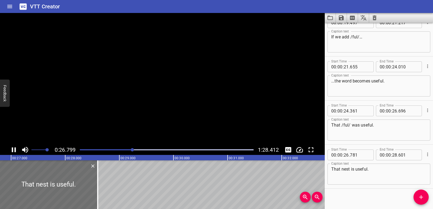
scroll to position [280, 0]
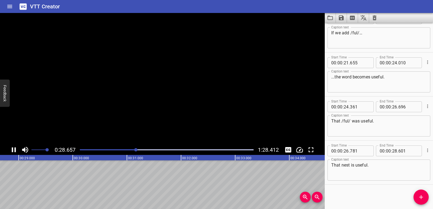
click at [16, 152] on icon "Play/Pause" at bounding box center [14, 149] width 4 height 5
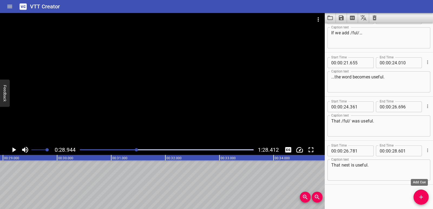
click at [424, 193] on button "Add Cue" at bounding box center [420, 197] width 15 height 15
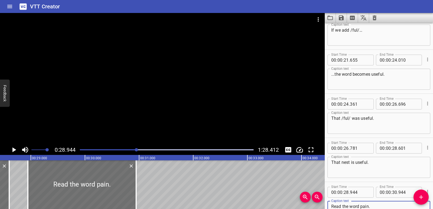
scroll to position [0, 1533]
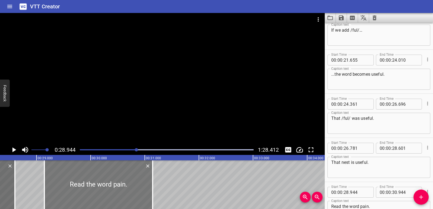
drag, startPoint x: 100, startPoint y: 191, endPoint x: 106, endPoint y: 191, distance: 6.0
click at [106, 191] on div at bounding box center [98, 184] width 108 height 49
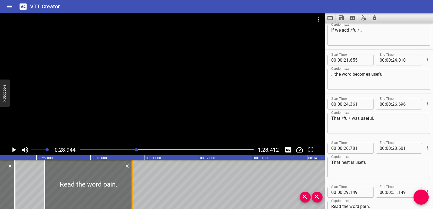
drag, startPoint x: 152, startPoint y: 191, endPoint x: 131, endPoint y: 189, distance: 20.9
click at [131, 189] on div at bounding box center [131, 184] width 5 height 49
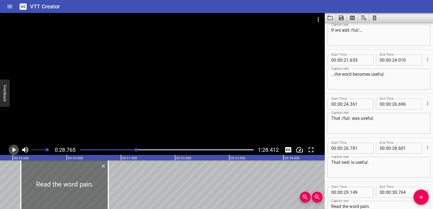
click at [10, 150] on icon "Play/Pause" at bounding box center [14, 150] width 8 height 8
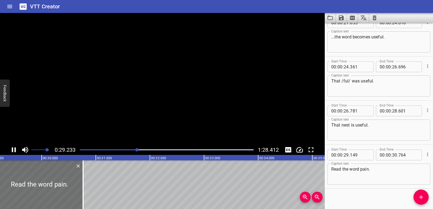
scroll to position [324, 0]
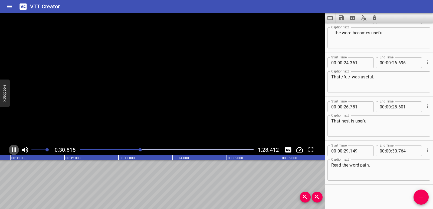
click at [10, 150] on icon "Play/Pause" at bounding box center [14, 150] width 8 height 8
click at [416, 198] on span "Add Cue" at bounding box center [420, 197] width 15 height 6
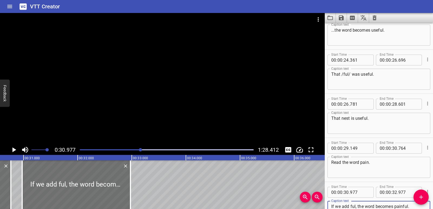
scroll to position [0, 1626]
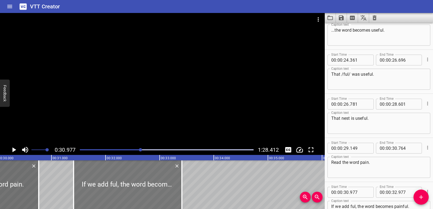
drag, startPoint x: 102, startPoint y: 182, endPoint x: 123, endPoint y: 182, distance: 20.3
click at [123, 182] on div at bounding box center [128, 184] width 108 height 49
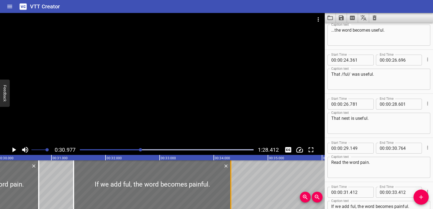
drag, startPoint x: 183, startPoint y: 185, endPoint x: 232, endPoint y: 182, distance: 49.1
click at [232, 182] on div at bounding box center [230, 184] width 5 height 49
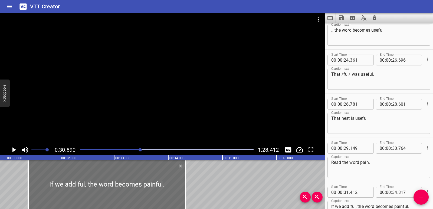
click at [15, 151] on icon "Play/Pause" at bounding box center [14, 149] width 4 height 5
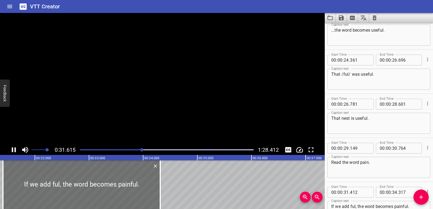
scroll to position [368, 0]
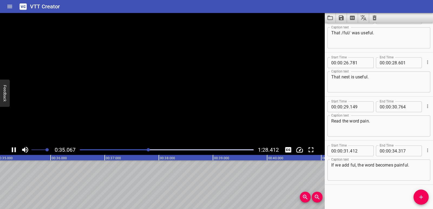
click at [14, 150] on icon "Play/Pause" at bounding box center [14, 150] width 8 height 8
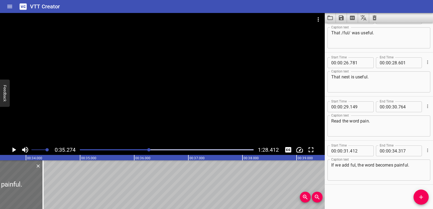
scroll to position [0, 1809]
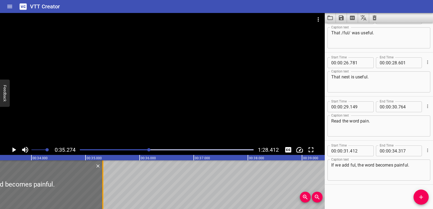
drag, startPoint x: 49, startPoint y: 183, endPoint x: 103, endPoint y: 183, distance: 54.4
click at [103, 183] on div at bounding box center [102, 184] width 1 height 49
click at [13, 150] on icon "Play/Pause" at bounding box center [14, 149] width 4 height 5
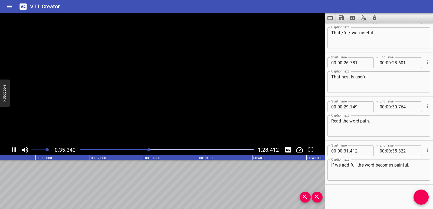
click at [13, 150] on icon "Play/Pause" at bounding box center [14, 149] width 4 height 5
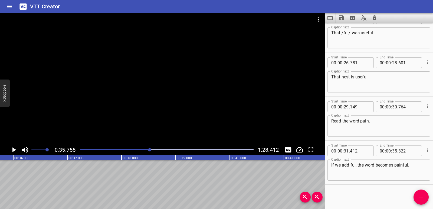
click at [424, 198] on icon "Add Cue" at bounding box center [421, 197] width 6 height 6
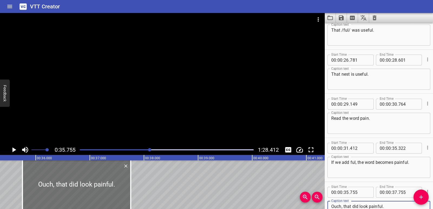
scroll to position [0, 1896]
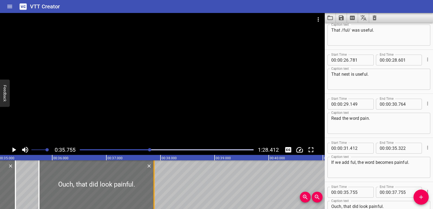
drag, startPoint x: 149, startPoint y: 181, endPoint x: 156, endPoint y: 181, distance: 7.0
click at [156, 181] on div at bounding box center [153, 184] width 5 height 49
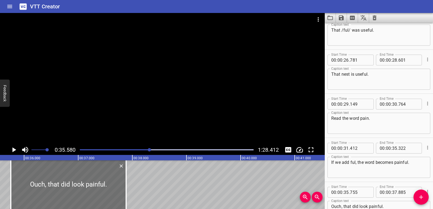
scroll to position [0, 1926]
click at [15, 148] on icon "Play/Pause" at bounding box center [14, 150] width 8 height 8
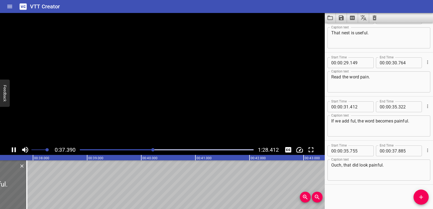
click at [15, 148] on icon "Play/Pause" at bounding box center [14, 149] width 4 height 5
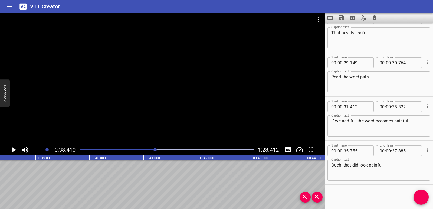
scroll to position [0, 2079]
click at [420, 200] on icon "Add Cue" at bounding box center [421, 197] width 6 height 6
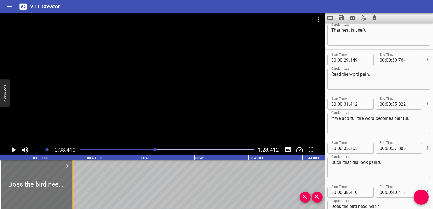
drag, startPoint x: 107, startPoint y: 189, endPoint x: 71, endPoint y: 184, distance: 36.0
click at [71, 184] on div at bounding box center [72, 184] width 5 height 49
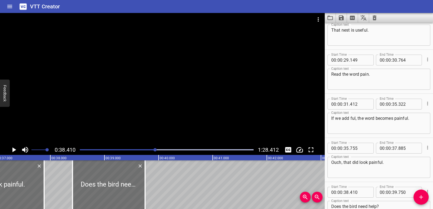
scroll to position [0, 1967]
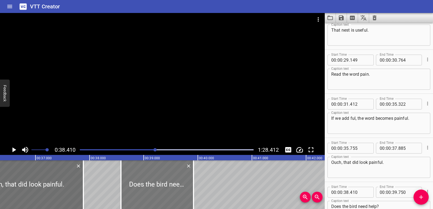
drag, startPoint x: 129, startPoint y: 180, endPoint x: 138, endPoint y: 181, distance: 9.2
click at [138, 181] on div at bounding box center [157, 184] width 73 height 49
drag, startPoint x: 191, startPoint y: 195, endPoint x: 186, endPoint y: 195, distance: 4.3
click at [186, 195] on div at bounding box center [188, 184] width 5 height 49
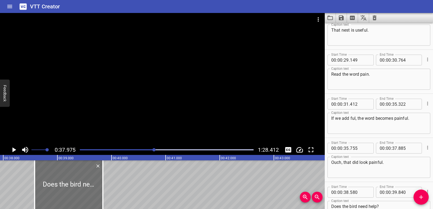
scroll to position [0, 2055]
click at [16, 151] on icon "Play/Pause" at bounding box center [14, 150] width 8 height 8
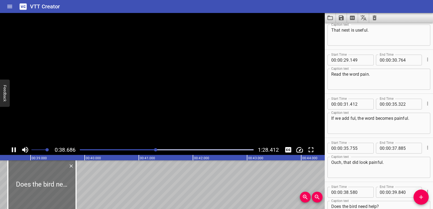
scroll to position [457, 0]
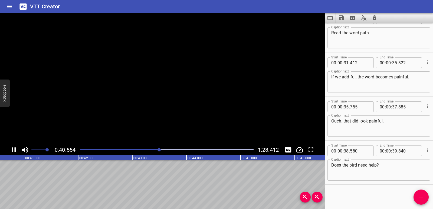
click at [16, 151] on icon "Play/Pause" at bounding box center [14, 149] width 4 height 5
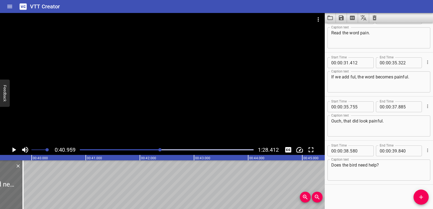
scroll to position [0, 2128]
click at [419, 198] on icon "Add Cue" at bounding box center [421, 197] width 6 height 6
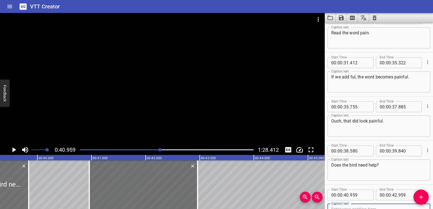
scroll to position [459, 0]
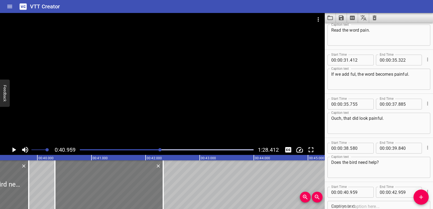
drag, startPoint x: 129, startPoint y: 176, endPoint x: 95, endPoint y: 178, distance: 34.4
click at [95, 178] on div at bounding box center [109, 184] width 108 height 49
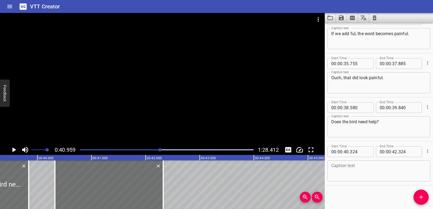
scroll to position [501, 0]
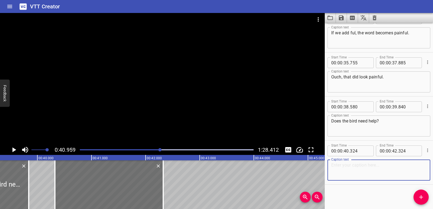
click at [360, 175] on textarea at bounding box center [378, 170] width 95 height 15
paste textarea "If we add ful, the word becomes helpful."
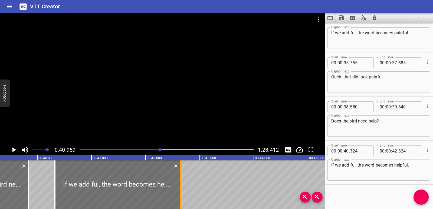
drag, startPoint x: 162, startPoint y: 184, endPoint x: 180, endPoint y: 182, distance: 18.2
click at [180, 182] on div at bounding box center [180, 184] width 5 height 49
click at [55, 187] on div at bounding box center [54, 184] width 1 height 49
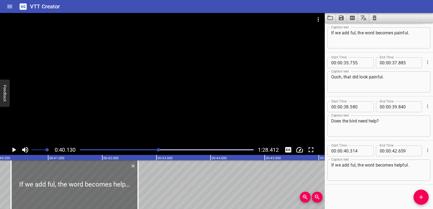
click at [13, 149] on icon "Play/Pause" at bounding box center [14, 149] width 4 height 5
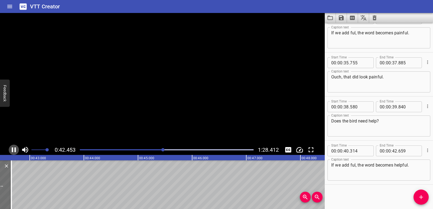
click at [13, 149] on icon "Play/Pause" at bounding box center [14, 149] width 4 height 5
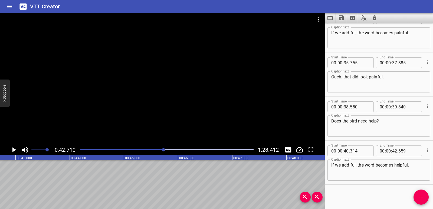
click at [425, 196] on span "Add Cue" at bounding box center [420, 197] width 15 height 6
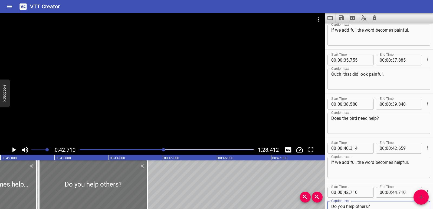
scroll to position [0, 2256]
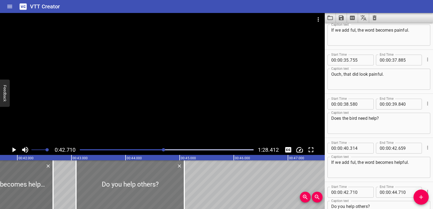
drag, startPoint x: 123, startPoint y: 192, endPoint x: 139, endPoint y: 189, distance: 16.7
click at [139, 189] on div at bounding box center [130, 184] width 108 height 49
click at [147, 189] on div at bounding box center [129, 184] width 108 height 49
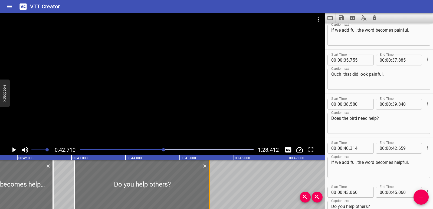
drag, startPoint x: 185, startPoint y: 187, endPoint x: 212, endPoint y: 187, distance: 26.8
click at [212, 187] on div at bounding box center [209, 184] width 5 height 49
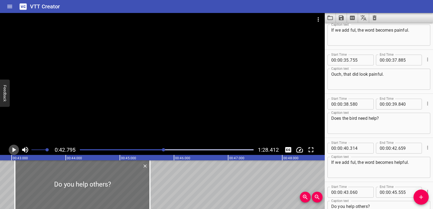
click at [13, 150] on icon "Play/Pause" at bounding box center [14, 149] width 4 height 5
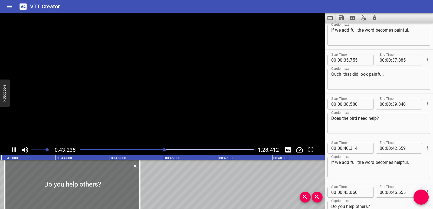
scroll to position [545, 0]
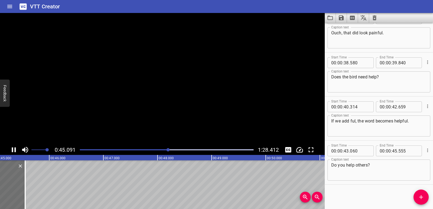
click at [13, 150] on icon "Play/Pause" at bounding box center [14, 149] width 4 height 5
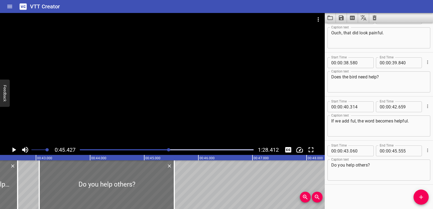
scroll to position [0, 2280]
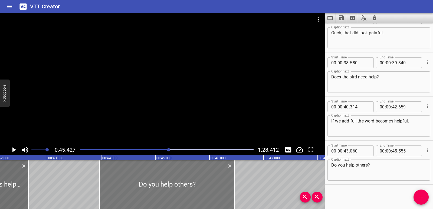
drag, startPoint x: 126, startPoint y: 190, endPoint x: 175, endPoint y: 189, distance: 49.3
click at [175, 189] on div at bounding box center [167, 184] width 135 height 49
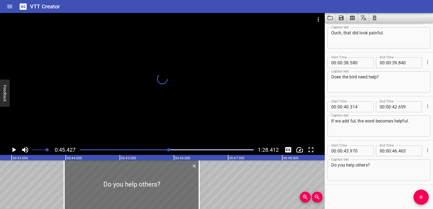
click at [13, 149] on icon "Play/Pause" at bounding box center [14, 149] width 4 height 5
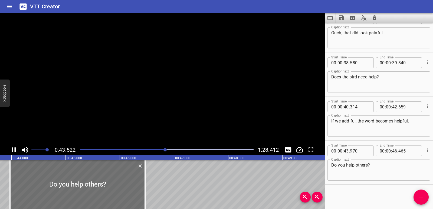
click at [13, 149] on icon "Play/Pause" at bounding box center [14, 149] width 4 height 5
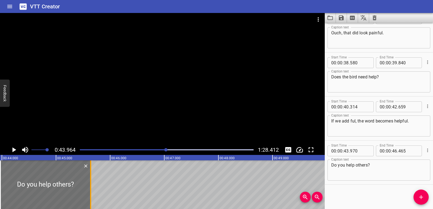
drag, startPoint x: 137, startPoint y: 191, endPoint x: 92, endPoint y: 186, distance: 44.9
click at [92, 186] on div at bounding box center [90, 184] width 5 height 49
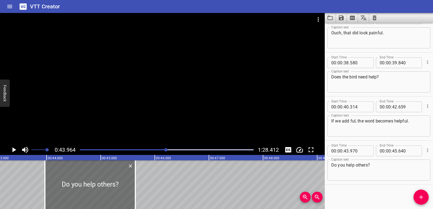
scroll to position [0, 2318]
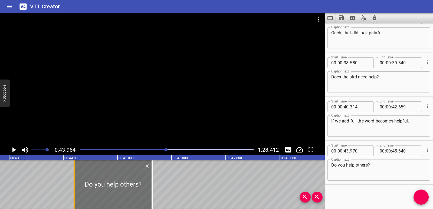
drag, startPoint x: 62, startPoint y: 185, endPoint x: 74, endPoint y: 183, distance: 12.6
click at [74, 183] on div at bounding box center [74, 184] width 1 height 49
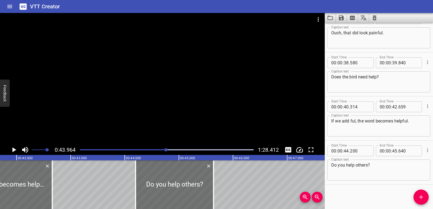
scroll to position [0, 2178]
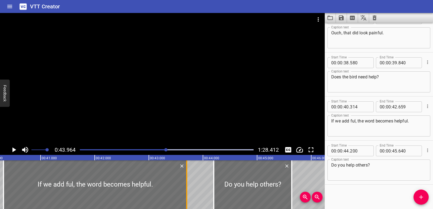
drag, startPoint x: 129, startPoint y: 188, endPoint x: 186, endPoint y: 187, distance: 56.3
click at [186, 187] on div at bounding box center [186, 184] width 5 height 49
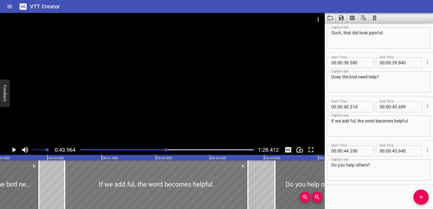
scroll to position [0, 2112]
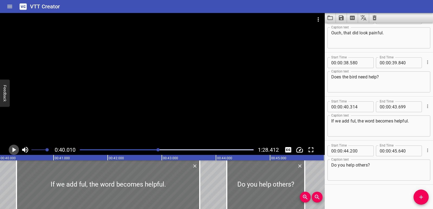
click at [11, 147] on icon "Play/Pause" at bounding box center [14, 150] width 8 height 8
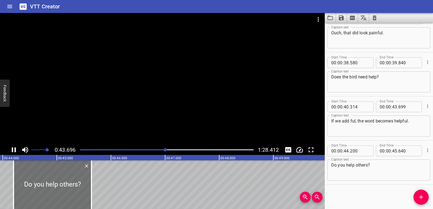
click at [11, 147] on icon "Play/Pause" at bounding box center [14, 150] width 8 height 8
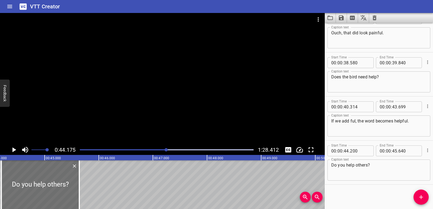
click at [9, 147] on div "0:44.175 1:28.412" at bounding box center [162, 150] width 325 height 10
click at [18, 150] on button "Play/Pause" at bounding box center [14, 150] width 10 height 10
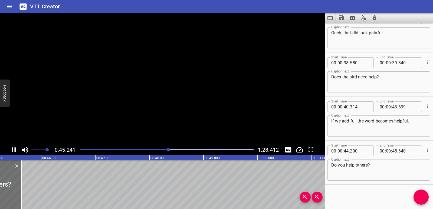
click at [17, 150] on icon "Play/Pause" at bounding box center [14, 150] width 8 height 8
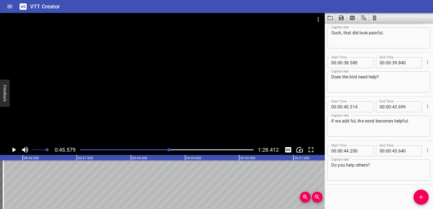
click at [424, 195] on span "Add Cue" at bounding box center [420, 197] width 15 height 6
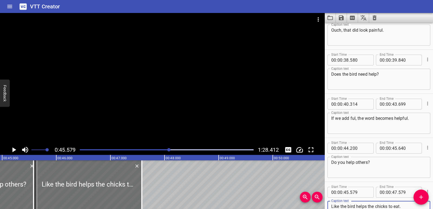
scroll to position [0, 2400]
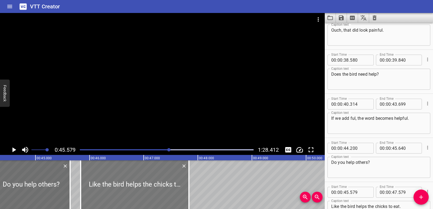
drag, startPoint x: 141, startPoint y: 186, endPoint x: 155, endPoint y: 184, distance: 14.0
click at [155, 184] on div at bounding box center [135, 184] width 108 height 49
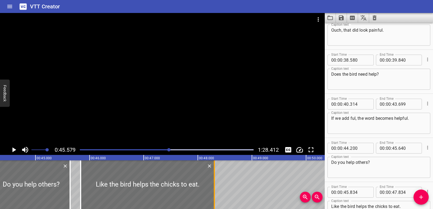
drag, startPoint x: 189, startPoint y: 185, endPoint x: 215, endPoint y: 184, distance: 25.5
click at [215, 184] on div at bounding box center [214, 184] width 1 height 49
click at [71, 186] on div at bounding box center [69, 184] width 5 height 49
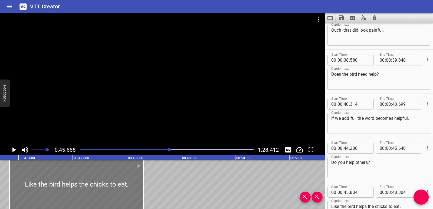
scroll to position [0, 2472]
click at [14, 149] on icon "Play/Pause" at bounding box center [14, 150] width 8 height 8
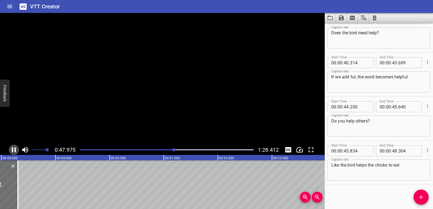
click at [14, 149] on icon "Play/Pause" at bounding box center [14, 150] width 8 height 8
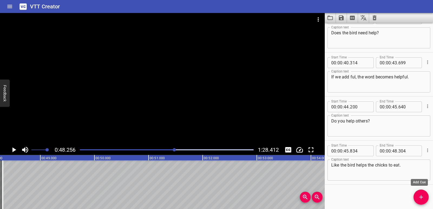
click at [417, 198] on span "Add Cue" at bounding box center [420, 197] width 15 height 6
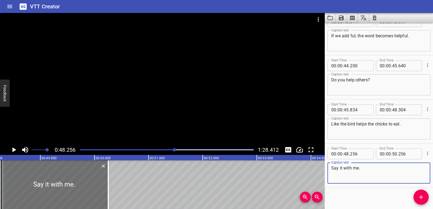
scroll to position [633, 0]
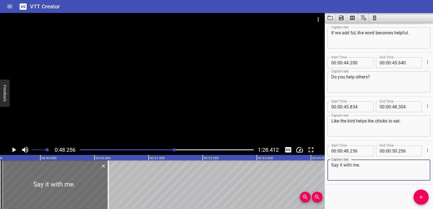
click at [362, 166] on textarea "Say it with me." at bounding box center [378, 170] width 95 height 15
click at [359, 166] on textarea "Say it with me." at bounding box center [378, 170] width 95 height 15
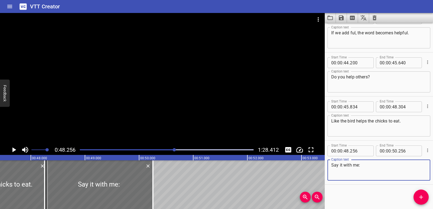
scroll to position [0, 2517]
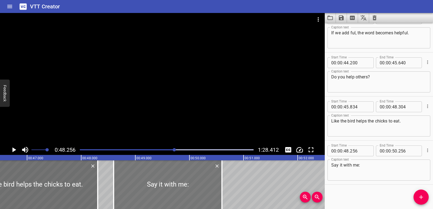
drag, startPoint x: 143, startPoint y: 189, endPoint x: 162, endPoint y: 191, distance: 18.8
click at [162, 191] on div at bounding box center [168, 184] width 108 height 49
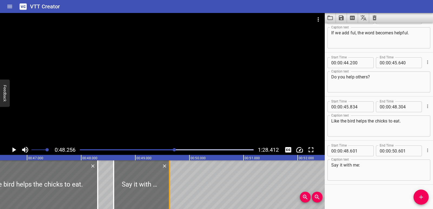
drag, startPoint x: 221, startPoint y: 190, endPoint x: 168, endPoint y: 190, distance: 52.5
click at [168, 190] on div at bounding box center [169, 184] width 5 height 49
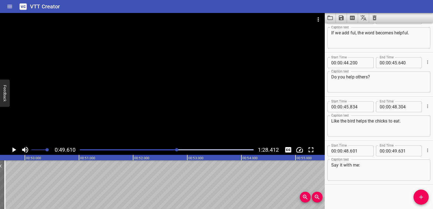
scroll to position [0, 2685]
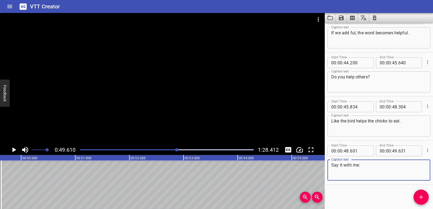
click at [366, 166] on textarea "Say it with me:" at bounding box center [378, 170] width 95 height 15
paste textarea "Helpful, helpful."
click at [364, 166] on textarea "Say it with me: Helpful, helpful." at bounding box center [378, 170] width 95 height 15
click at [374, 164] on textarea "Say it with me: helpful, helpful." at bounding box center [378, 170] width 95 height 15
click at [402, 167] on textarea "Say it with me: helpful helpful." at bounding box center [378, 170] width 95 height 15
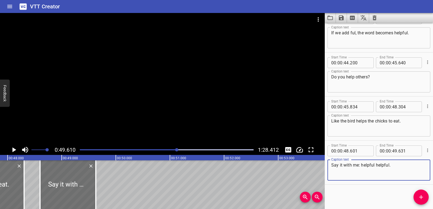
scroll to position [0, 2568]
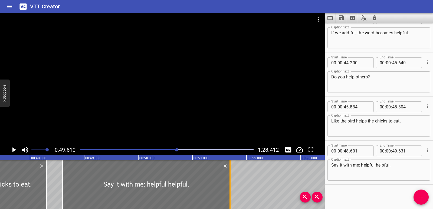
drag, startPoint x: 119, startPoint y: 182, endPoint x: 231, endPoint y: 182, distance: 111.8
click at [231, 182] on div at bounding box center [229, 184] width 5 height 49
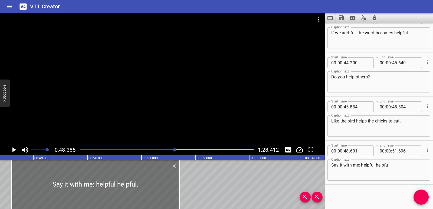
click at [12, 150] on icon "Play/Pause" at bounding box center [14, 150] width 8 height 8
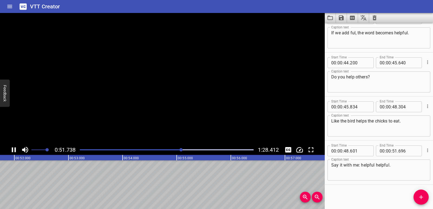
click at [12, 150] on icon "Play/Pause" at bounding box center [14, 149] width 4 height 5
click at [420, 200] on icon "Add Cue" at bounding box center [421, 197] width 6 height 6
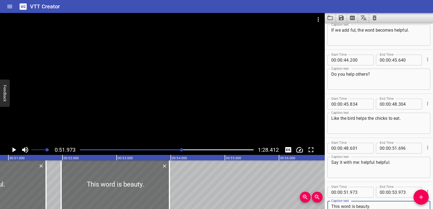
scroll to position [0, 2741]
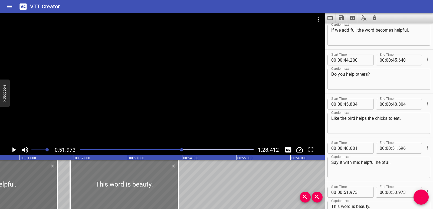
click at [143, 194] on div at bounding box center [124, 184] width 108 height 49
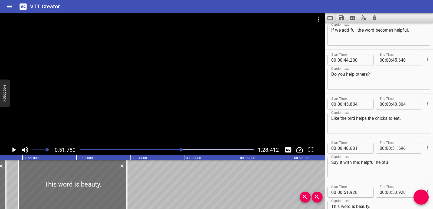
scroll to position [0, 2802]
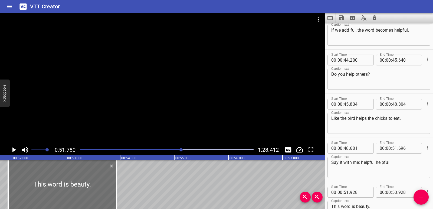
click at [14, 149] on icon "Play/Pause" at bounding box center [14, 149] width 4 height 5
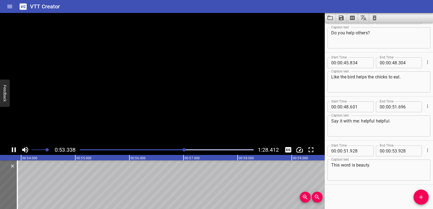
click at [14, 149] on icon "Play/Pause" at bounding box center [14, 150] width 8 height 8
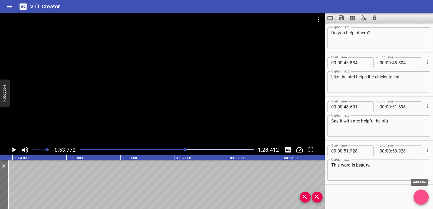
click at [422, 193] on button "Add Cue" at bounding box center [420, 197] width 15 height 15
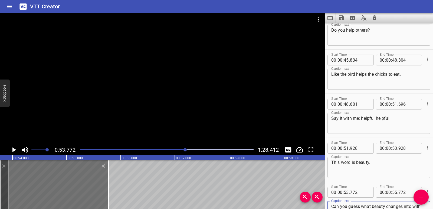
scroll to position [685, 0]
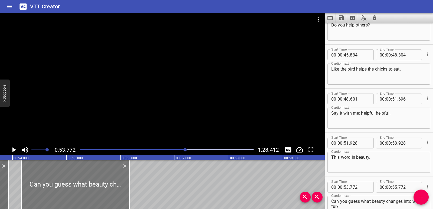
drag, startPoint x: 88, startPoint y: 181, endPoint x: 109, endPoint y: 181, distance: 21.4
click at [109, 181] on div at bounding box center [75, 184] width 108 height 49
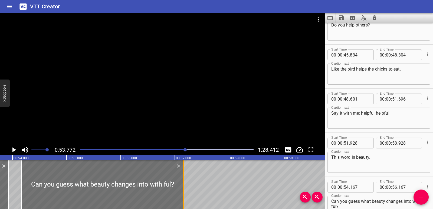
drag, startPoint x: 130, startPoint y: 180, endPoint x: 185, endPoint y: 181, distance: 54.4
click at [185, 181] on div at bounding box center [183, 184] width 5 height 49
click at [13, 184] on div "Words Ending with -ful Words Ending with -ful Let’s learn about a special word …" at bounding box center [337, 184] width 6495 height 49
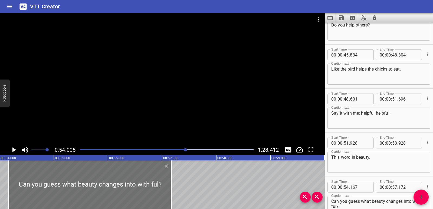
click at [13, 150] on icon "Play/Pause" at bounding box center [14, 149] width 4 height 5
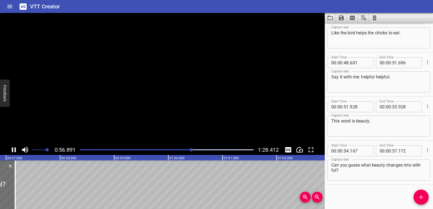
click at [13, 150] on icon "Play/Pause" at bounding box center [14, 149] width 4 height 5
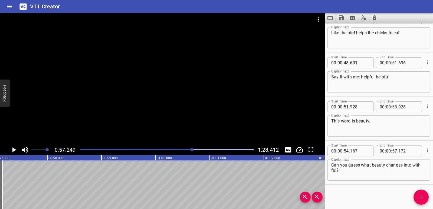
scroll to position [0, 3099]
click at [427, 197] on span "Add Cue" at bounding box center [420, 197] width 15 height 6
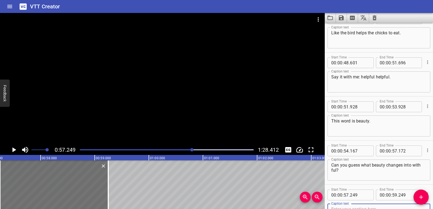
scroll to position [724, 0]
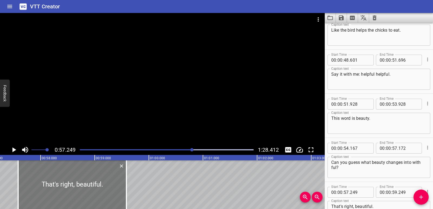
drag, startPoint x: 52, startPoint y: 183, endPoint x: 68, endPoint y: 184, distance: 15.2
click at [68, 184] on div at bounding box center [72, 184] width 108 height 49
drag, startPoint x: 125, startPoint y: 190, endPoint x: 121, endPoint y: 189, distance: 3.7
click at [122, 189] on div at bounding box center [124, 184] width 5 height 49
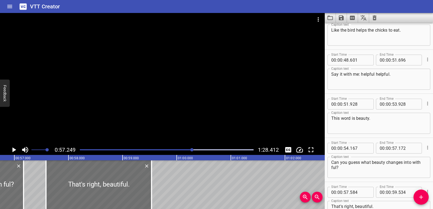
scroll to position [0, 3060]
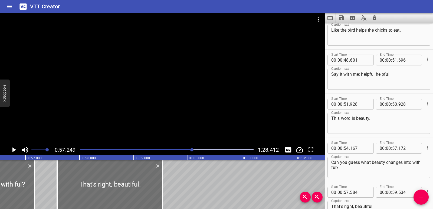
click at [42, 179] on div "Words Ending with -ful Words Ending with -ful Let’s learn about a special word …" at bounding box center [187, 184] width 6495 height 49
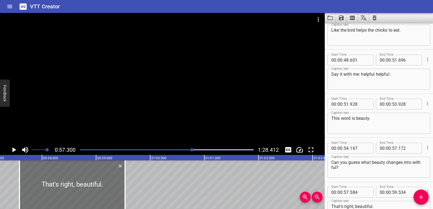
click at [12, 151] on icon "Play/Pause" at bounding box center [14, 149] width 4 height 5
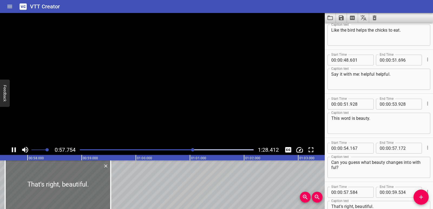
scroll to position [765, 0]
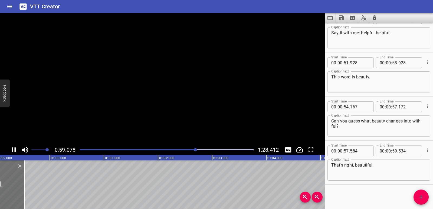
click at [12, 149] on icon "Play/Pause" at bounding box center [14, 149] width 4 height 5
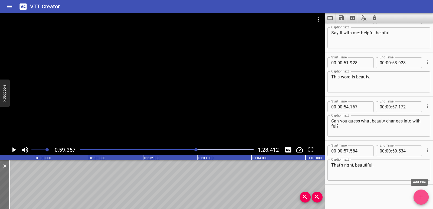
click at [428, 199] on span "Add Cue" at bounding box center [420, 197] width 15 height 6
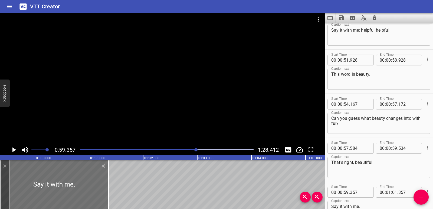
click at [354, 176] on div "That's right, beautiful. Caption text" at bounding box center [378, 167] width 103 height 21
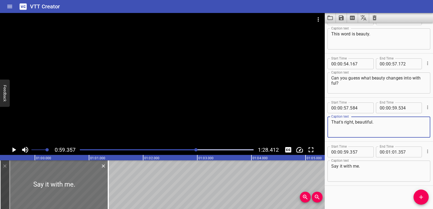
scroll to position [809, 0]
click at [369, 163] on textarea "Say it with me." at bounding box center [378, 170] width 95 height 15
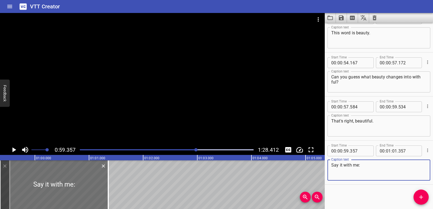
paste textarea "Beautiful, beautiful."
click at [364, 165] on textarea "Say it with me: Beautiful, beautiful." at bounding box center [378, 170] width 95 height 15
click at [379, 166] on textarea "Say it with me: beautiful, beautiful." at bounding box center [378, 170] width 95 height 15
click at [405, 168] on textarea "Say it with me: beautiful beautiful." at bounding box center [378, 170] width 95 height 15
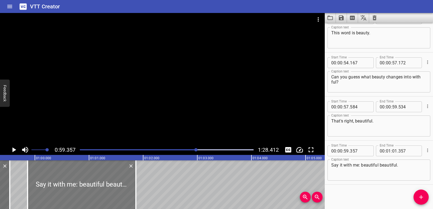
drag, startPoint x: 75, startPoint y: 173, endPoint x: 102, endPoint y: 178, distance: 27.3
click at [102, 178] on div at bounding box center [82, 184] width 108 height 49
click at [13, 151] on icon "Play/Pause" at bounding box center [14, 149] width 4 height 5
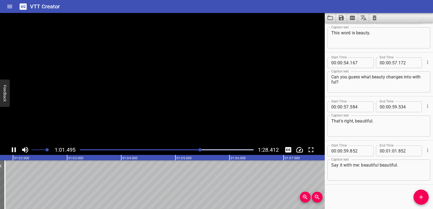
click at [13, 151] on icon "Play/Pause" at bounding box center [14, 149] width 4 height 5
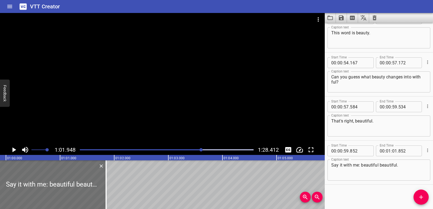
scroll to position [0, 3236]
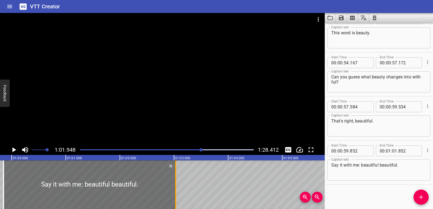
drag, startPoint x: 110, startPoint y: 178, endPoint x: 175, endPoint y: 180, distance: 64.4
click at [175, 180] on div at bounding box center [175, 184] width 5 height 49
click at [0, 176] on div "Words Ending with -ful Words Ending with -ful Let’s learn about a special word …" at bounding box center [11, 184] width 6495 height 49
click at [14, 152] on icon "Play/Pause" at bounding box center [14, 150] width 8 height 8
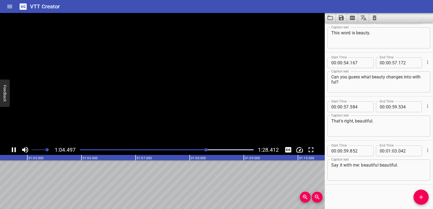
click at [14, 152] on icon "Play/Pause" at bounding box center [14, 150] width 8 height 8
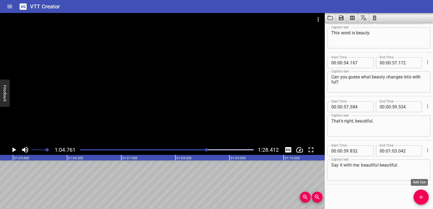
click at [421, 199] on icon "Add Cue" at bounding box center [421, 197] width 4 height 4
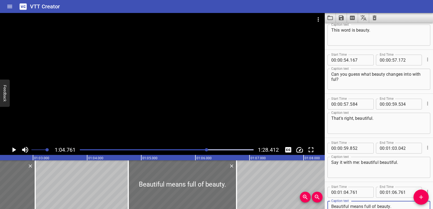
scroll to position [0, 3371]
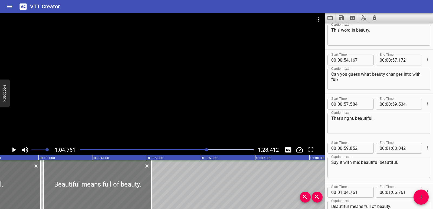
drag, startPoint x: 195, startPoint y: 185, endPoint x: 104, endPoint y: 187, distance: 90.4
click at [104, 187] on div at bounding box center [98, 184] width 108 height 49
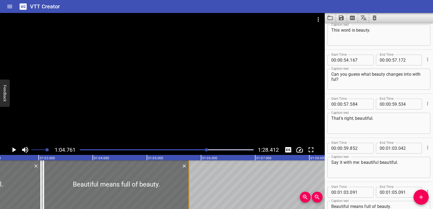
drag, startPoint x: 152, startPoint y: 185, endPoint x: 189, endPoint y: 185, distance: 37.3
click at [189, 185] on div at bounding box center [189, 184] width 1 height 49
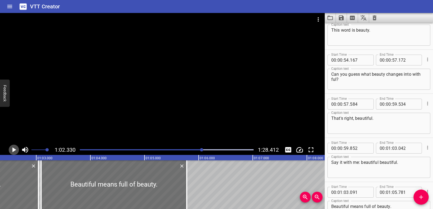
click at [12, 152] on icon "Play/Pause" at bounding box center [14, 150] width 8 height 8
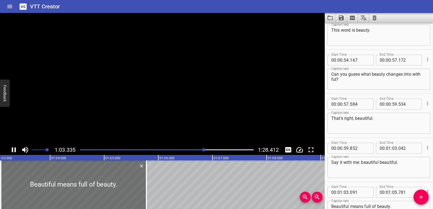
scroll to position [854, 0]
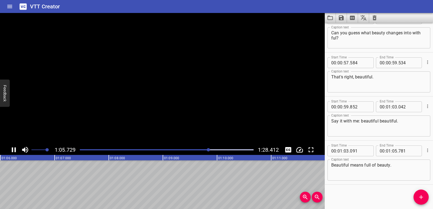
click at [12, 152] on icon "Play/Pause" at bounding box center [14, 150] width 8 height 8
click at [422, 200] on icon "Add Cue" at bounding box center [421, 197] width 6 height 6
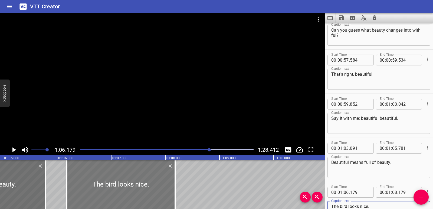
scroll to position [0, 3509]
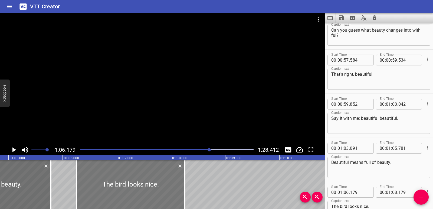
drag, startPoint x: 149, startPoint y: 187, endPoint x: 153, endPoint y: 185, distance: 4.4
click at [153, 185] on div at bounding box center [131, 184] width 108 height 49
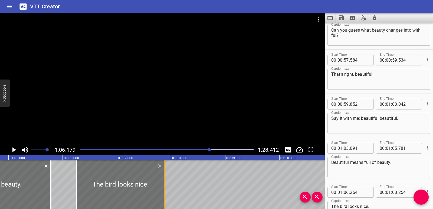
drag, startPoint x: 186, startPoint y: 188, endPoint x: 166, endPoint y: 185, distance: 20.2
click at [166, 185] on div at bounding box center [164, 184] width 5 height 49
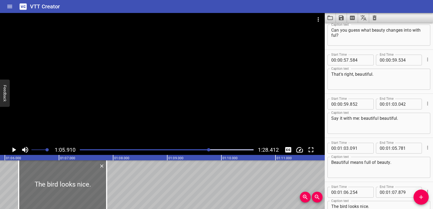
click at [15, 150] on icon "Play/Pause" at bounding box center [14, 149] width 4 height 5
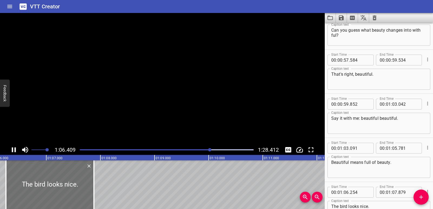
scroll to position [898, 0]
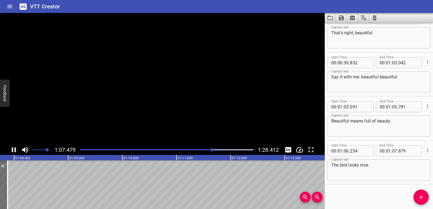
click at [15, 150] on icon "Play/Pause" at bounding box center [14, 149] width 4 height 5
click at [418, 198] on icon "Add Cue" at bounding box center [421, 197] width 6 height 6
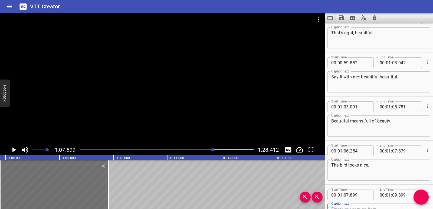
scroll to position [900, 0]
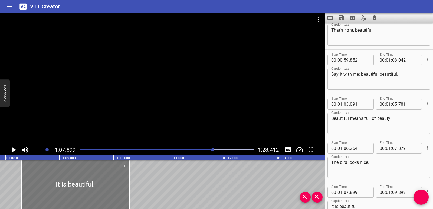
drag, startPoint x: 76, startPoint y: 179, endPoint x: 97, endPoint y: 180, distance: 21.1
click at [97, 180] on div at bounding box center [75, 184] width 108 height 49
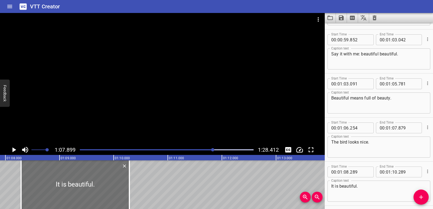
scroll to position [942, 0]
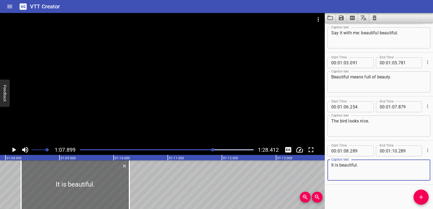
click at [364, 165] on textarea "It is beautiful." at bounding box center [378, 170] width 95 height 15
paste textarea "Listen to its song."
click at [360, 165] on textarea "It is beautiful. Listen to its song." at bounding box center [378, 170] width 95 height 15
click at [403, 169] on textarea "It is beautiful. listen to its song." at bounding box center [378, 170] width 95 height 15
click at [358, 165] on textarea "It is beautiful. listen to its song." at bounding box center [378, 170] width 95 height 15
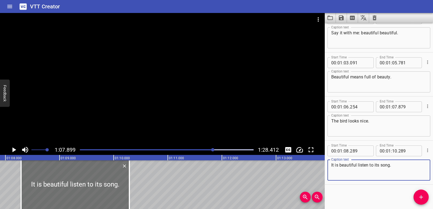
click at [400, 165] on textarea "It is beautiful listen to its song." at bounding box center [378, 170] width 95 height 15
click at [391, 165] on textarea "It is beautiful listen to its song." at bounding box center [378, 170] width 95 height 15
paste textarea "That is beautiful."
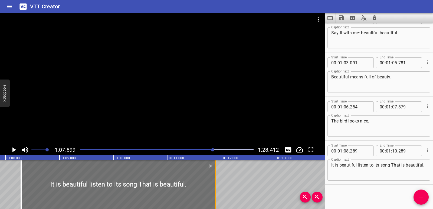
drag, startPoint x: 128, startPoint y: 180, endPoint x: 214, endPoint y: 180, distance: 86.1
click at [214, 180] on div at bounding box center [215, 184] width 5 height 49
click at [14, 148] on icon "Play/Pause" at bounding box center [14, 150] width 8 height 8
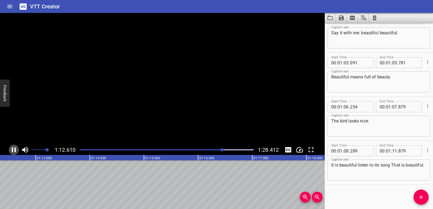
click at [14, 148] on icon "Play/Pause" at bounding box center [14, 150] width 8 height 8
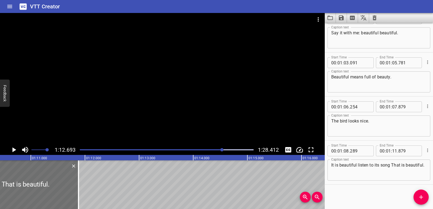
scroll to position [0, 3806]
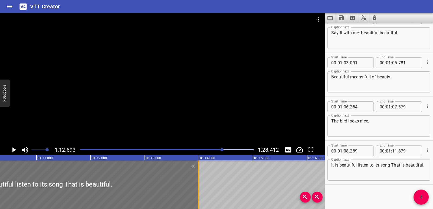
drag, startPoint x: 83, startPoint y: 179, endPoint x: 197, endPoint y: 177, distance: 114.5
click at [197, 178] on div at bounding box center [198, 184] width 5 height 49
click at [0, 184] on div at bounding box center [44, 184] width 309 height 49
click at [10, 148] on icon "Play/Pause" at bounding box center [14, 150] width 8 height 8
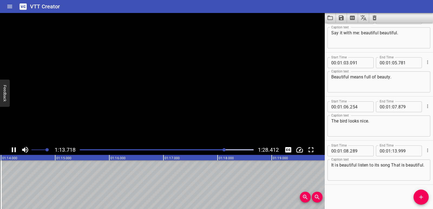
click at [10, 148] on icon "Play/Pause" at bounding box center [14, 150] width 8 height 8
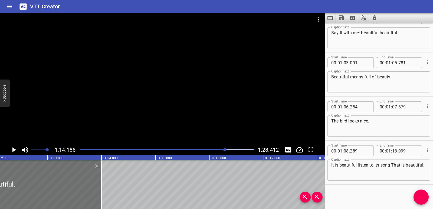
scroll to position [0, 3893]
drag, startPoint x: 113, startPoint y: 188, endPoint x: 104, endPoint y: 189, distance: 8.7
click at [104, 189] on div at bounding box center [104, 184] width 5 height 49
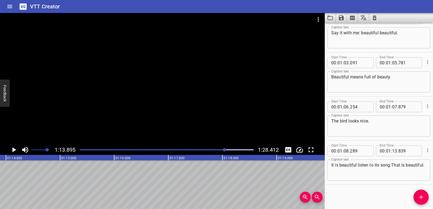
scroll to position [0, 3999]
click at [417, 200] on span "Add Cue" at bounding box center [420, 197] width 15 height 6
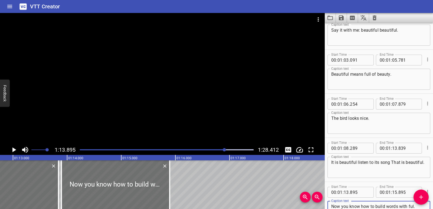
scroll to position [0, 3927]
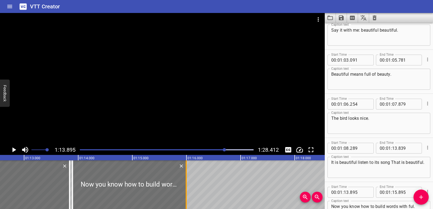
drag, startPoint x: 178, startPoint y: 192, endPoint x: 183, endPoint y: 191, distance: 5.5
click at [183, 191] on div at bounding box center [185, 184] width 5 height 49
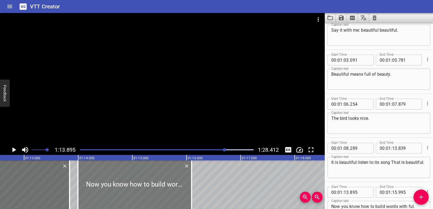
drag, startPoint x: 157, startPoint y: 183, endPoint x: 162, endPoint y: 184, distance: 5.5
click at [162, 184] on div at bounding box center [135, 184] width 114 height 49
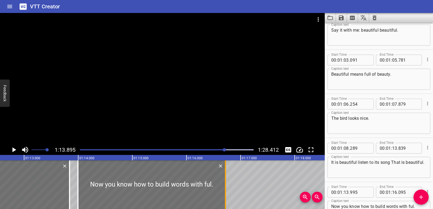
drag, startPoint x: 190, startPoint y: 182, endPoint x: 224, endPoint y: 181, distance: 33.9
click at [224, 181] on div at bounding box center [225, 184] width 5 height 49
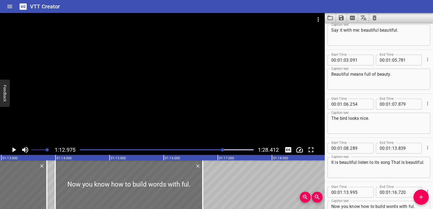
click at [12, 153] on icon "Play/Pause" at bounding box center [14, 150] width 8 height 8
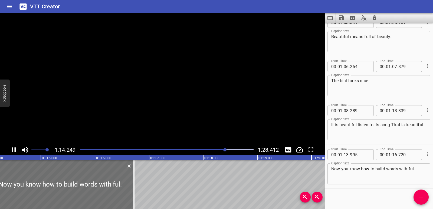
scroll to position [986, 0]
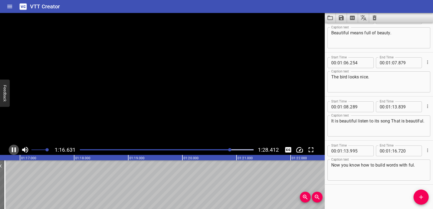
click at [12, 153] on icon "Play/Pause" at bounding box center [14, 150] width 8 height 8
click at [415, 195] on span "Add Cue" at bounding box center [420, 197] width 15 height 6
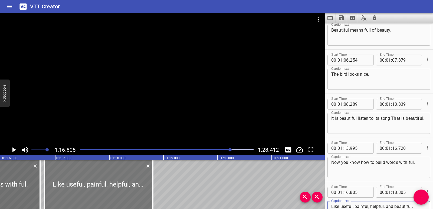
scroll to position [0, 4107]
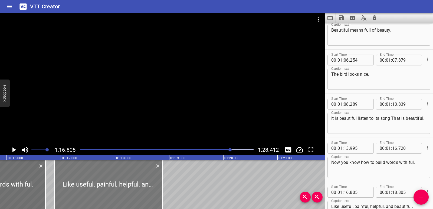
drag, startPoint x: 106, startPoint y: 166, endPoint x: 110, endPoint y: 167, distance: 4.1
click at [110, 167] on div at bounding box center [108, 184] width 108 height 49
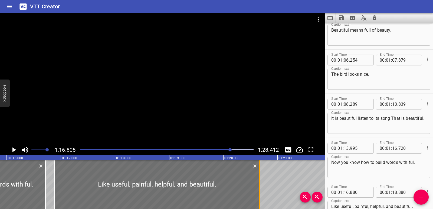
drag, startPoint x: 162, startPoint y: 177, endPoint x: 259, endPoint y: 172, distance: 97.6
click at [259, 172] on div at bounding box center [259, 184] width 5 height 49
click at [16, 148] on icon "Play/Pause" at bounding box center [14, 150] width 8 height 8
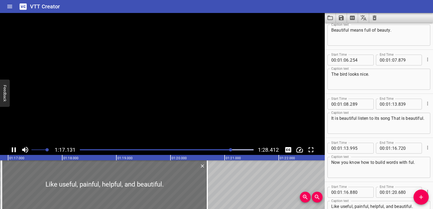
scroll to position [1030, 0]
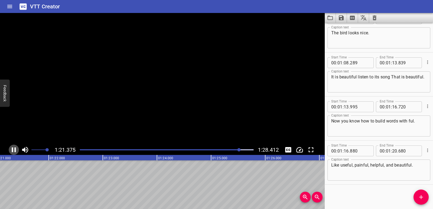
click at [16, 148] on icon "Play/Pause" at bounding box center [14, 149] width 4 height 5
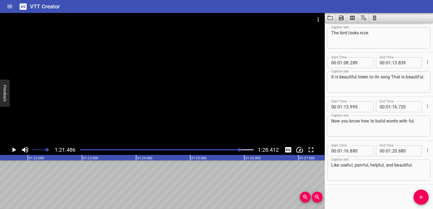
click at [14, 149] on icon "Play/Pause" at bounding box center [14, 149] width 4 height 5
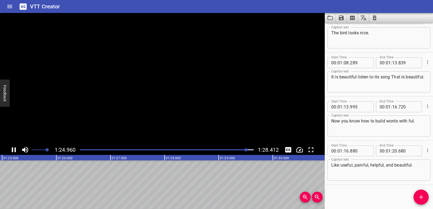
click at [14, 149] on icon "Play/Pause" at bounding box center [14, 150] width 8 height 8
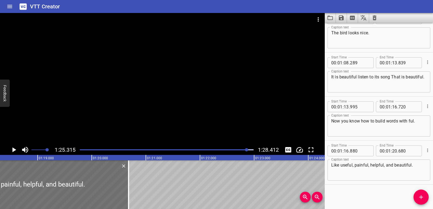
scroll to position [0, 4277]
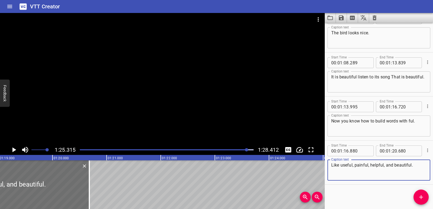
drag, startPoint x: 386, startPoint y: 165, endPoint x: 415, endPoint y: 165, distance: 29.0
click at [415, 165] on textarea "Like useful, painful, helpful, and beautiful." at bounding box center [378, 170] width 95 height 15
click at [427, 205] on div "Start Time 00 : 00 : 00 . 950 Start Time End Time 00 : 00 : 03 . 945 End Time C…" at bounding box center [379, 116] width 108 height 186
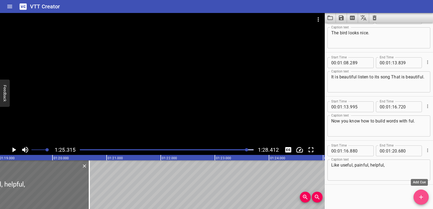
click at [425, 202] on button "Add Cue" at bounding box center [420, 197] width 15 height 15
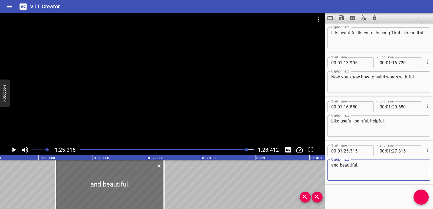
scroll to position [0, 4495]
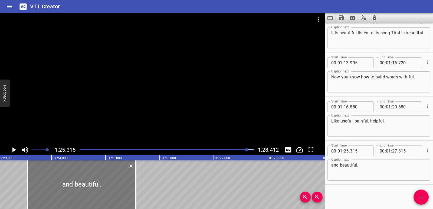
drag, startPoint x: 182, startPoint y: 179, endPoint x: 85, endPoint y: 181, distance: 97.4
click at [85, 181] on div at bounding box center [82, 184] width 108 height 49
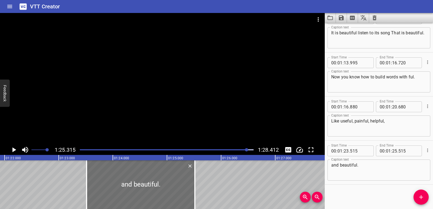
scroll to position [0, 4406]
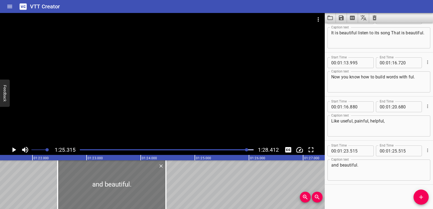
drag, startPoint x: 193, startPoint y: 183, endPoint x: 136, endPoint y: 183, distance: 56.8
click at [136, 183] on div at bounding box center [112, 184] width 108 height 49
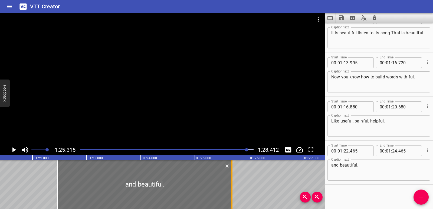
drag, startPoint x: 166, startPoint y: 181, endPoint x: 232, endPoint y: 178, distance: 65.9
click at [233, 179] on div at bounding box center [231, 184] width 5 height 49
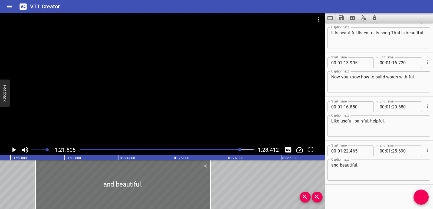
click at [11, 149] on icon "Play/Pause" at bounding box center [14, 150] width 8 height 8
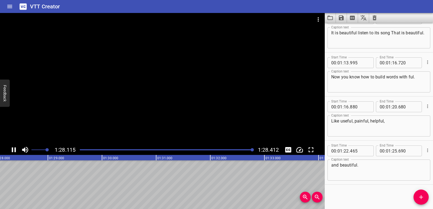
scroll to position [0, 4785]
click at [14, 148] on icon "Play/Pause" at bounding box center [14, 150] width 8 height 8
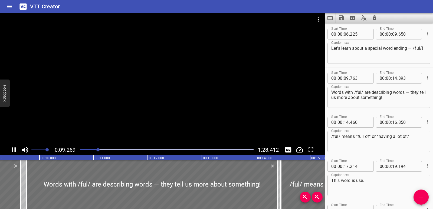
scroll to position [0, 516]
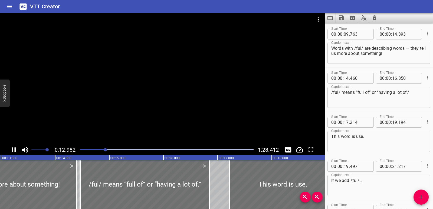
click at [93, 150] on div "Play progress" at bounding box center [19, 149] width 174 height 1
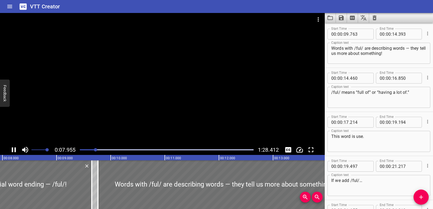
click at [14, 149] on icon "Play/Pause" at bounding box center [14, 150] width 8 height 8
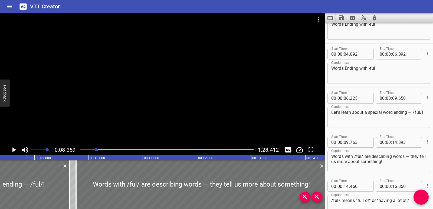
scroll to position [12, 0]
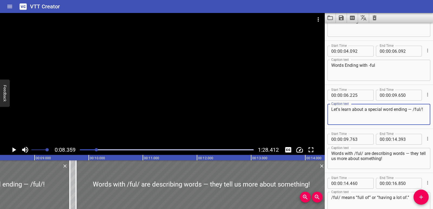
drag, startPoint x: 355, startPoint y: 116, endPoint x: 327, endPoint y: 109, distance: 28.4
click at [327, 109] on div "Let’s learn about a special word ending — /ful/! Caption text" at bounding box center [378, 114] width 103 height 21
paste textarea "'s learn about ful."
click at [365, 109] on textarea "Let's learn about ful." at bounding box center [378, 114] width 95 height 15
click at [371, 108] on textarea "Let's learn about /ful." at bounding box center [378, 114] width 95 height 15
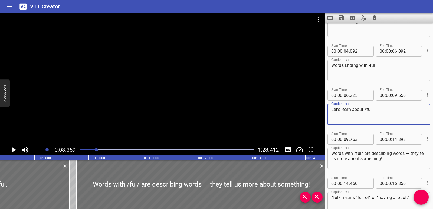
click at [371, 111] on textarea "Let's learn about /ful." at bounding box center [378, 114] width 95 height 15
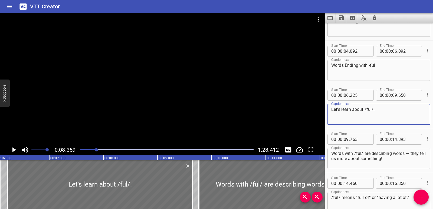
scroll to position [0, 296]
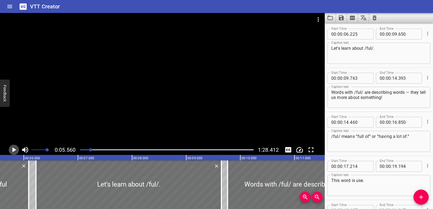
click at [13, 149] on icon "Play/Pause" at bounding box center [14, 149] width 4 height 5
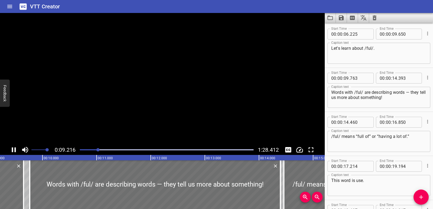
click at [13, 149] on icon "Play/Pause" at bounding box center [14, 149] width 4 height 5
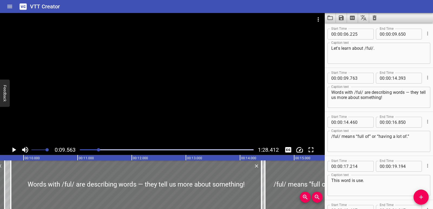
click at [15, 148] on icon "Play/Pause" at bounding box center [14, 150] width 8 height 8
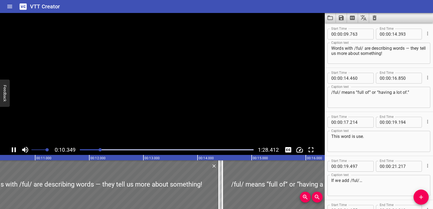
click at [15, 148] on icon "Play/Pause" at bounding box center [14, 149] width 4 height 5
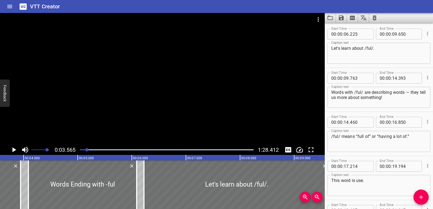
click at [14, 153] on icon "Play/Pause" at bounding box center [14, 150] width 8 height 8
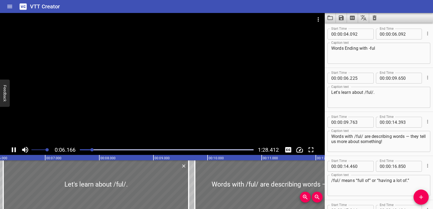
scroll to position [0, 348]
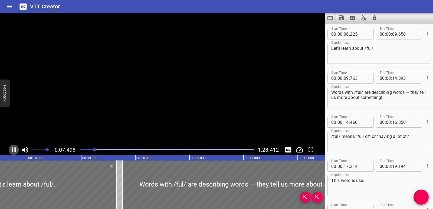
click at [14, 150] on icon "Play/Pause" at bounding box center [14, 150] width 8 height 8
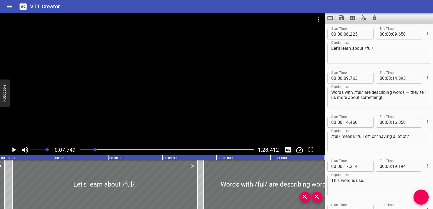
scroll to position [0, 297]
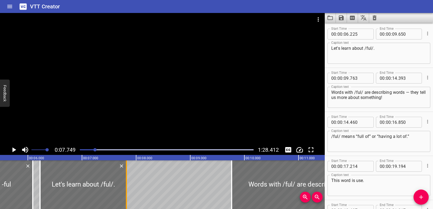
drag, startPoint x: 223, startPoint y: 185, endPoint x: 123, endPoint y: 185, distance: 99.9
click at [124, 185] on div at bounding box center [126, 184] width 5 height 49
click at [10, 149] on icon "Play/Pause" at bounding box center [14, 150] width 8 height 8
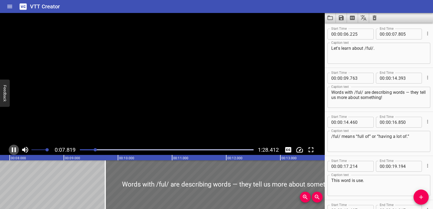
click at [10, 149] on icon "Play/Pause" at bounding box center [14, 150] width 8 height 8
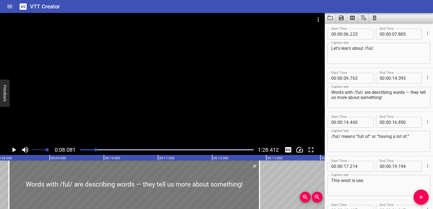
drag, startPoint x: 139, startPoint y: 184, endPoint x: 57, endPoint y: 184, distance: 82.3
click at [57, 184] on div at bounding box center [134, 184] width 251 height 49
click at [15, 152] on icon "Play/Pause" at bounding box center [14, 150] width 8 height 8
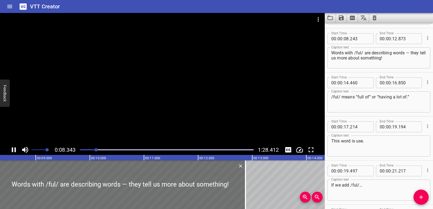
scroll to position [132, 0]
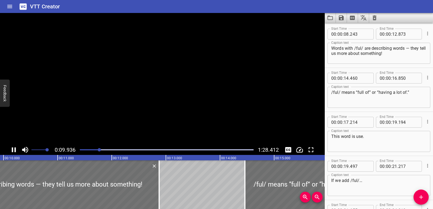
click at [15, 151] on icon "Play/Pause" at bounding box center [14, 149] width 4 height 5
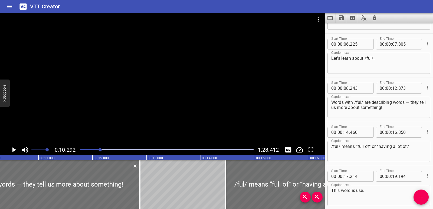
scroll to position [0, 512]
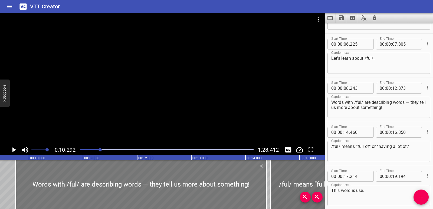
drag, startPoint x: 64, startPoint y: 191, endPoint x: 145, endPoint y: 193, distance: 81.5
click at [145, 193] on div at bounding box center [141, 184] width 251 height 49
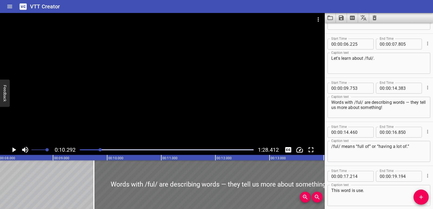
scroll to position [0, 384]
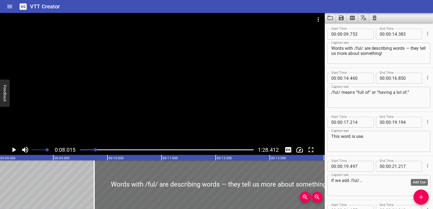
click at [421, 198] on icon "Add Cue" at bounding box center [421, 197] width 4 height 4
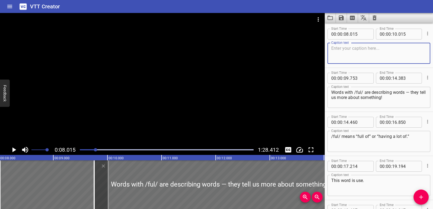
click at [348, 52] on textarea at bounding box center [378, 53] width 95 height 15
paste textarea "Words ending with ful are describing words."
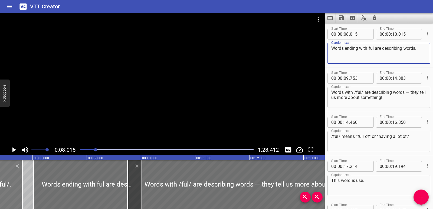
click at [13, 149] on icon "Play/Pause" at bounding box center [14, 149] width 4 height 5
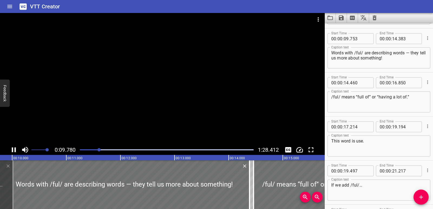
scroll to position [176, 0]
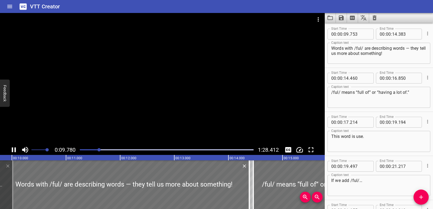
click at [13, 149] on icon "Play/Pause" at bounding box center [14, 149] width 4 height 5
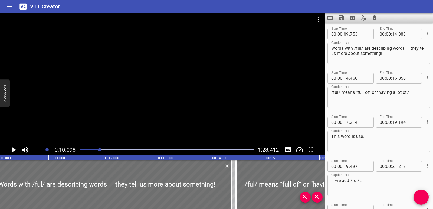
click at [13, 149] on icon "Play/Pause" at bounding box center [14, 149] width 4 height 5
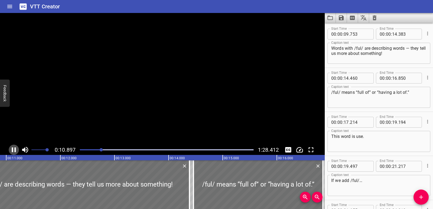
click at [13, 149] on icon "Play/Pause" at bounding box center [14, 149] width 4 height 5
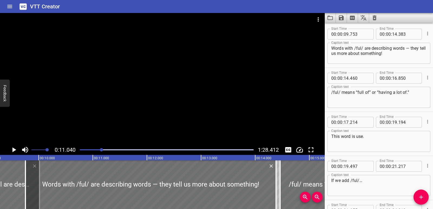
scroll to position [0, 491]
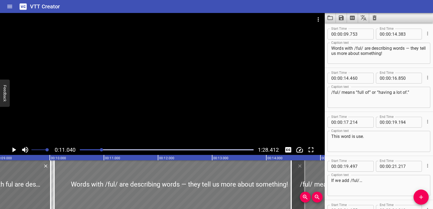
drag, startPoint x: 50, startPoint y: 186, endPoint x: 67, endPoint y: 185, distance: 17.6
click at [67, 185] on div at bounding box center [179, 184] width 251 height 49
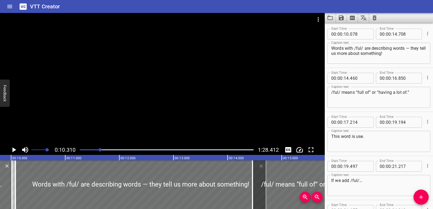
scroll to position [0, 513]
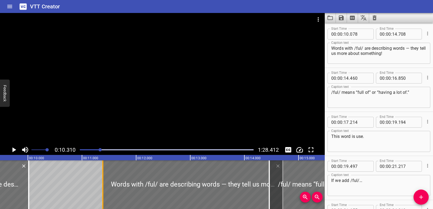
drag, startPoint x: 33, startPoint y: 185, endPoint x: 104, endPoint y: 183, distance: 70.6
click at [104, 183] on div at bounding box center [102, 184] width 5 height 49
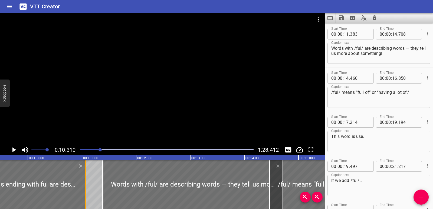
drag, startPoint x: 27, startPoint y: 184, endPoint x: 83, endPoint y: 185, distance: 55.8
click at [83, 185] on div at bounding box center [31, 184] width 108 height 49
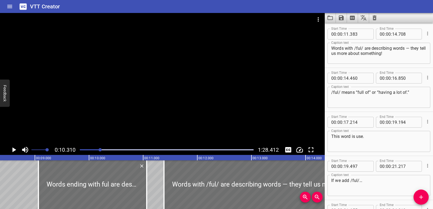
scroll to position [0, 435]
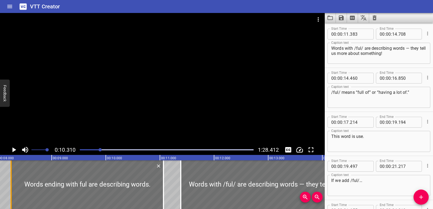
drag, startPoint x: 56, startPoint y: 190, endPoint x: 11, endPoint y: 186, distance: 44.6
click at [11, 186] on div at bounding box center [10, 184] width 5 height 49
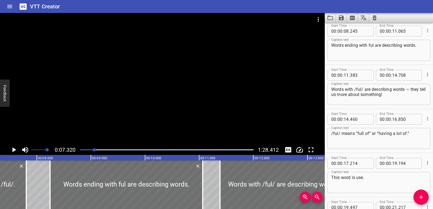
click at [15, 152] on icon "Play/Pause" at bounding box center [14, 150] width 8 height 8
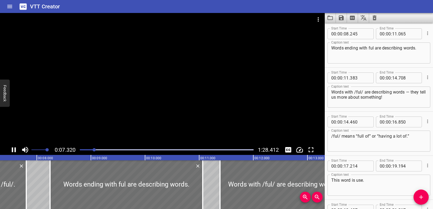
scroll to position [132, 0]
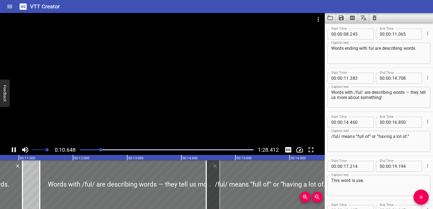
click at [16, 151] on icon "Play/Pause" at bounding box center [14, 149] width 4 height 5
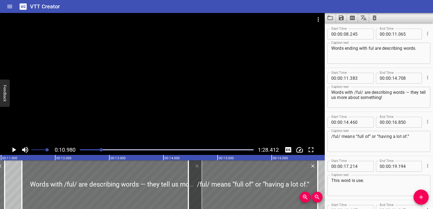
click at [16, 151] on icon "Play/Pause" at bounding box center [14, 150] width 8 height 8
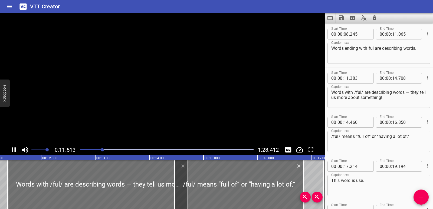
scroll to position [176, 0]
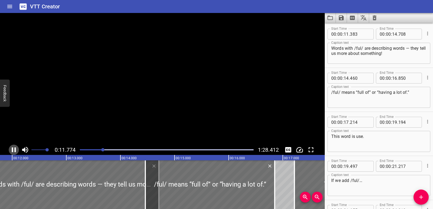
click at [16, 151] on icon "Play/Pause" at bounding box center [14, 149] width 4 height 5
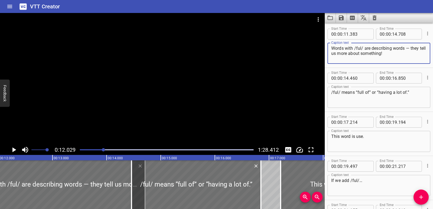
drag, startPoint x: 411, startPoint y: 48, endPoint x: 395, endPoint y: 49, distance: 16.0
click at [395, 49] on textarea "Words with /ful/ are describing words — they tell us more about something!" at bounding box center [378, 53] width 95 height 15
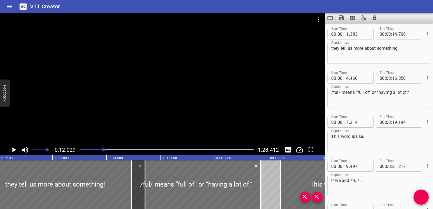
click at [331, 48] on div "they tell us more about something! Caption text" at bounding box center [378, 53] width 103 height 21
click at [332, 49] on div "they tell us more about something! Caption text" at bounding box center [378, 53] width 103 height 21
click at [332, 49] on textarea "they tell us more about something!" at bounding box center [378, 53] width 95 height 15
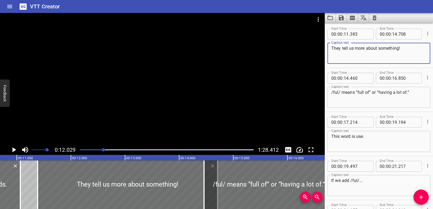
scroll to position [0, 573]
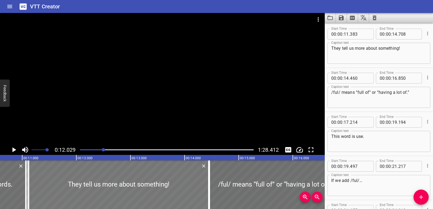
drag, startPoint x: 92, startPoint y: 196, endPoint x: 80, endPoint y: 192, distance: 13.0
click at [80, 192] on div at bounding box center [119, 184] width 180 height 49
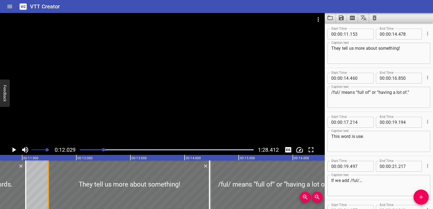
drag, startPoint x: 31, startPoint y: 182, endPoint x: 49, endPoint y: 180, distance: 17.9
click at [49, 180] on div at bounding box center [48, 184] width 5 height 49
click at [108, 191] on div at bounding box center [127, 184] width 162 height 49
drag, startPoint x: 48, startPoint y: 185, endPoint x: 51, endPoint y: 185, distance: 3.0
click at [51, 185] on div at bounding box center [48, 184] width 5 height 49
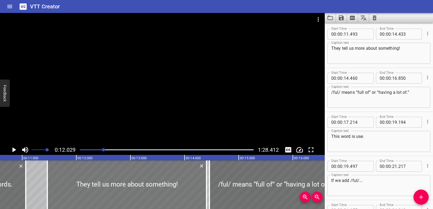
click at [84, 189] on div at bounding box center [126, 184] width 159 height 49
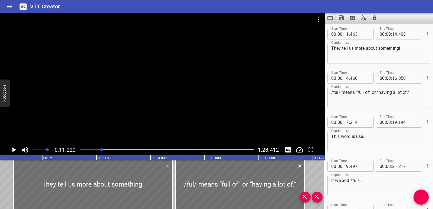
click at [14, 149] on icon "Play/Pause" at bounding box center [14, 149] width 4 height 5
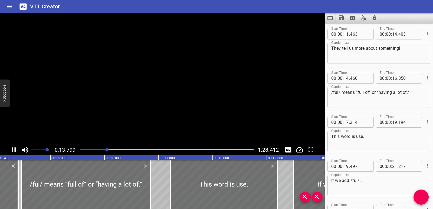
click at [14, 149] on icon "Play/Pause" at bounding box center [14, 150] width 8 height 8
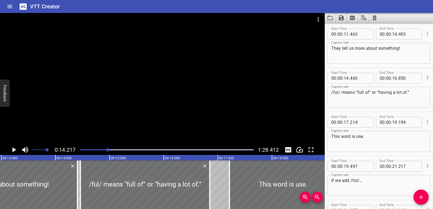
scroll to position [0, 663]
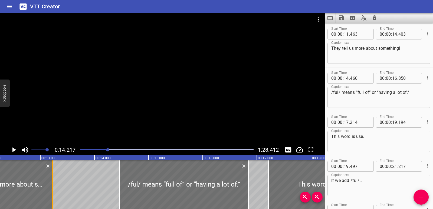
drag, startPoint x: 116, startPoint y: 190, endPoint x: 52, endPoint y: 189, distance: 63.6
click at [52, 189] on div at bounding box center [52, 184] width 1 height 49
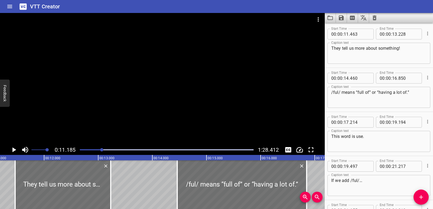
click at [16, 150] on icon "Play/Pause" at bounding box center [14, 150] width 8 height 8
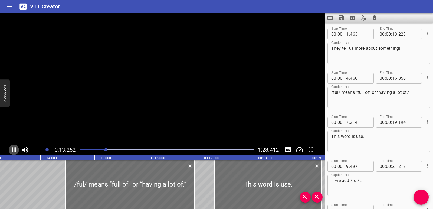
click at [16, 150] on icon "Play/Pause" at bounding box center [14, 150] width 8 height 8
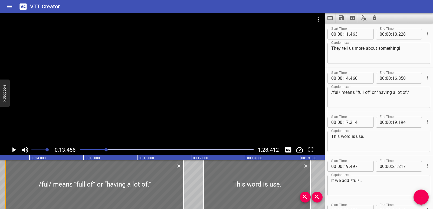
drag, startPoint x: 57, startPoint y: 185, endPoint x: 8, endPoint y: 186, distance: 48.7
click at [8, 186] on div at bounding box center [5, 184] width 5 height 49
click at [11, 149] on icon "Play/Pause" at bounding box center [14, 150] width 8 height 8
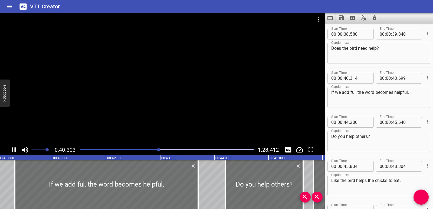
scroll to position [0, 2181]
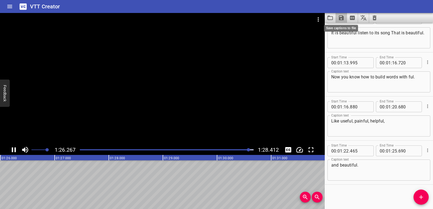
click at [340, 16] on icon "Save captions to file" at bounding box center [341, 17] width 5 height 5
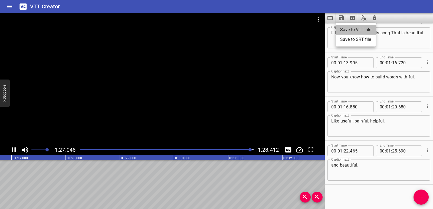
click at [346, 27] on li "Save to VTT file" at bounding box center [356, 30] width 40 height 10
